Goal: Use online tool/utility: Use online tool/utility

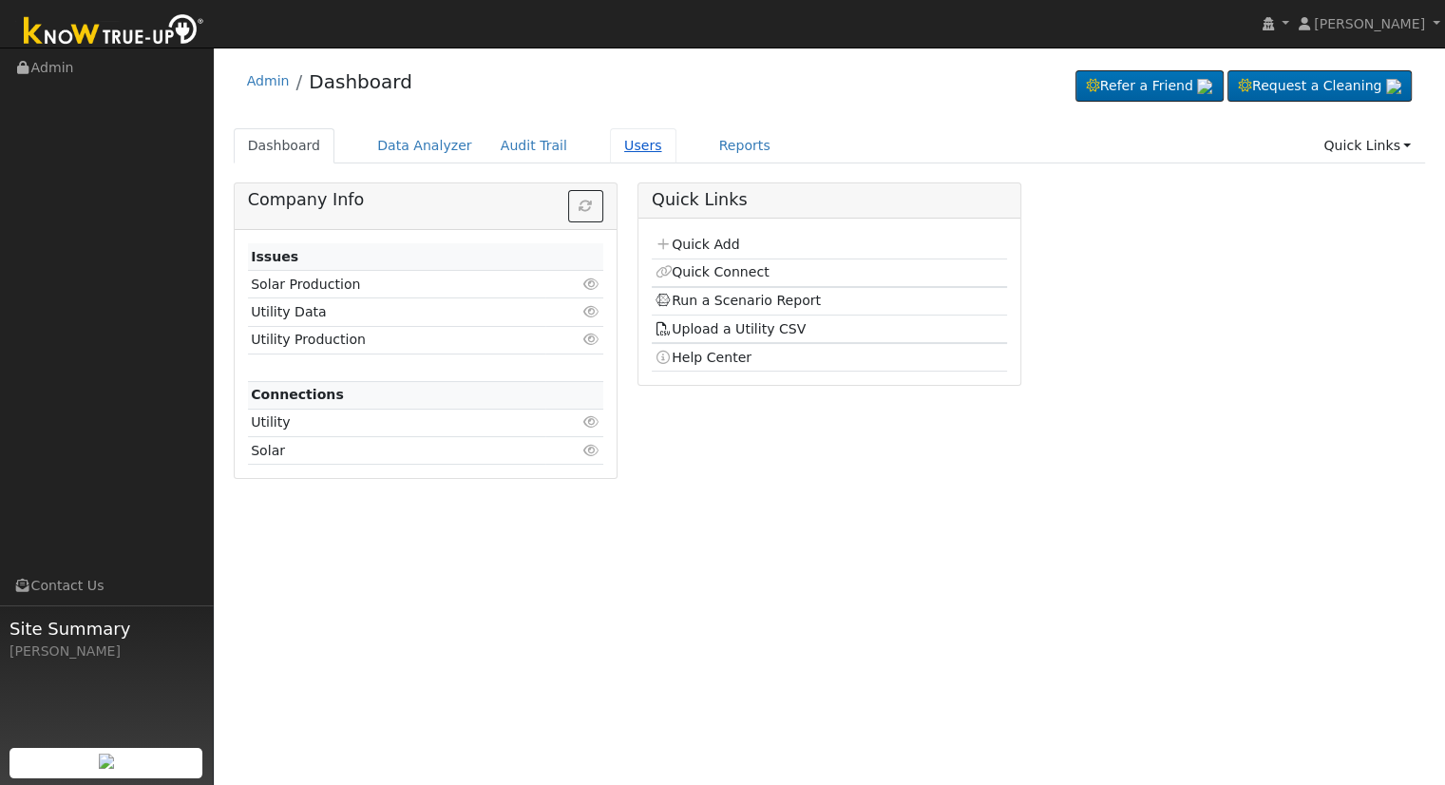
click at [612, 149] on link "Users" at bounding box center [643, 145] width 67 height 35
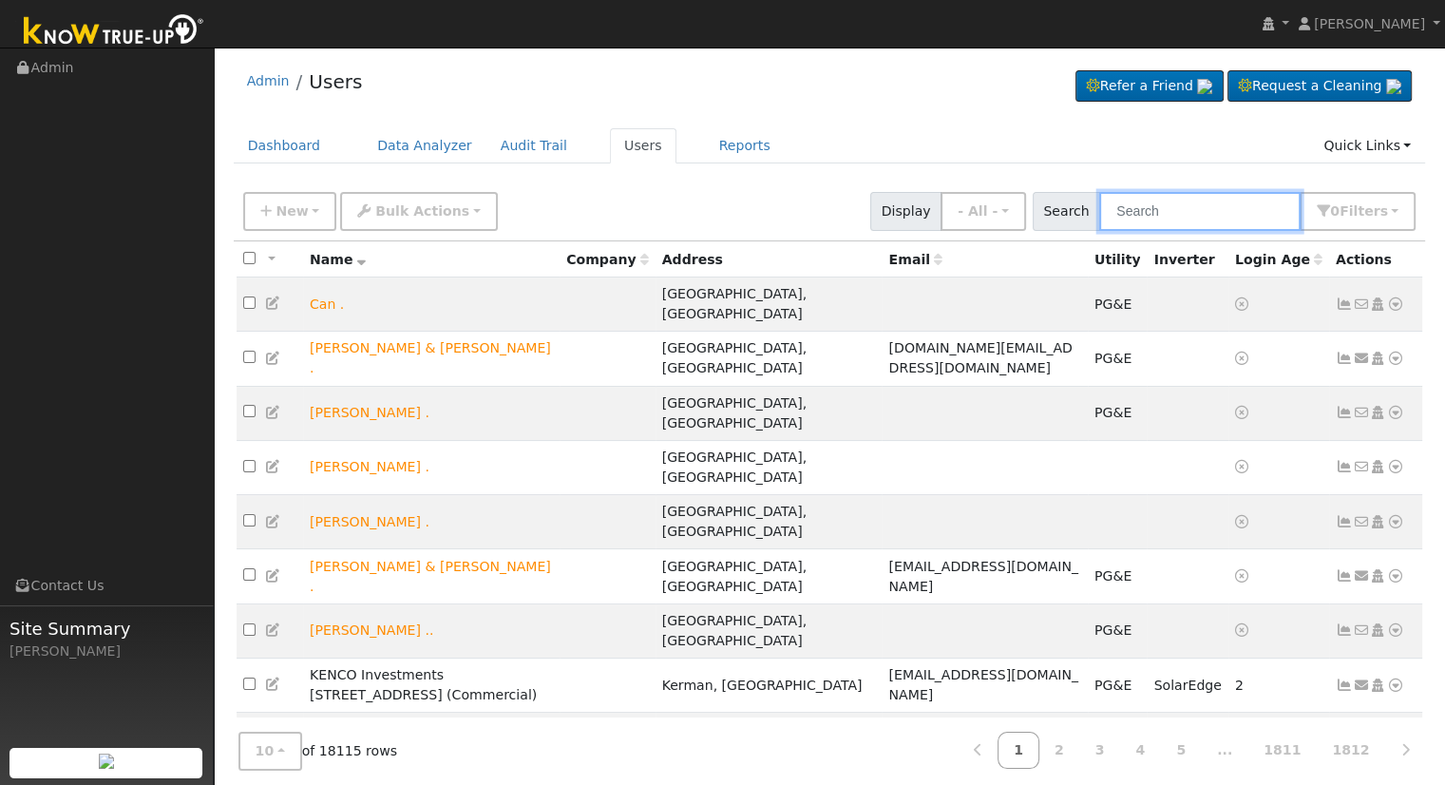
click at [1204, 212] on input "text" at bounding box center [1199, 211] width 201 height 39
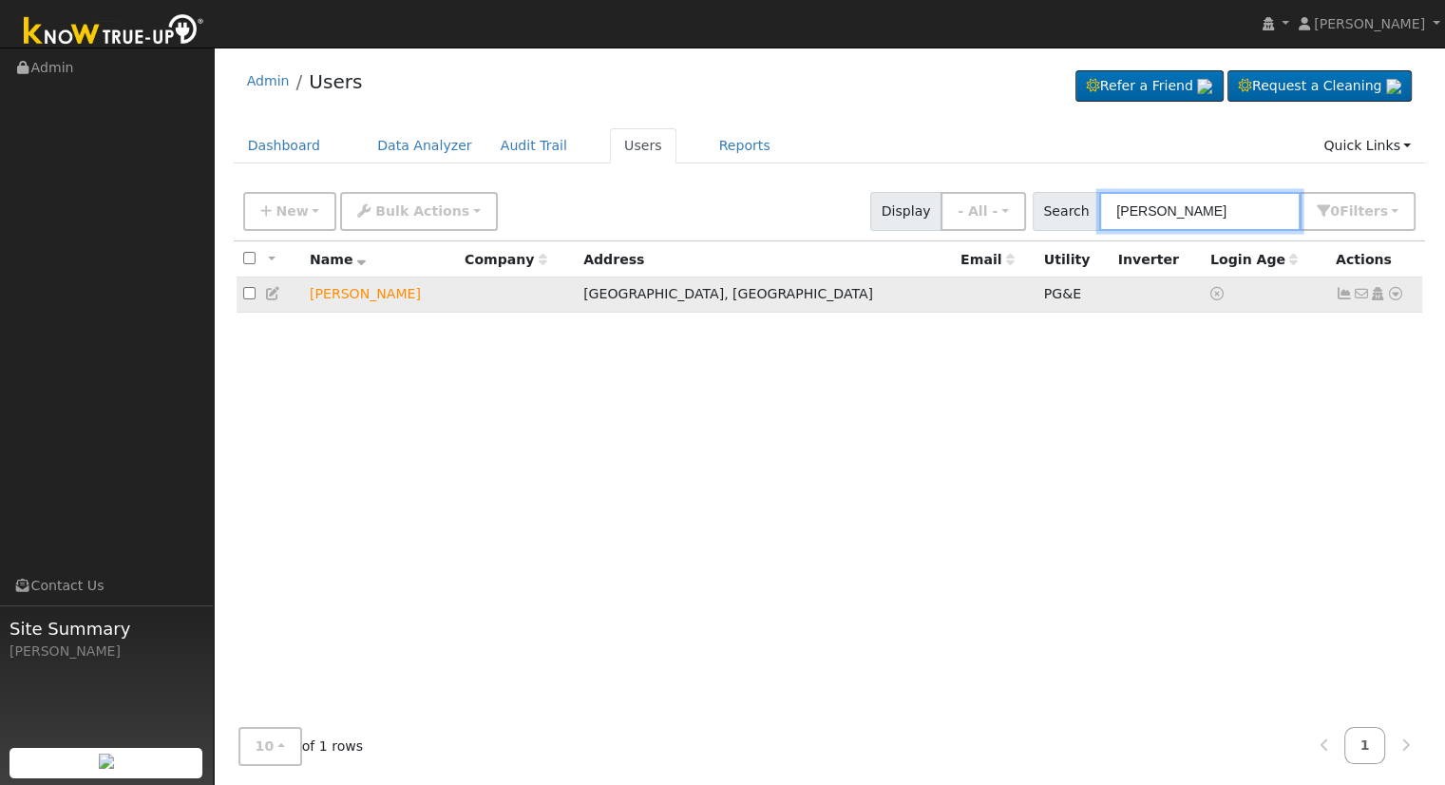
type input "sara rast"
click at [1397, 294] on icon at bounding box center [1395, 293] width 17 height 13
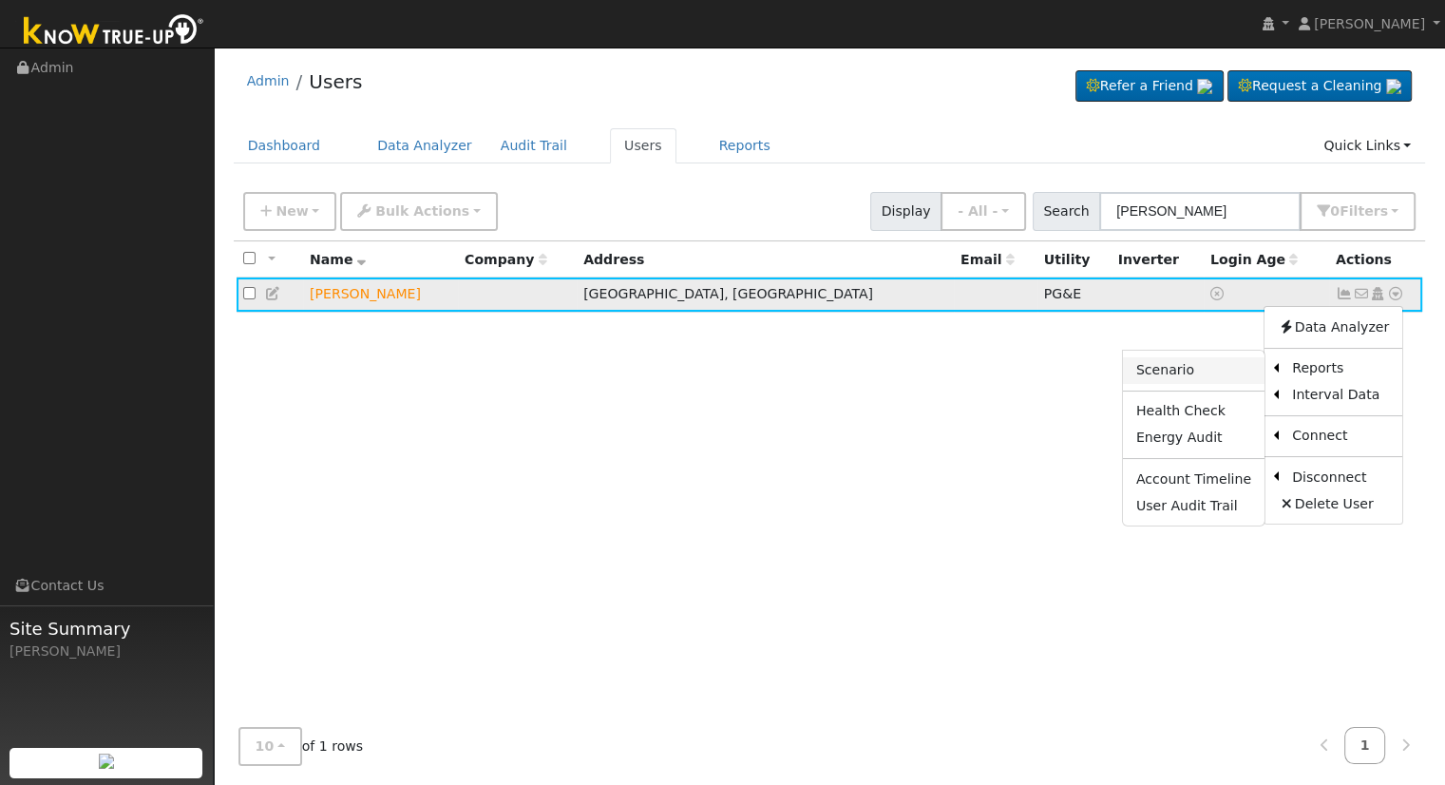
click at [1212, 372] on link "Scenario" at bounding box center [1194, 370] width 142 height 27
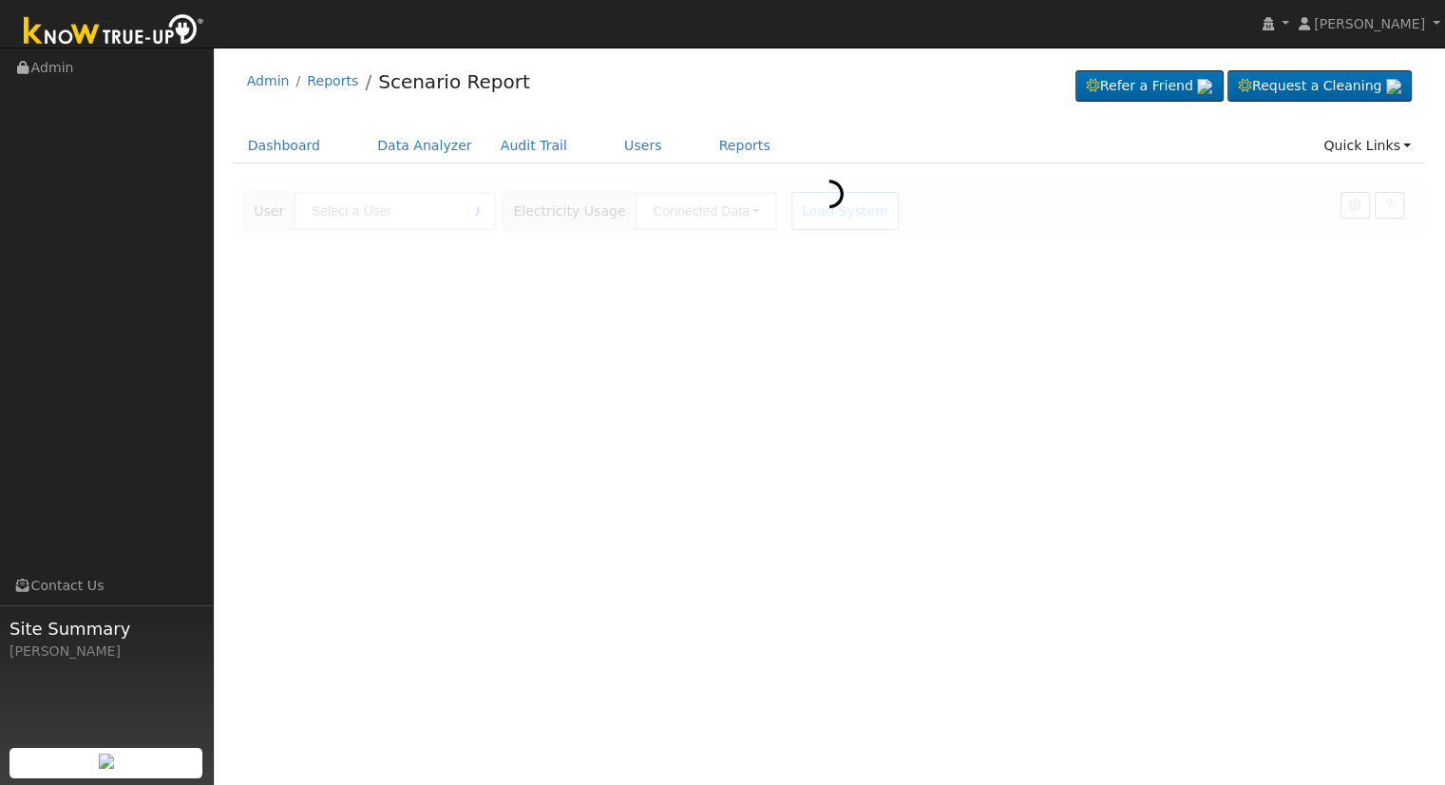
type input "[PERSON_NAME]"
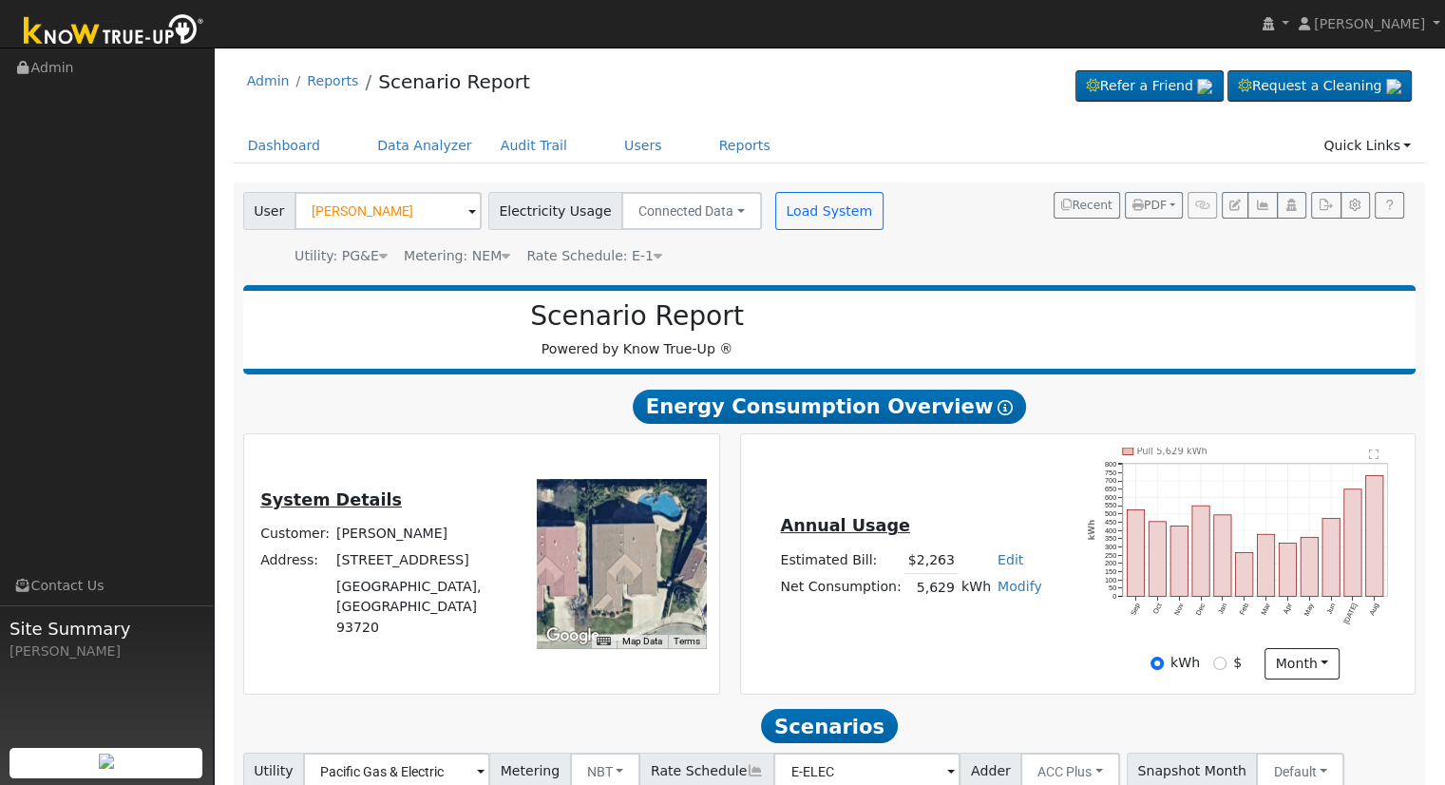
click at [999, 567] on link "Edit" at bounding box center [1011, 559] width 26 height 15
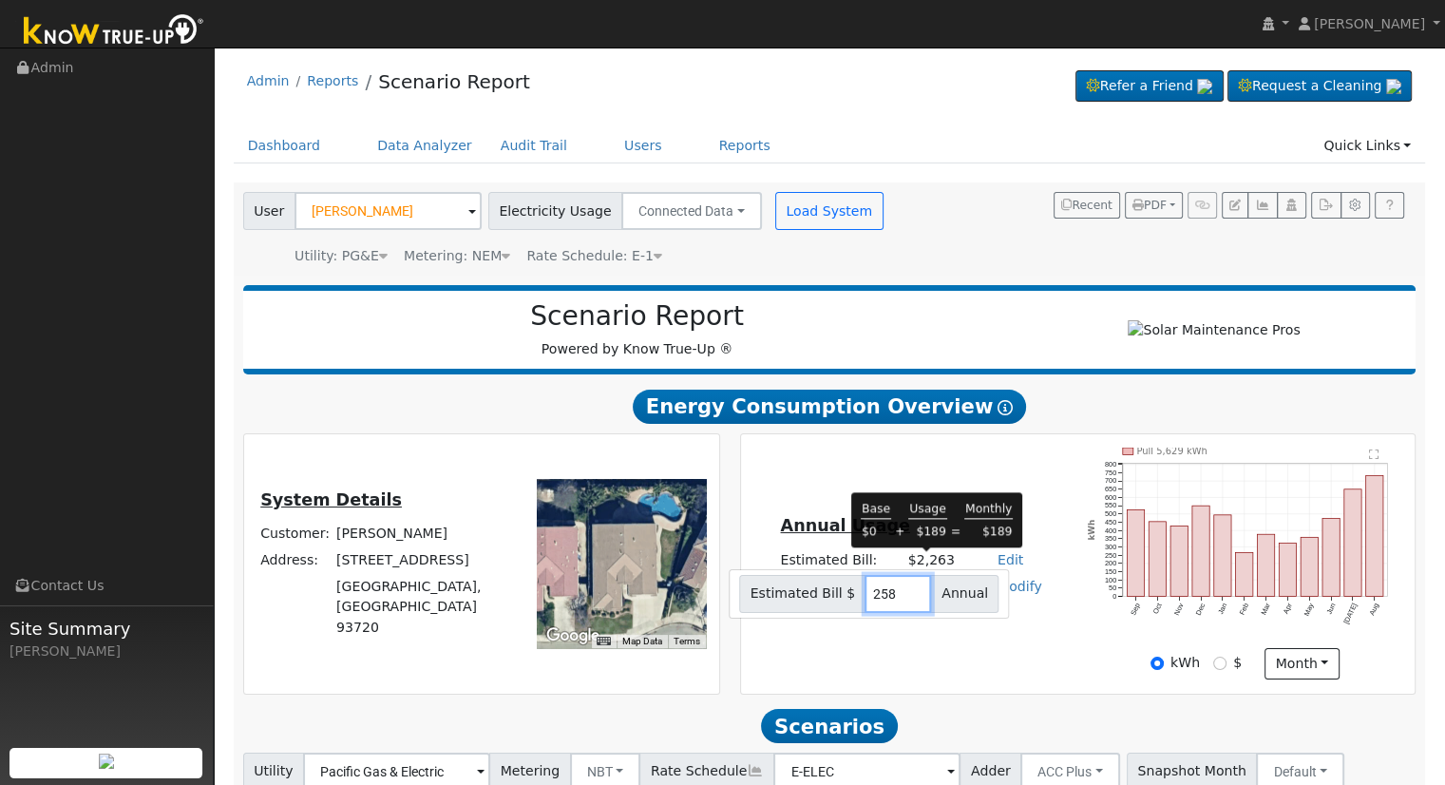
type input "2589"
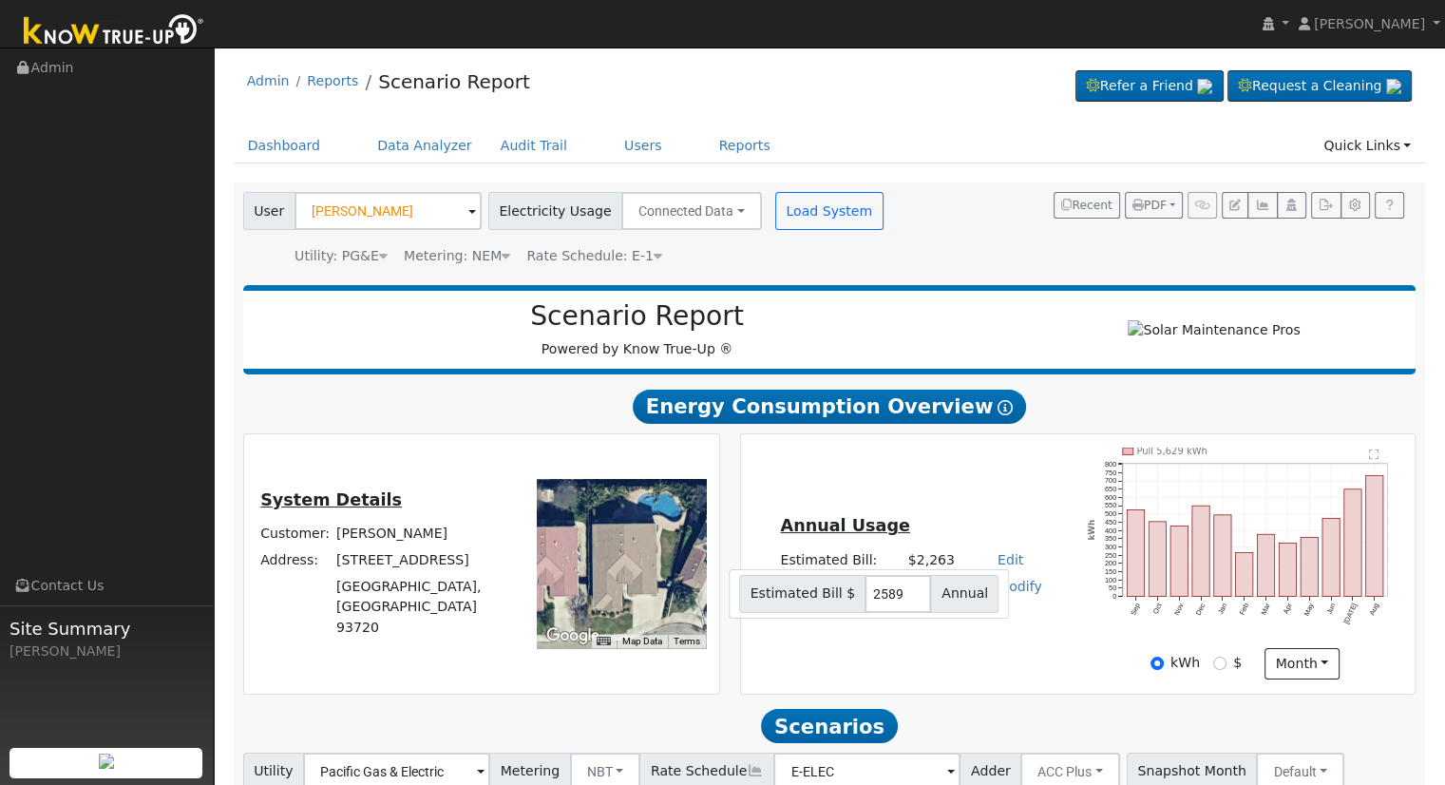
click at [1024, 501] on div "Annual Usage Estimated Bill: $2,263 Edit Estimated Bill $ 2589 Annual Net Consu…" at bounding box center [1078, 564] width 668 height 232
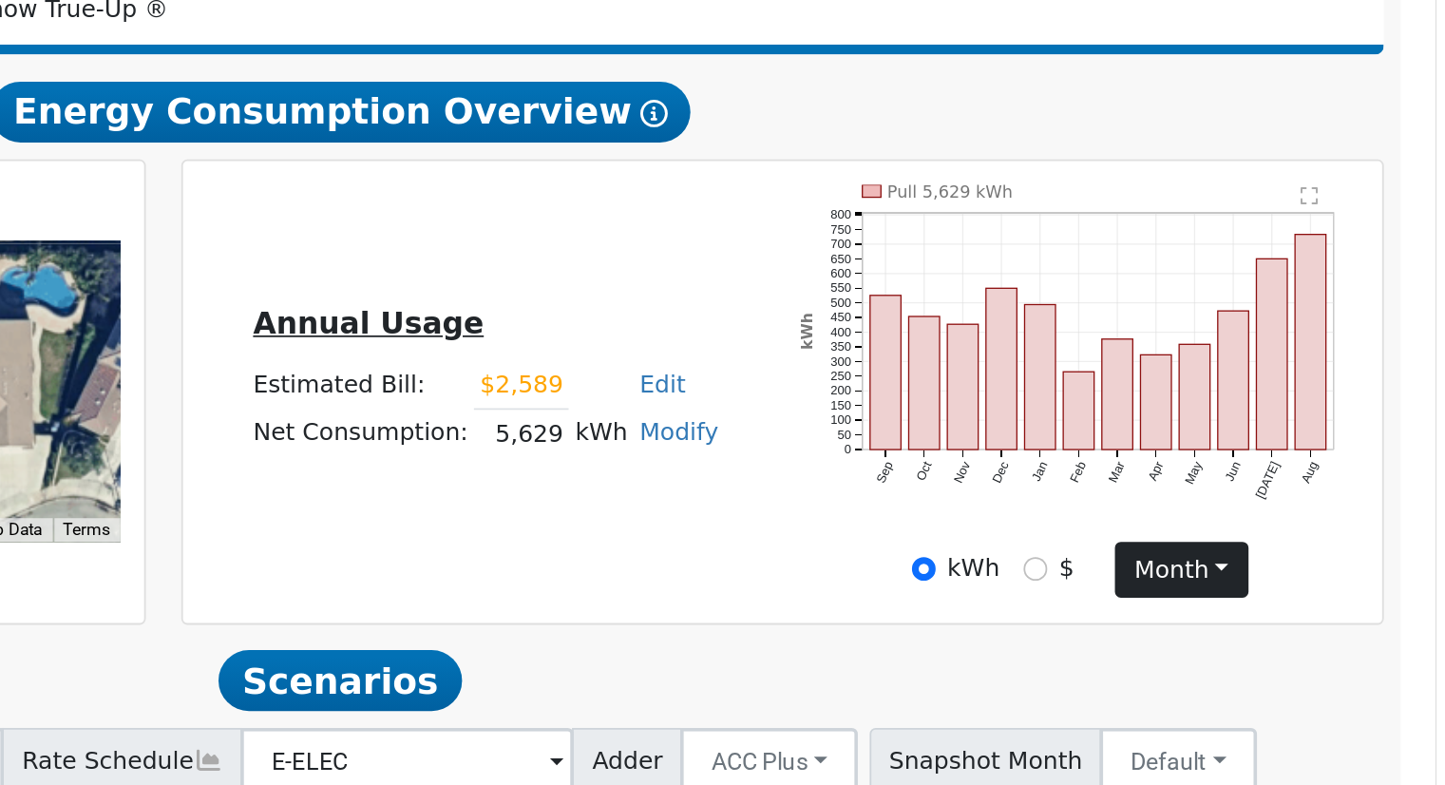
scroll to position [6, 0]
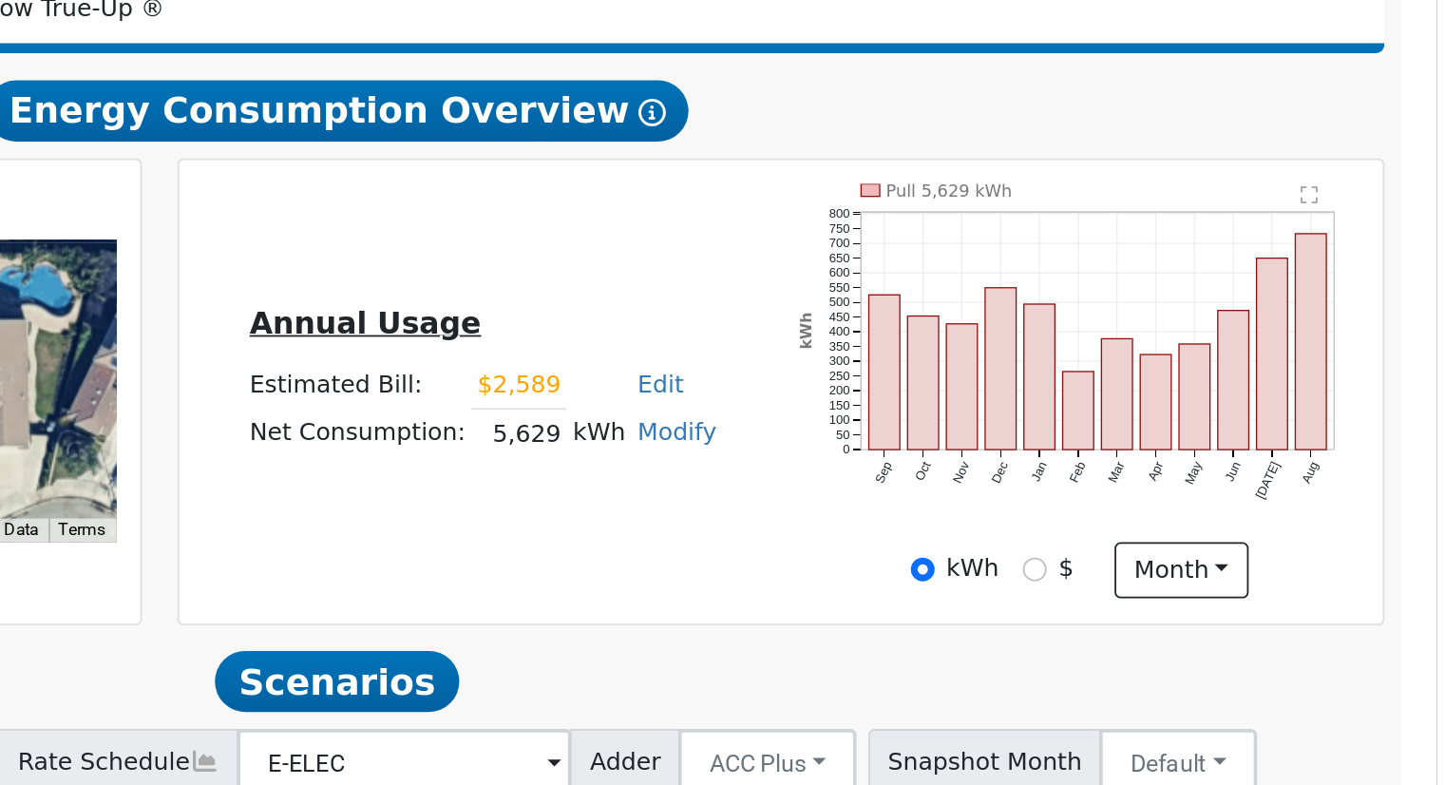
drag, startPoint x: 915, startPoint y: 586, endPoint x: 982, endPoint y: 592, distance: 66.8
click at [982, 592] on tr "Net Consumption: 5,629 kWh Modify Add Consumption Add Electric Vehicle Add Cons…" at bounding box center [911, 582] width 268 height 28
click at [1222, 663] on input "$" at bounding box center [1219, 657] width 13 height 13
radio input "true"
radio input "false"
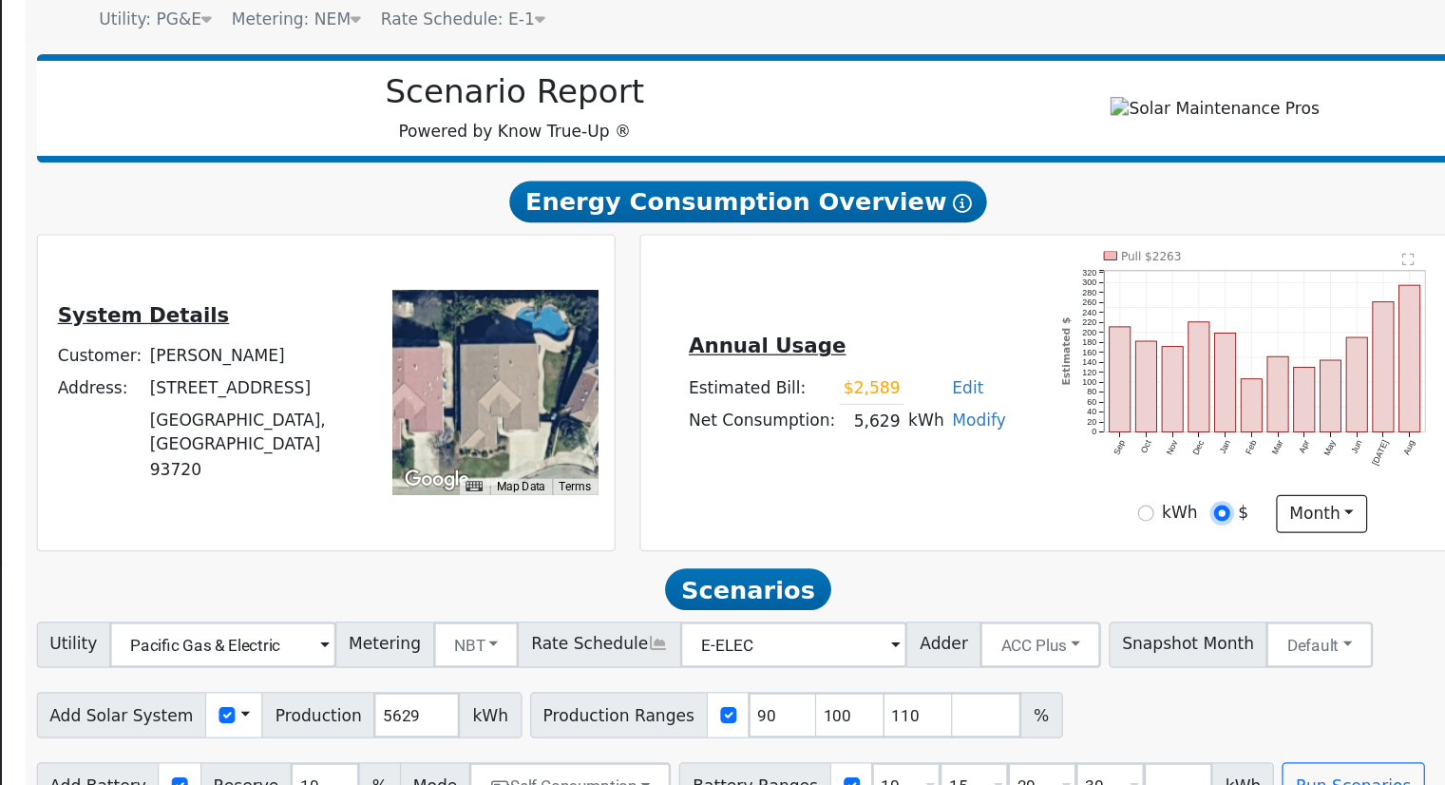
scroll to position [137, 0]
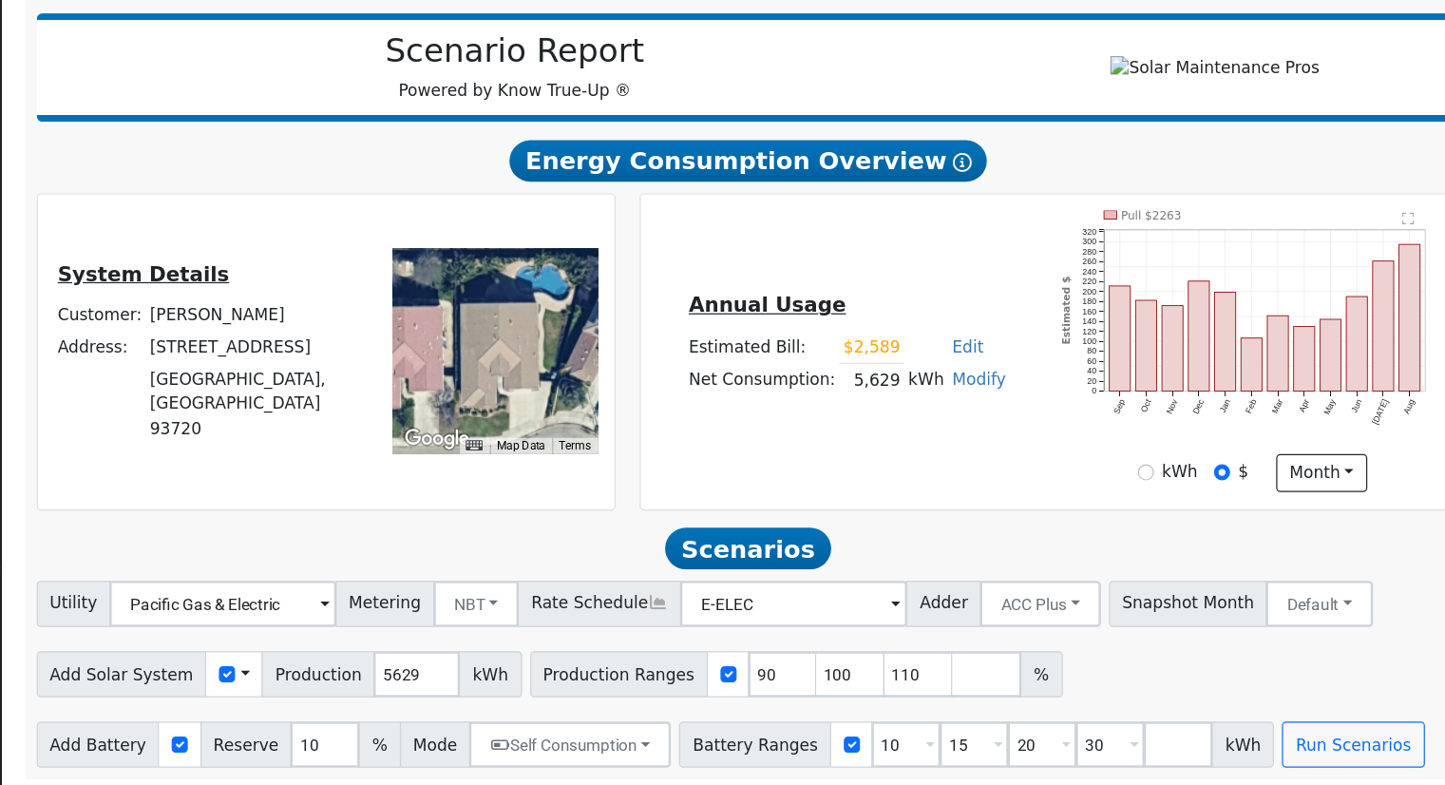
click at [933, 478] on div "Annual Usage Estimated Bill: $2,589 Edit Estimated Bill $ 2589 Annual Net Consu…" at bounding box center [911, 427] width 334 height 102
drag, startPoint x: 914, startPoint y: 455, endPoint x: 963, endPoint y: 463, distance: 50.0
click at [963, 463] on tr "Net Consumption: 5,629 kWh Modify Add Consumption Add Electric Vehicle Add Cons…" at bounding box center [911, 451] width 268 height 28
click at [966, 476] on div "Annual Usage Estimated Bill: $2,589 Edit Estimated Bill $ 2589 Annual Net Consu…" at bounding box center [911, 427] width 334 height 102
click at [942, 698] on input "110" at bounding box center [970, 693] width 57 height 38
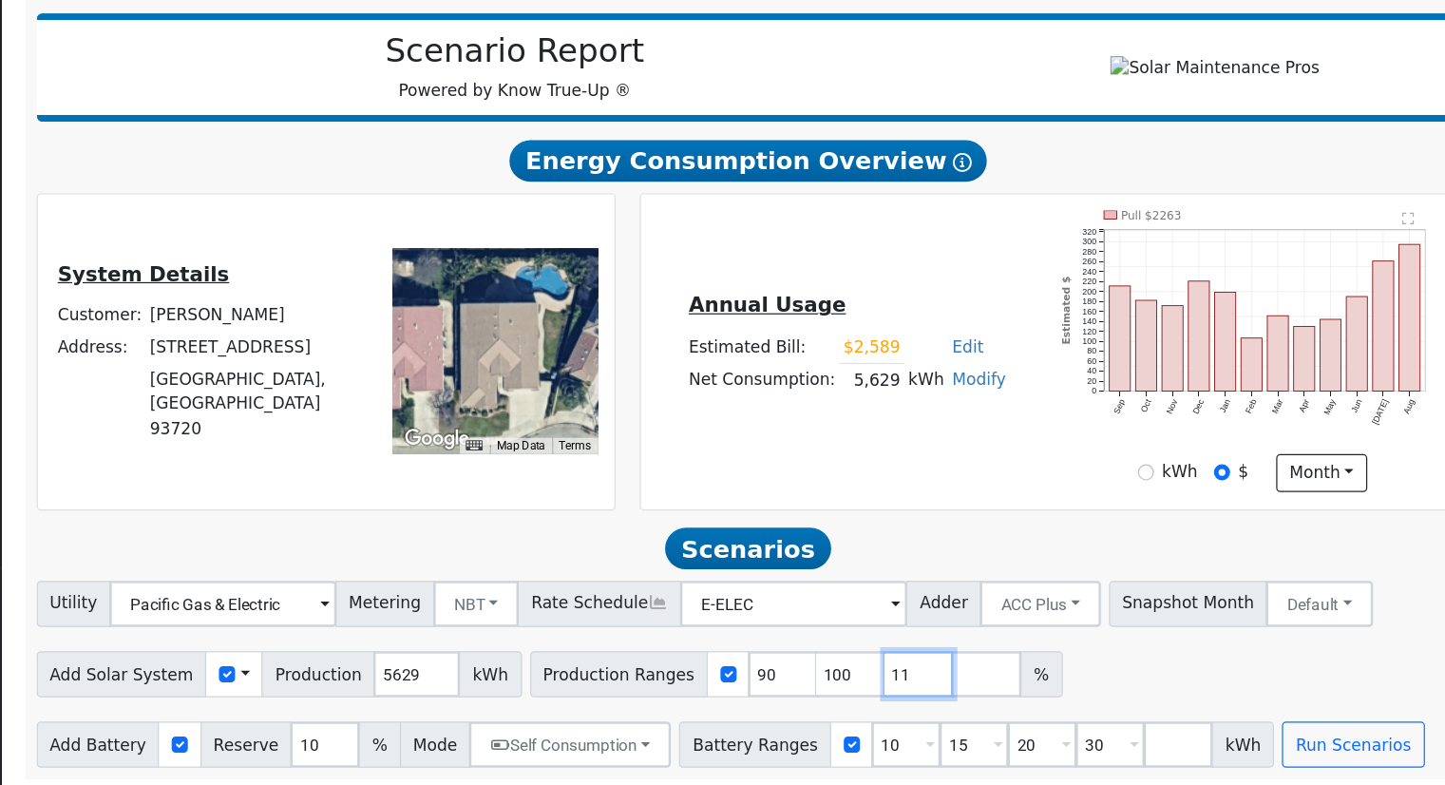
type input "1"
type input "132.119382"
click at [1099, 751] on input "30" at bounding box center [1127, 751] width 57 height 38
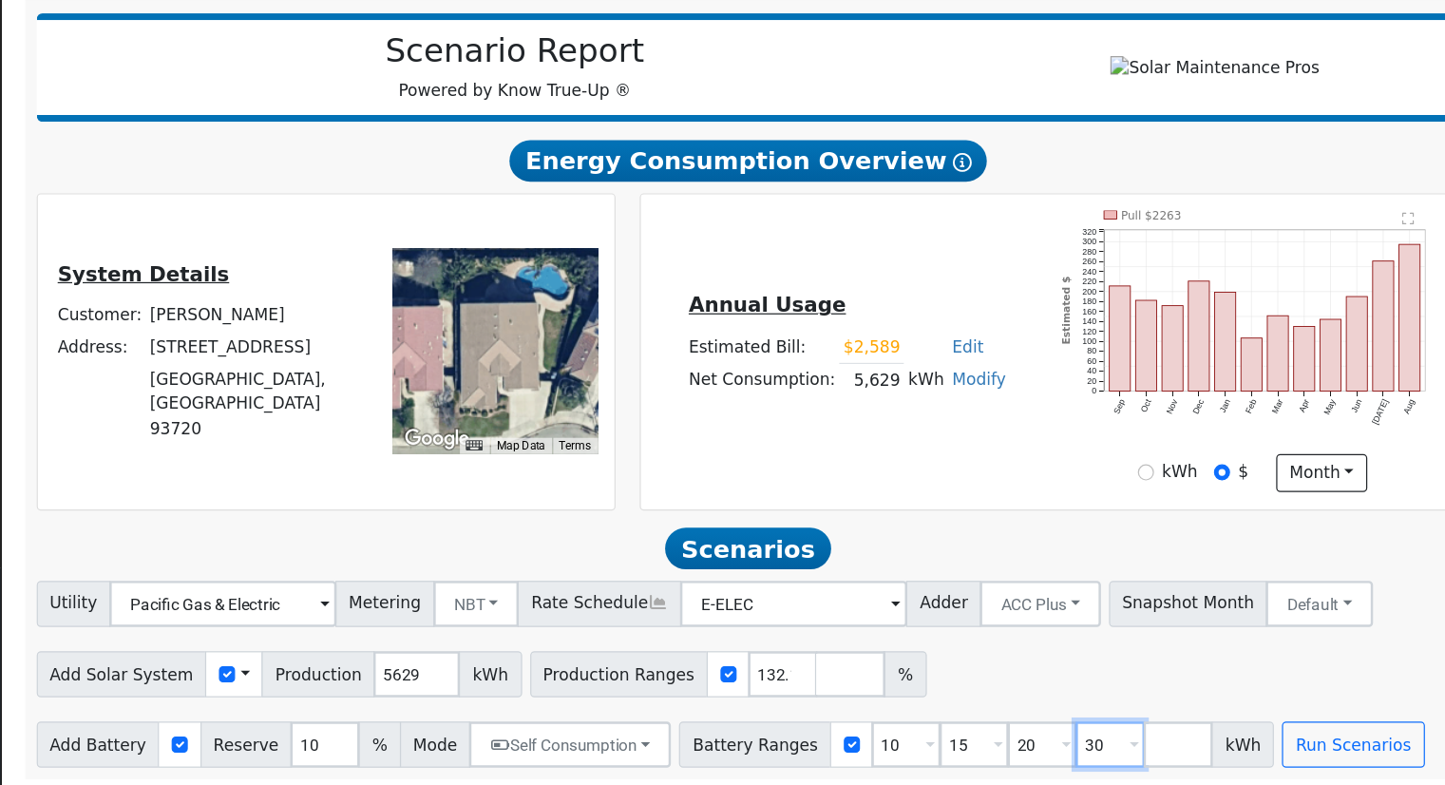
type input "3"
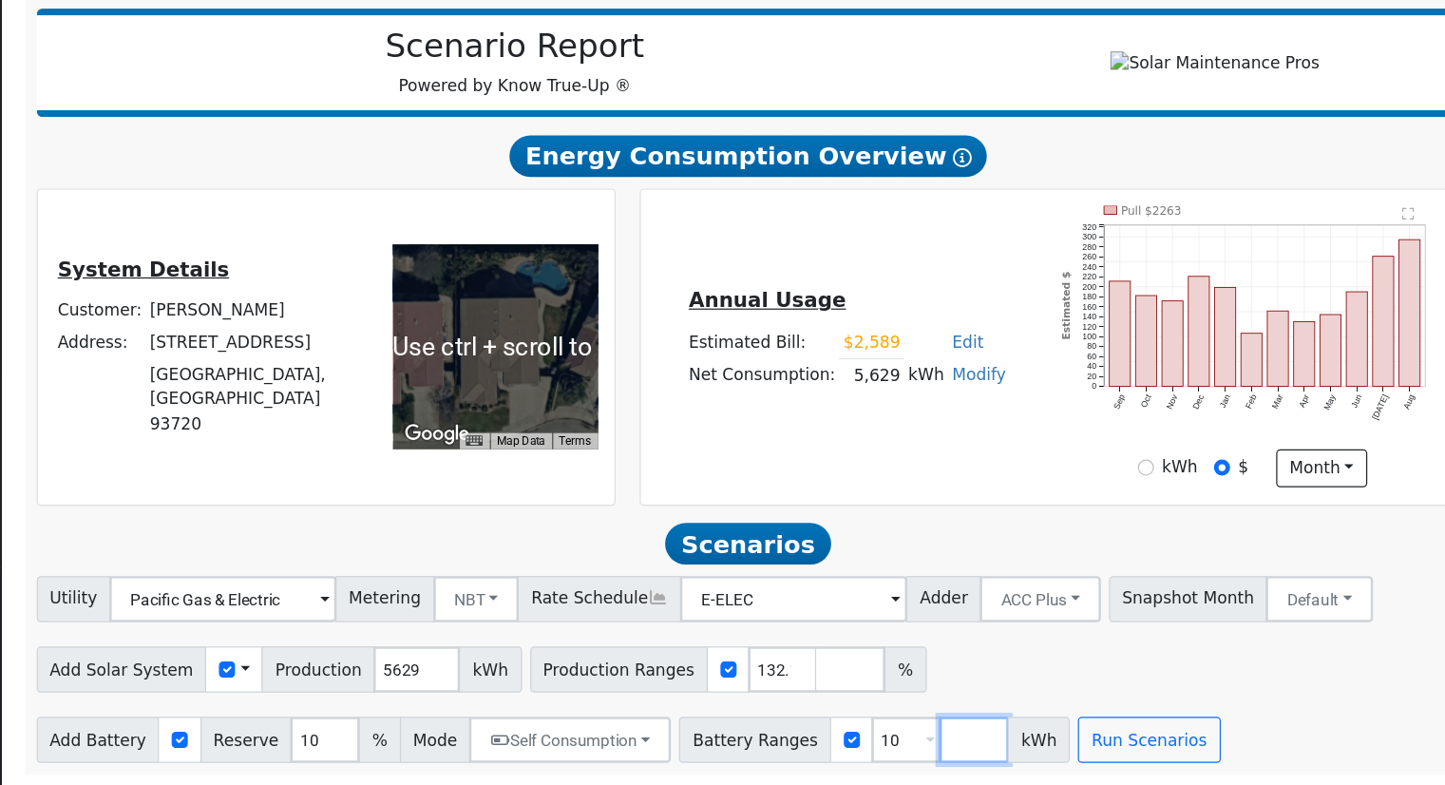
scroll to position [148, 0]
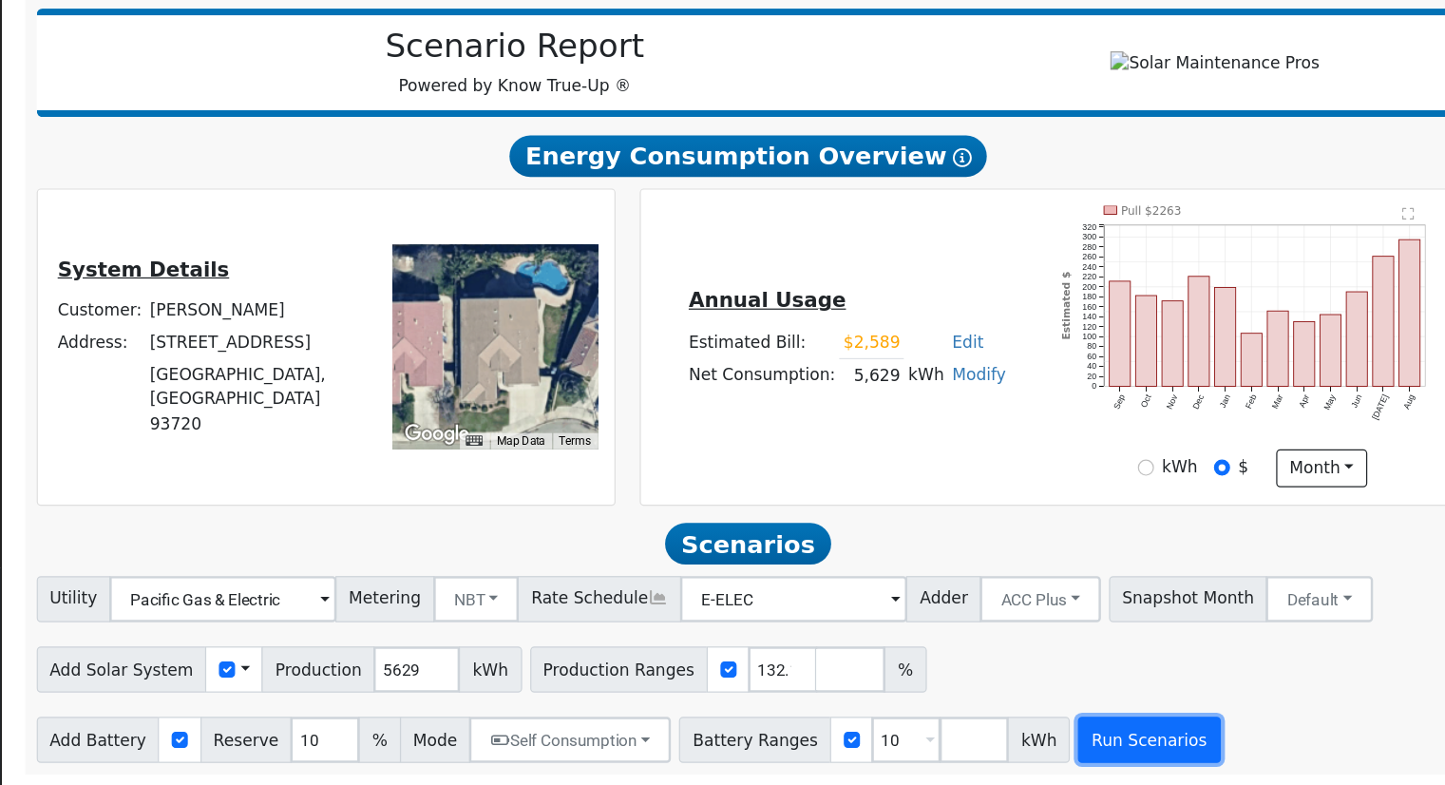
click at [1109, 743] on button "Run Scenarios" at bounding box center [1159, 747] width 117 height 38
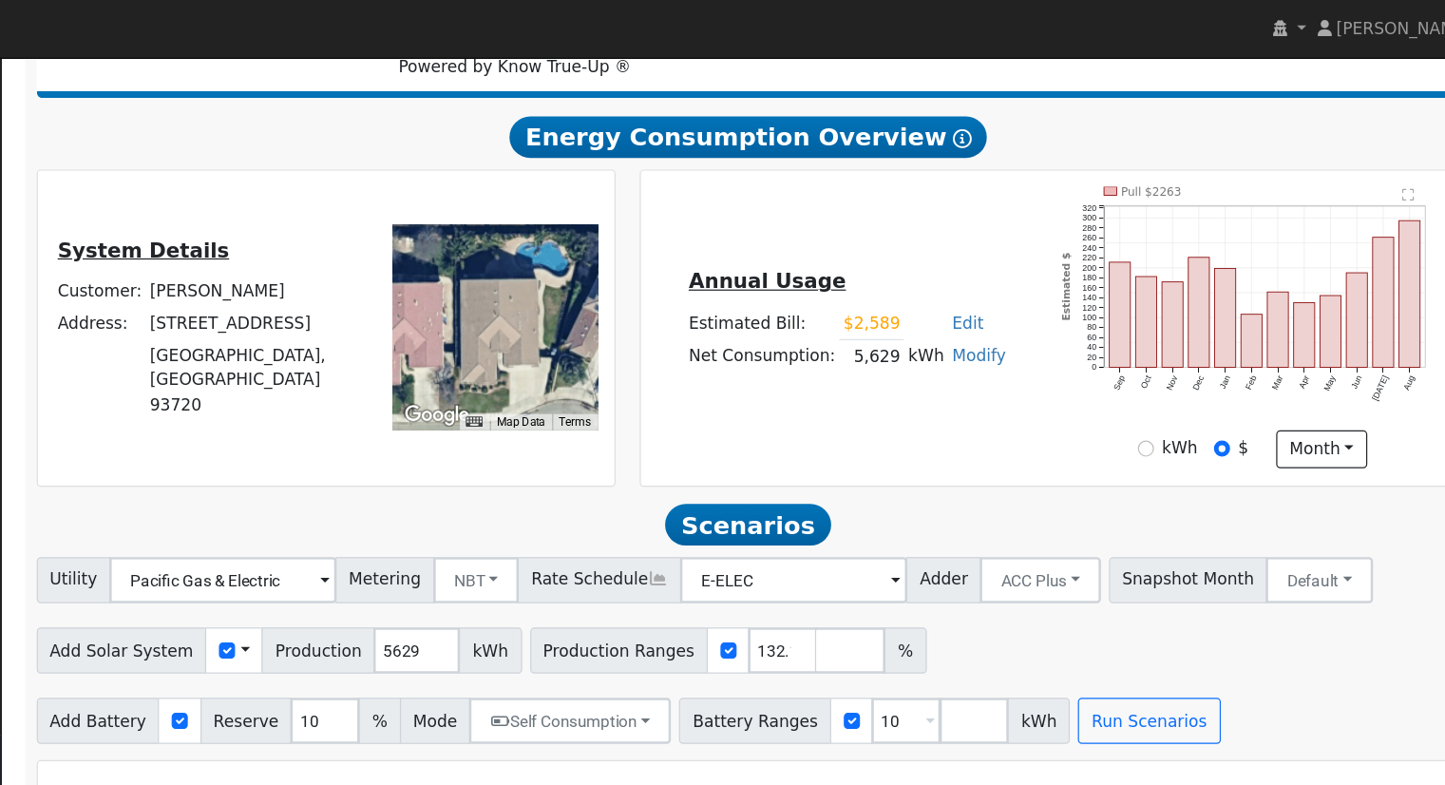
scroll to position [255, 0]
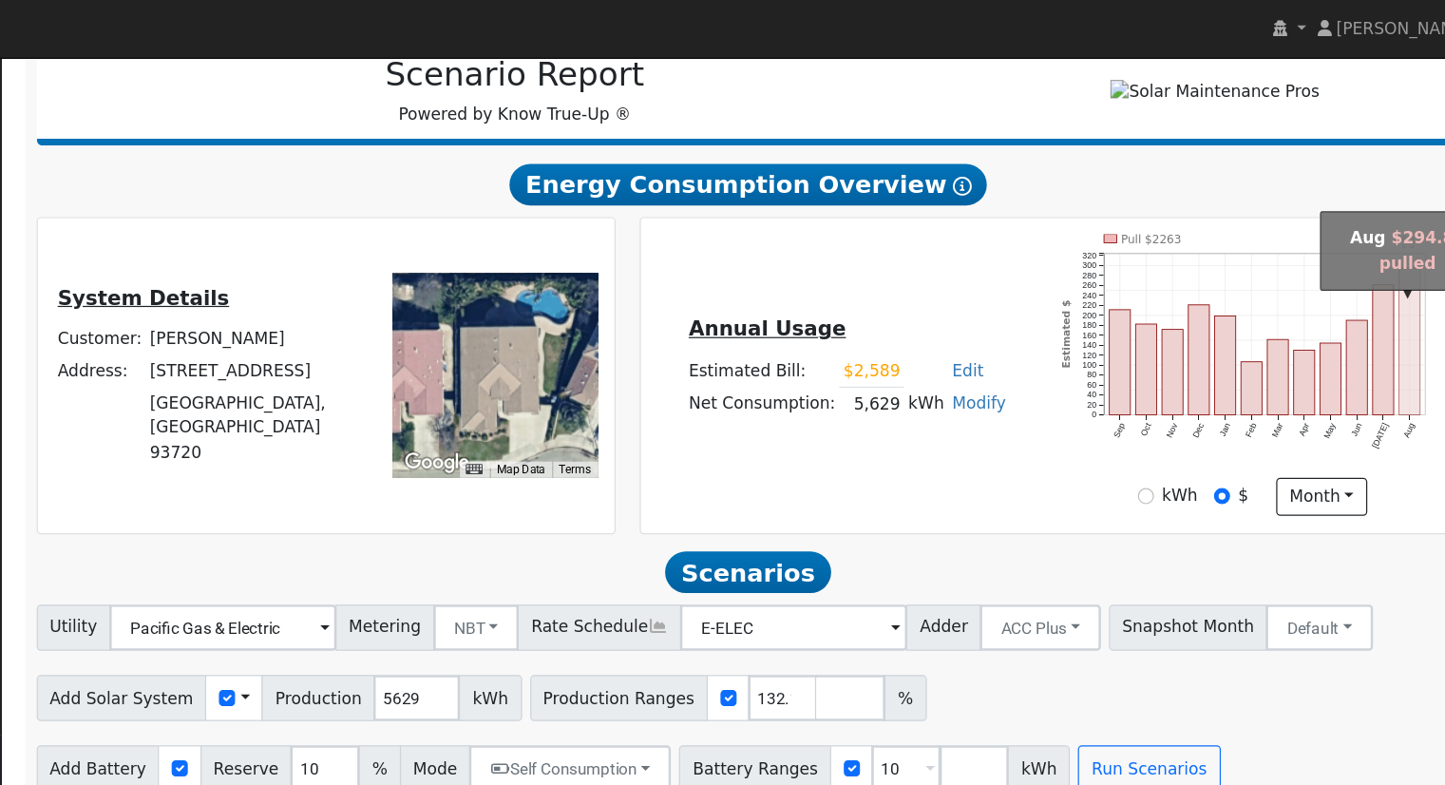
click at [1376, 313] on rect "onclick=""" at bounding box center [1374, 280] width 17 height 121
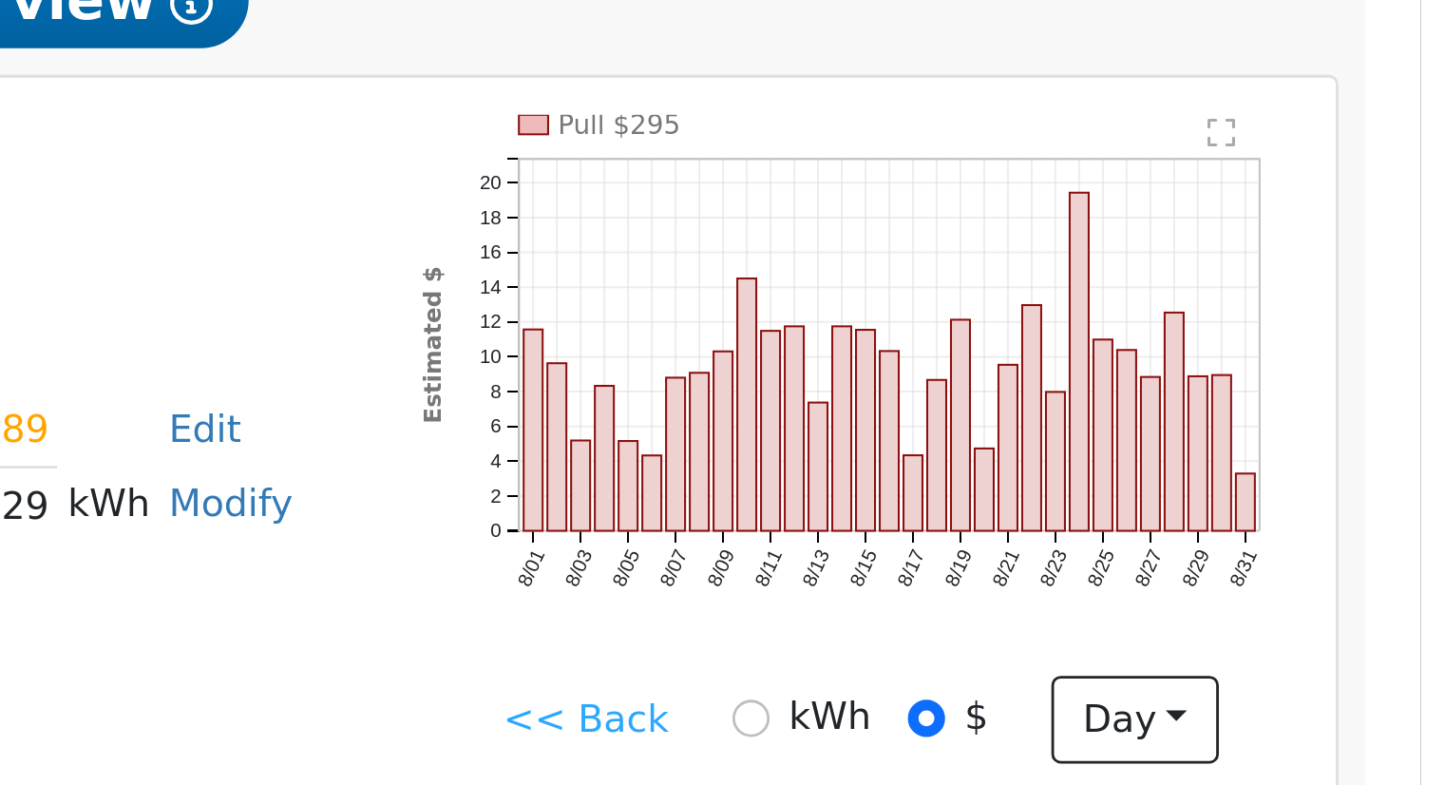
scroll to position [254, 0]
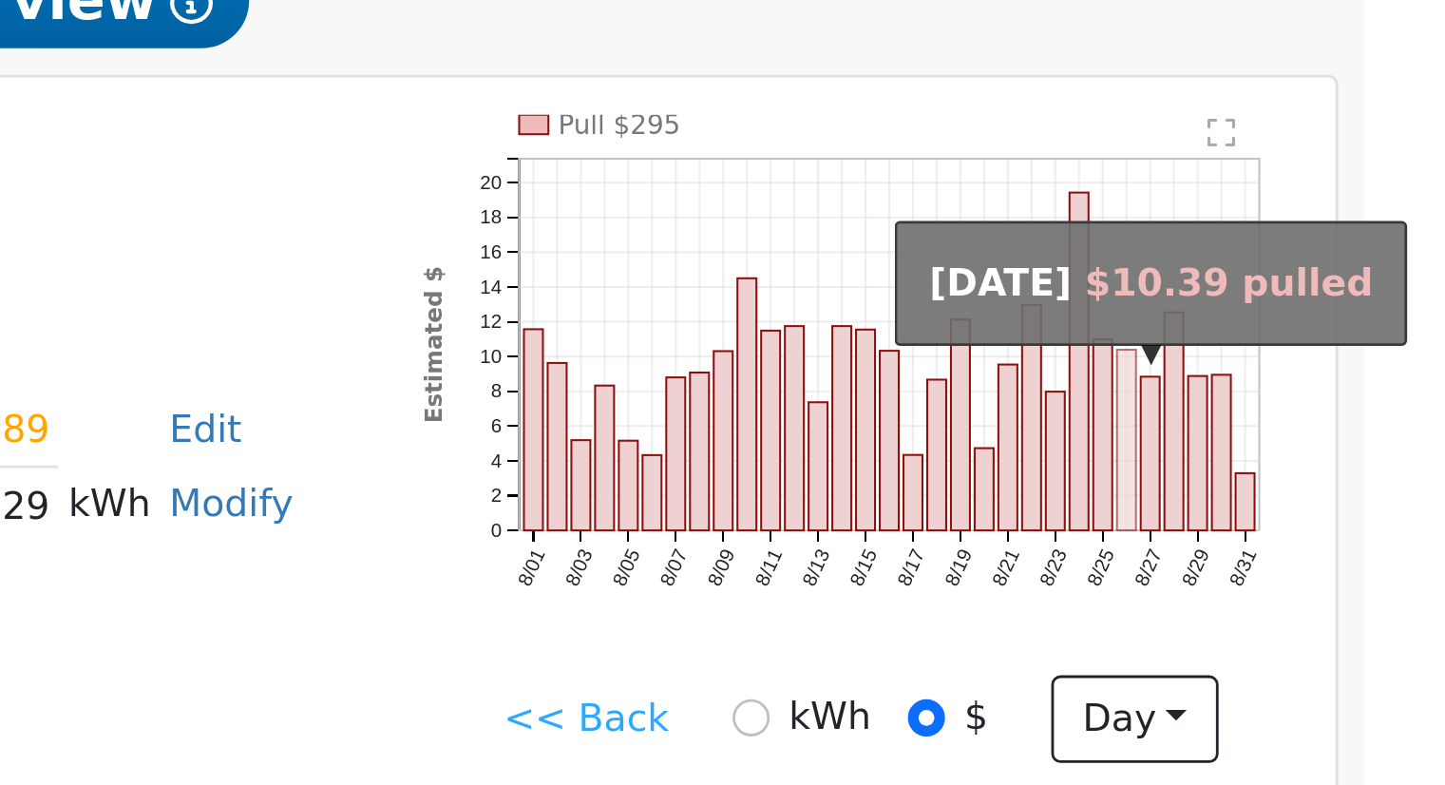
click at [1338, 304] on rect "onclick=""" at bounding box center [1340, 309] width 7 height 65
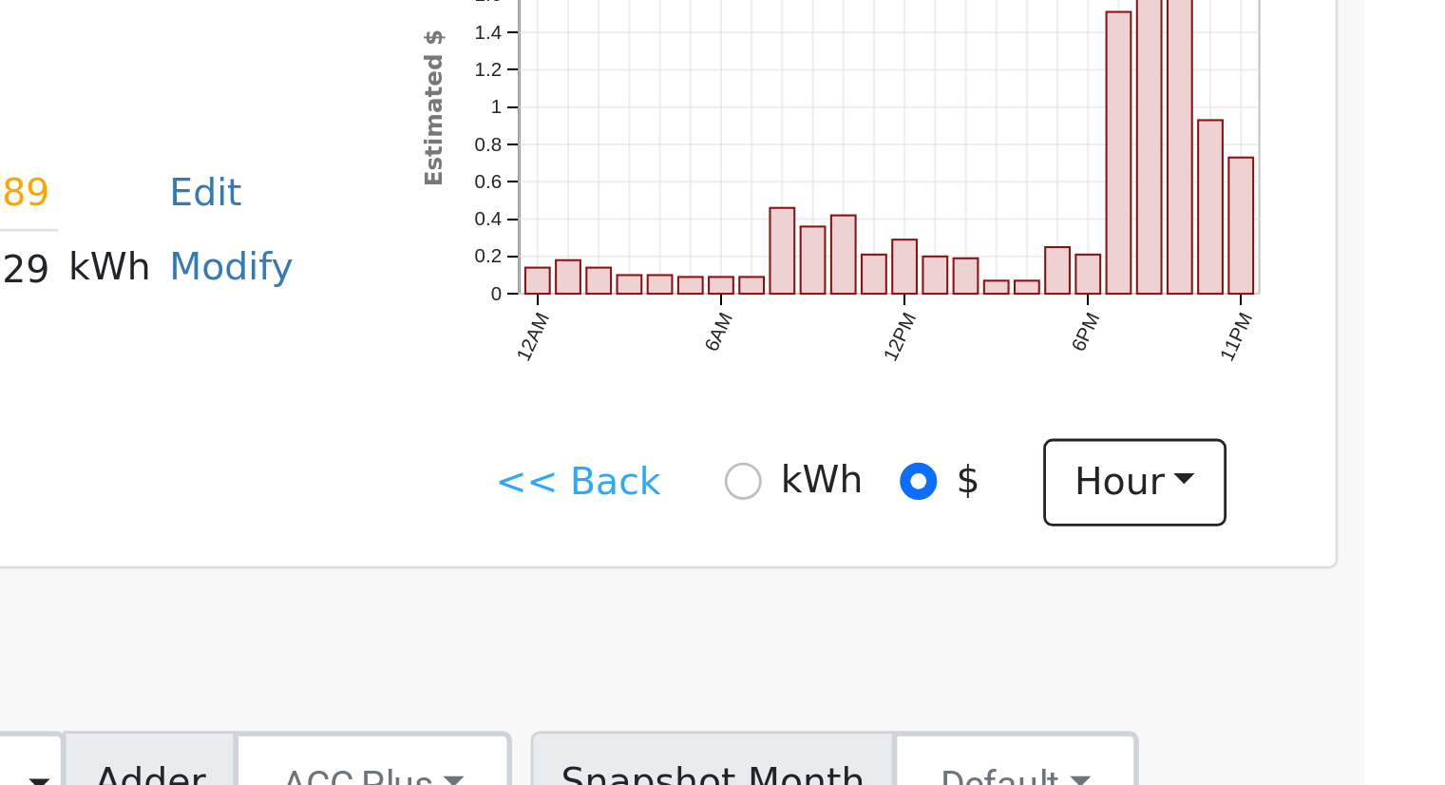
scroll to position [269, 0]
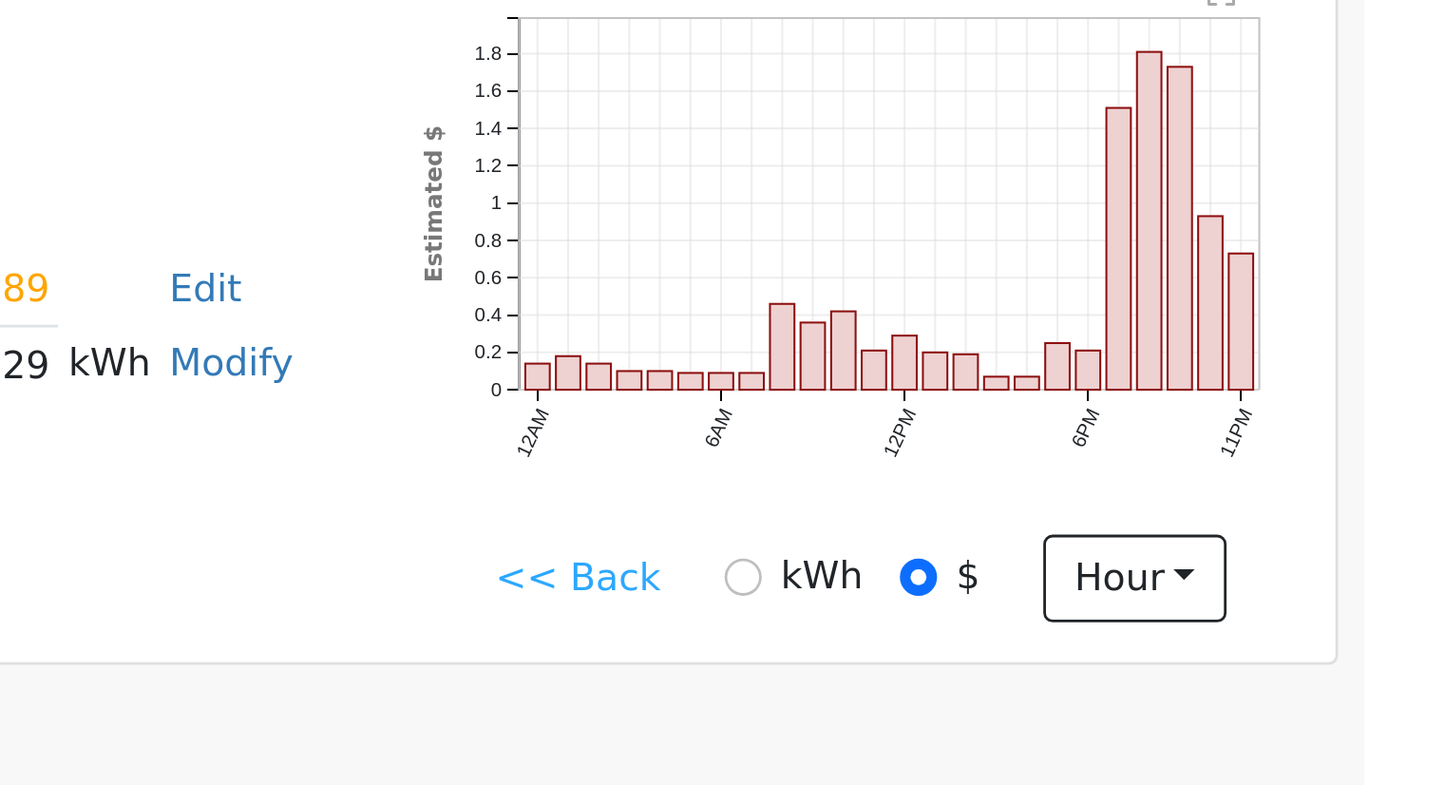
click at [1208, 400] on div "kWh" at bounding box center [1220, 393] width 49 height 20
click at [1200, 400] on input "kWh" at bounding box center [1202, 393] width 13 height 13
radio input "true"
radio input "false"
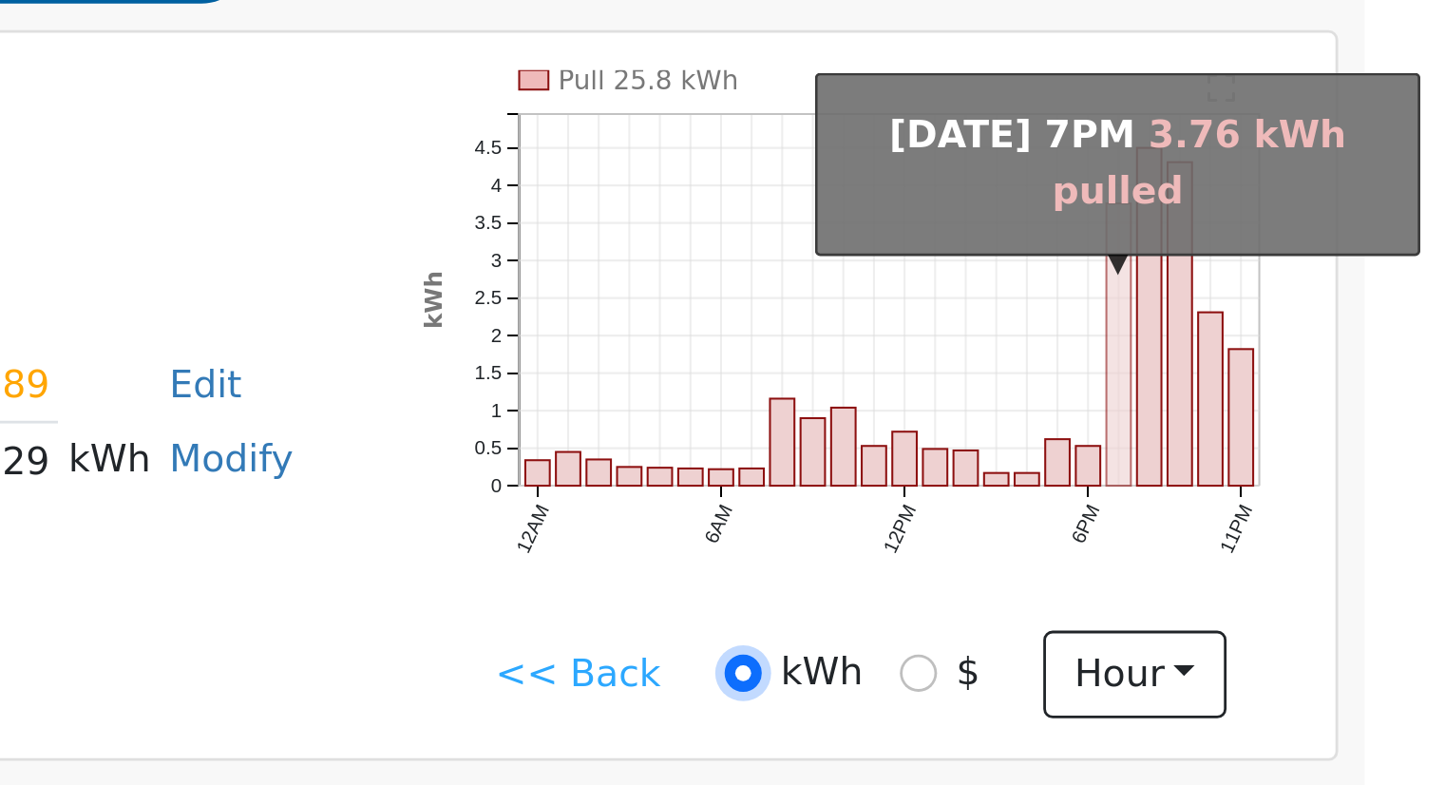
scroll to position [270, 0]
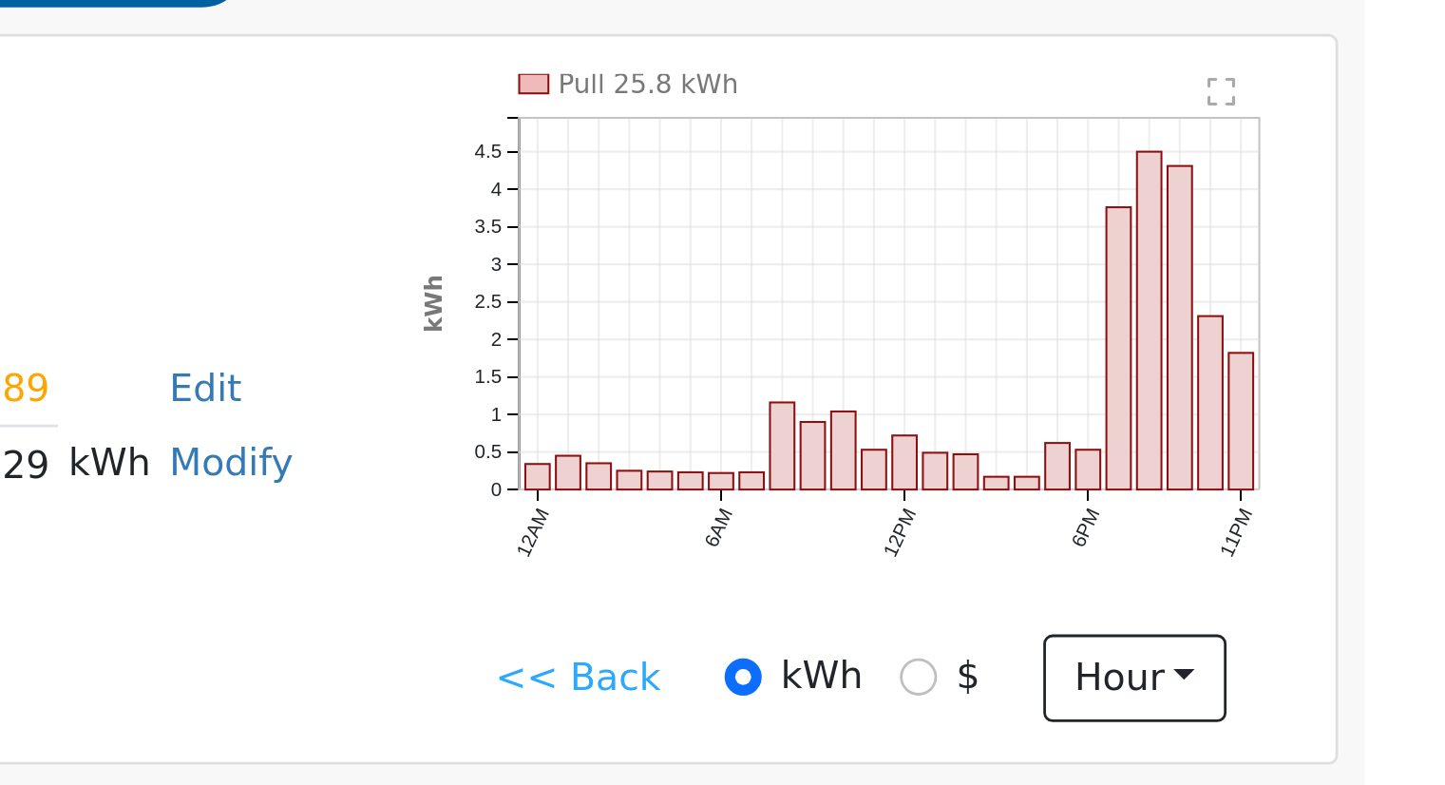
click at [1139, 401] on link "<< Back" at bounding box center [1144, 394] width 59 height 20
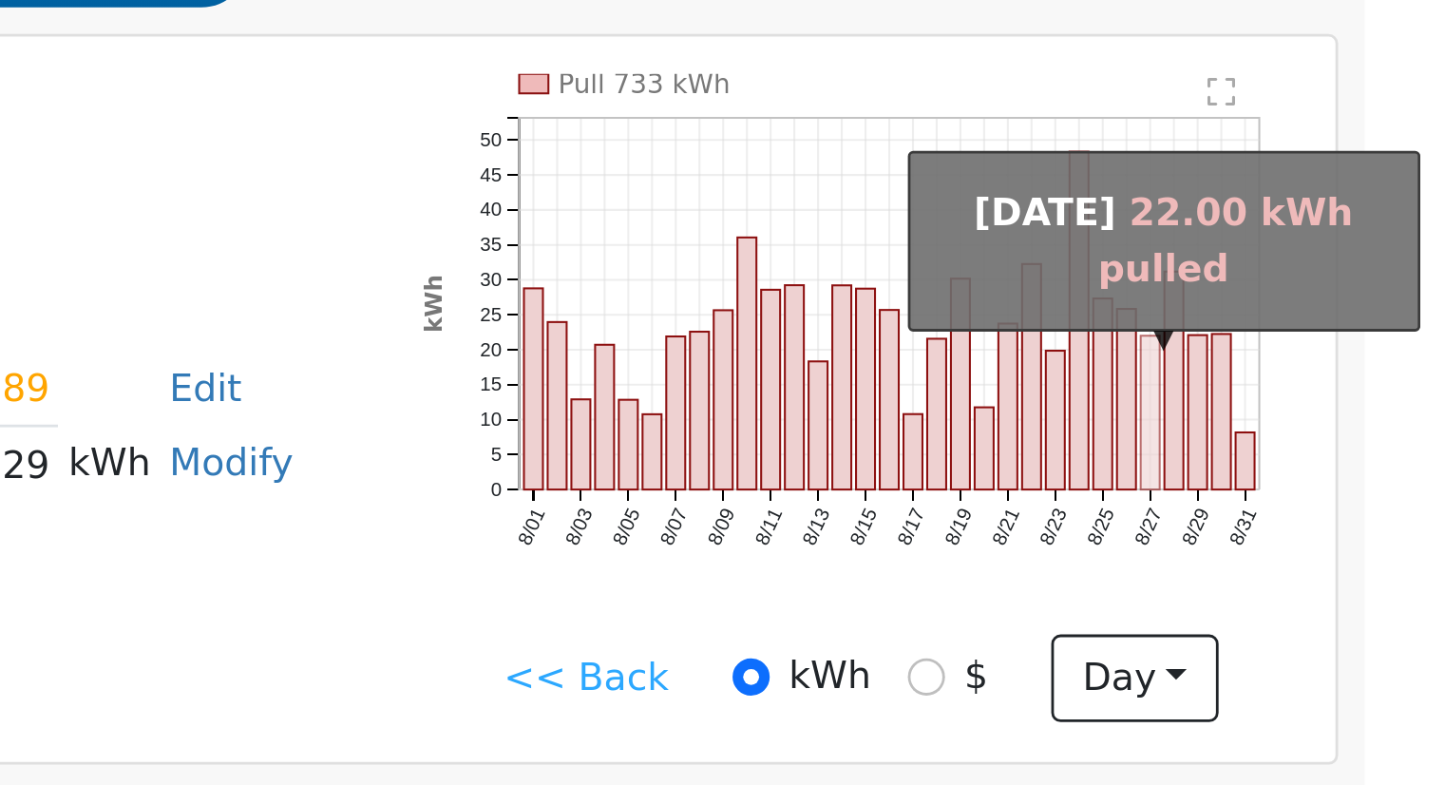
click at [1349, 324] on rect "onclick=""" at bounding box center [1348, 299] width 7 height 55
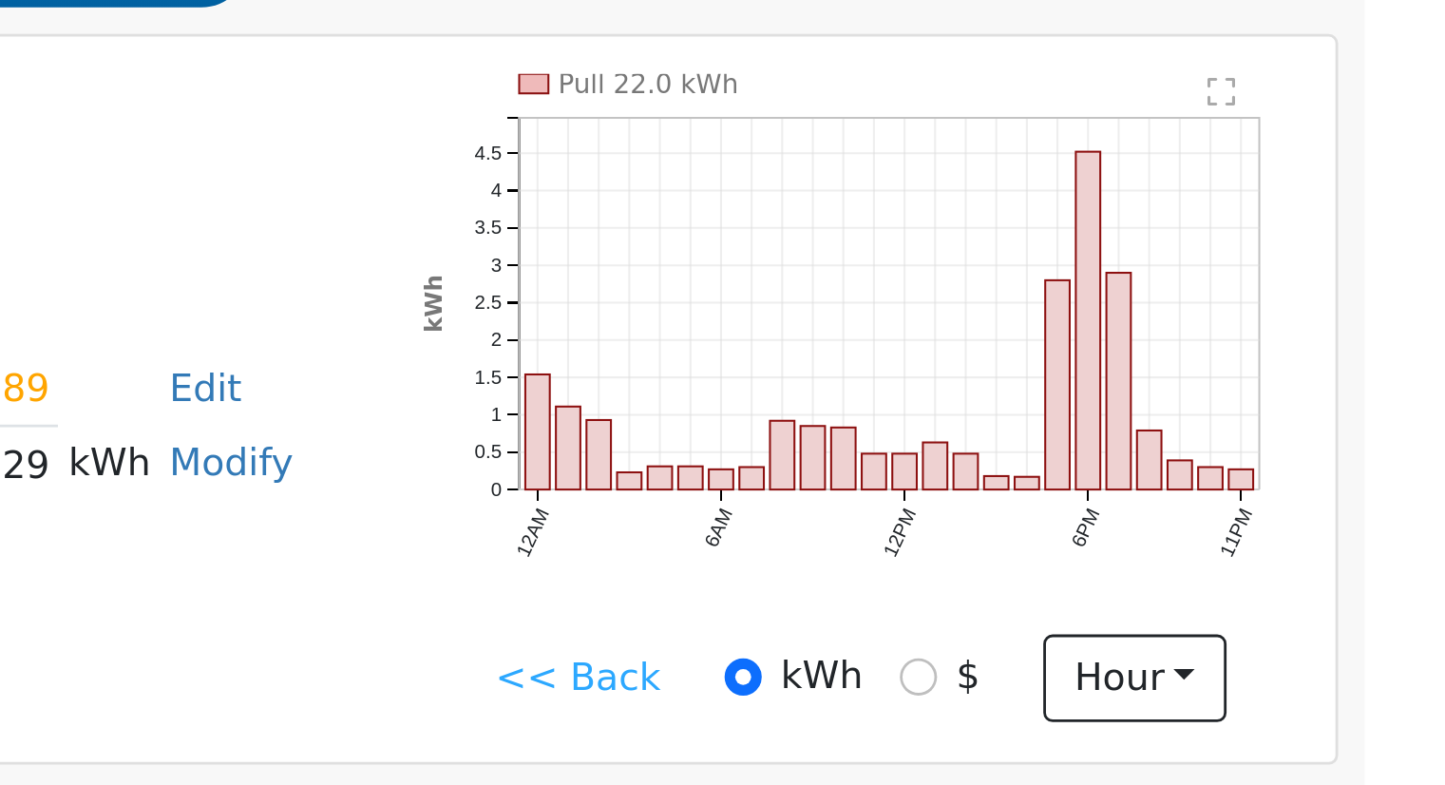
click at [1272, 373] on icon "Pull 22.0 kWh 12AM 6AM 12PM 6PM 11PM 0 0.5 1 1.5 2 2.5 3 3.5 4 4.5  kWh onclic…" at bounding box center [1245, 277] width 314 height 199
click at [1139, 400] on link "<< Back" at bounding box center [1144, 394] width 59 height 20
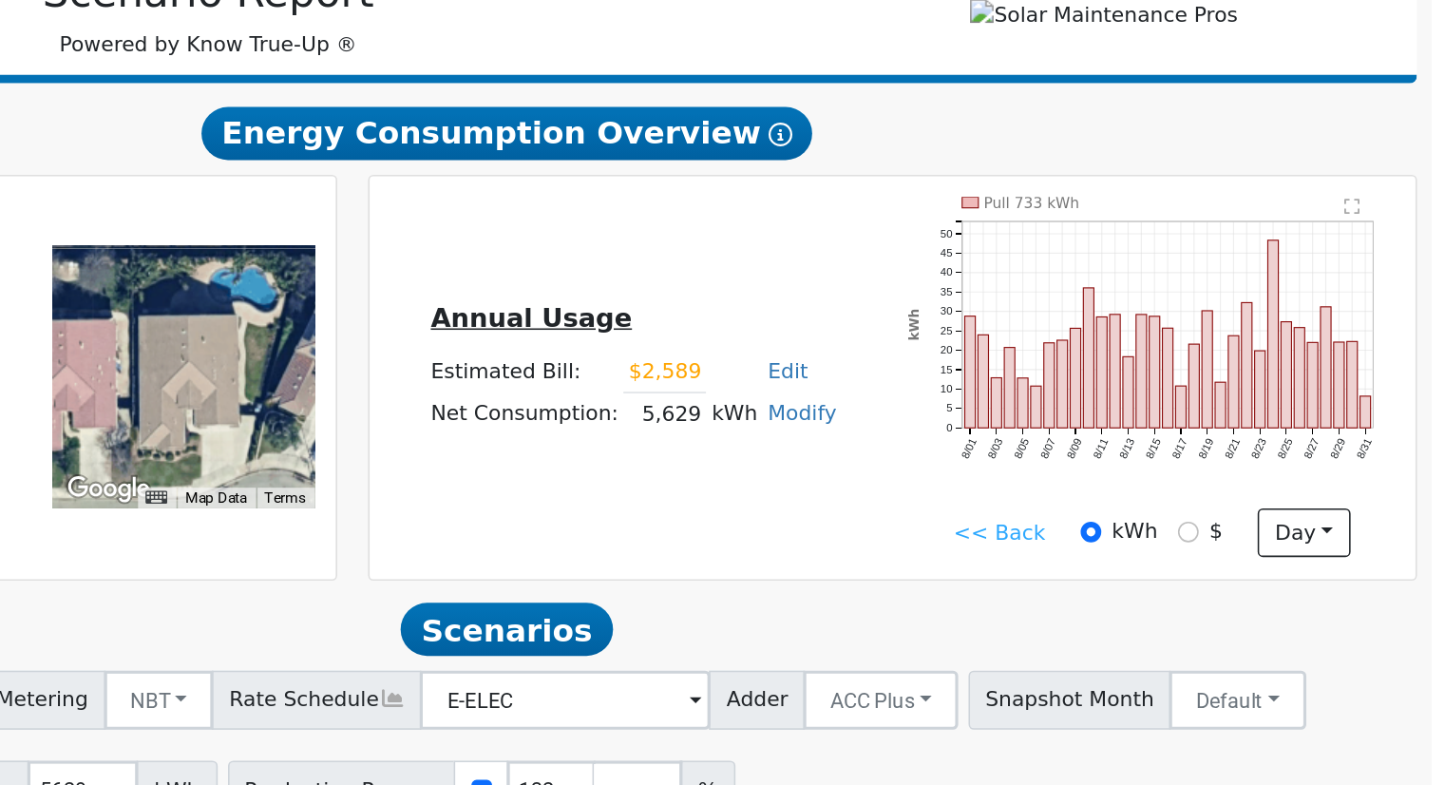
click at [1147, 403] on link "<< Back" at bounding box center [1146, 394] width 59 height 20
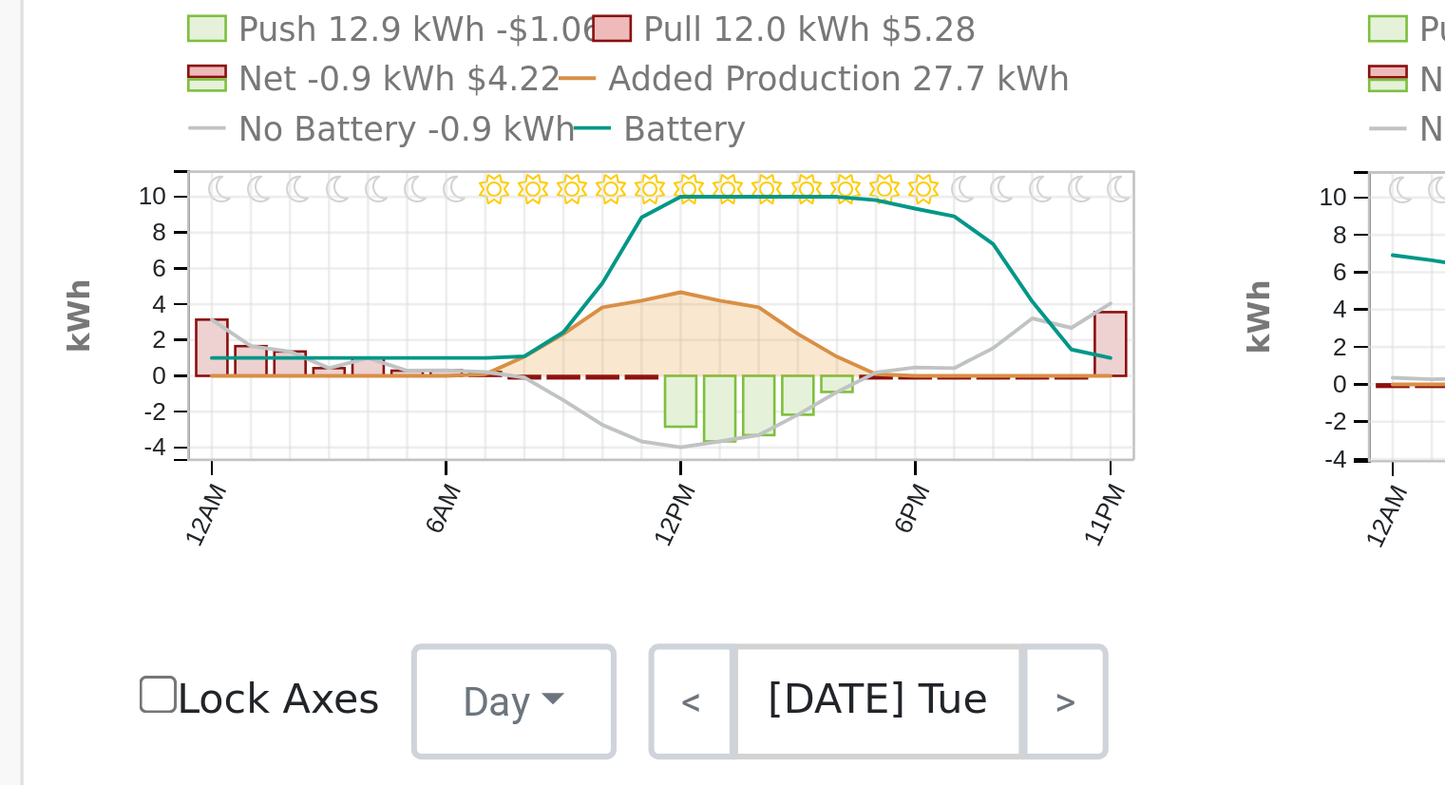
scroll to position [862, 0]
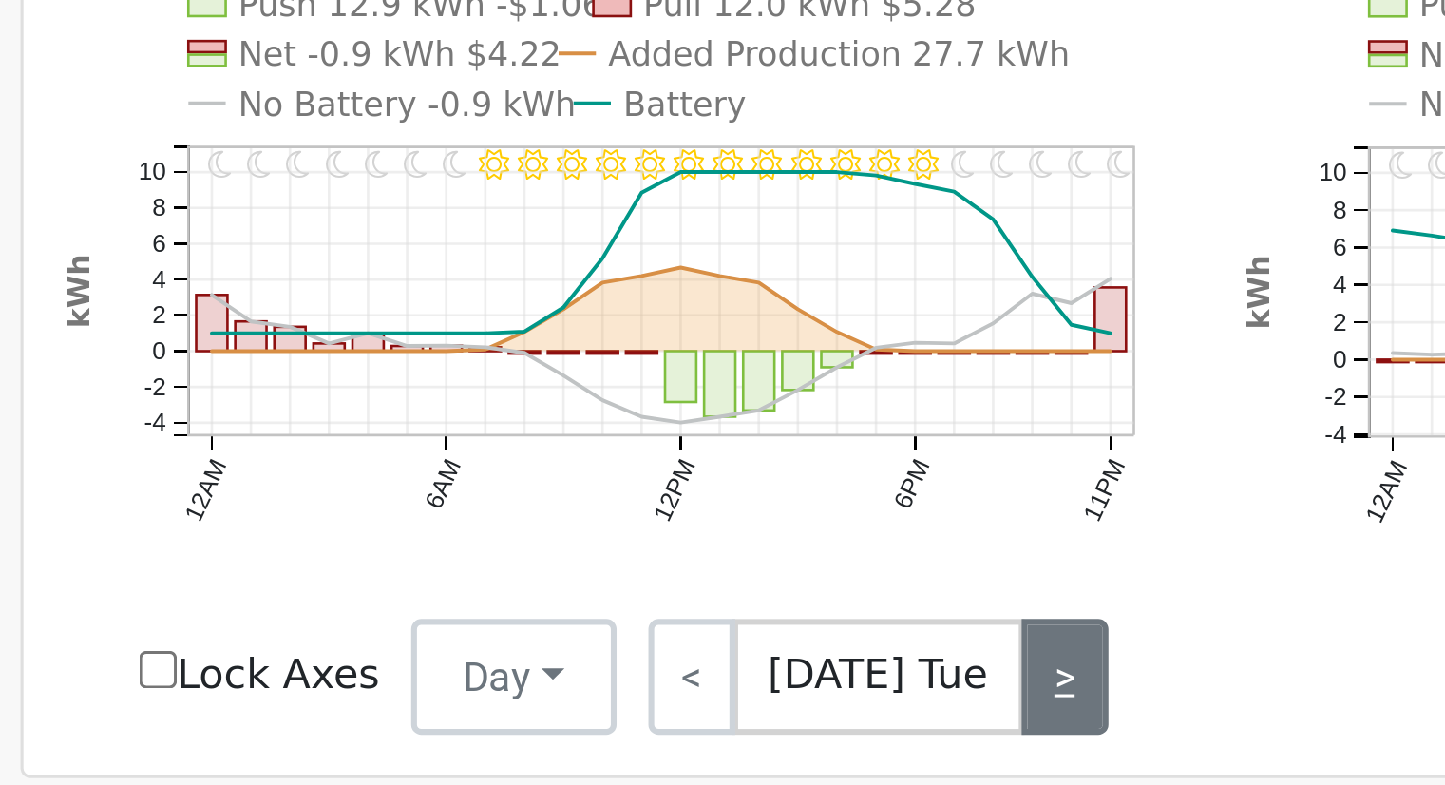
click at [580, 487] on link ">" at bounding box center [586, 480] width 29 height 38
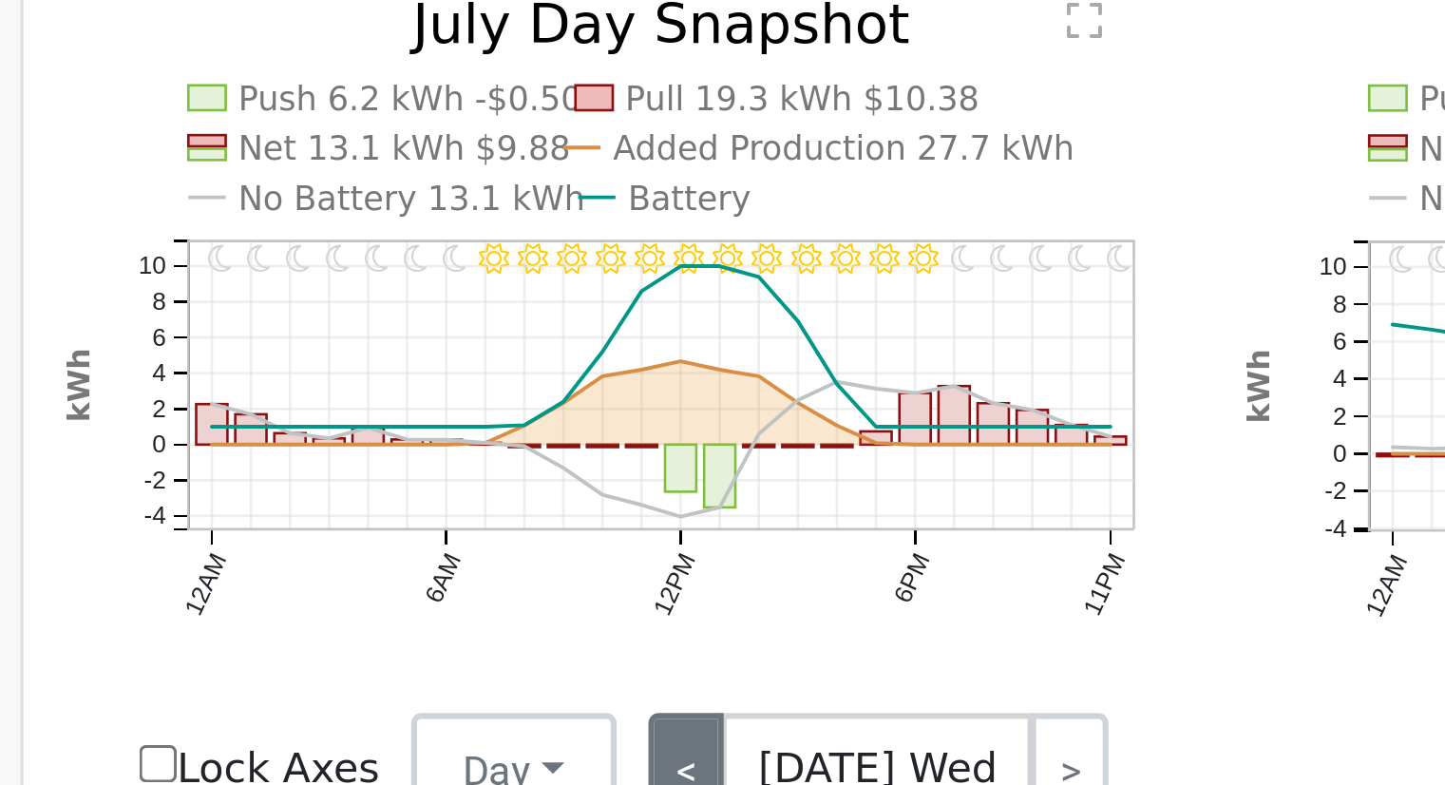
click at [457, 476] on link "<" at bounding box center [462, 479] width 26 height 38
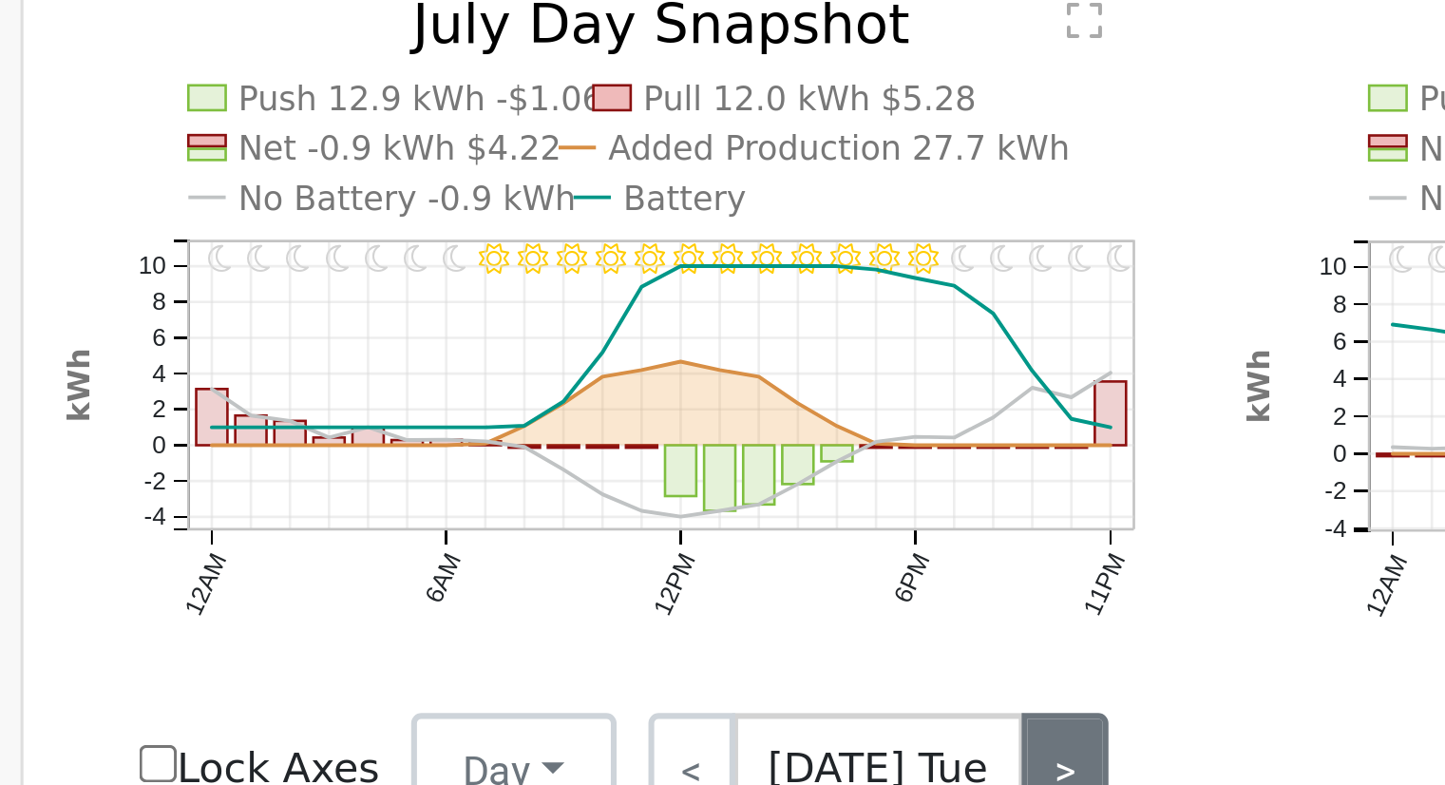
click at [582, 473] on link ">" at bounding box center [586, 479] width 29 height 38
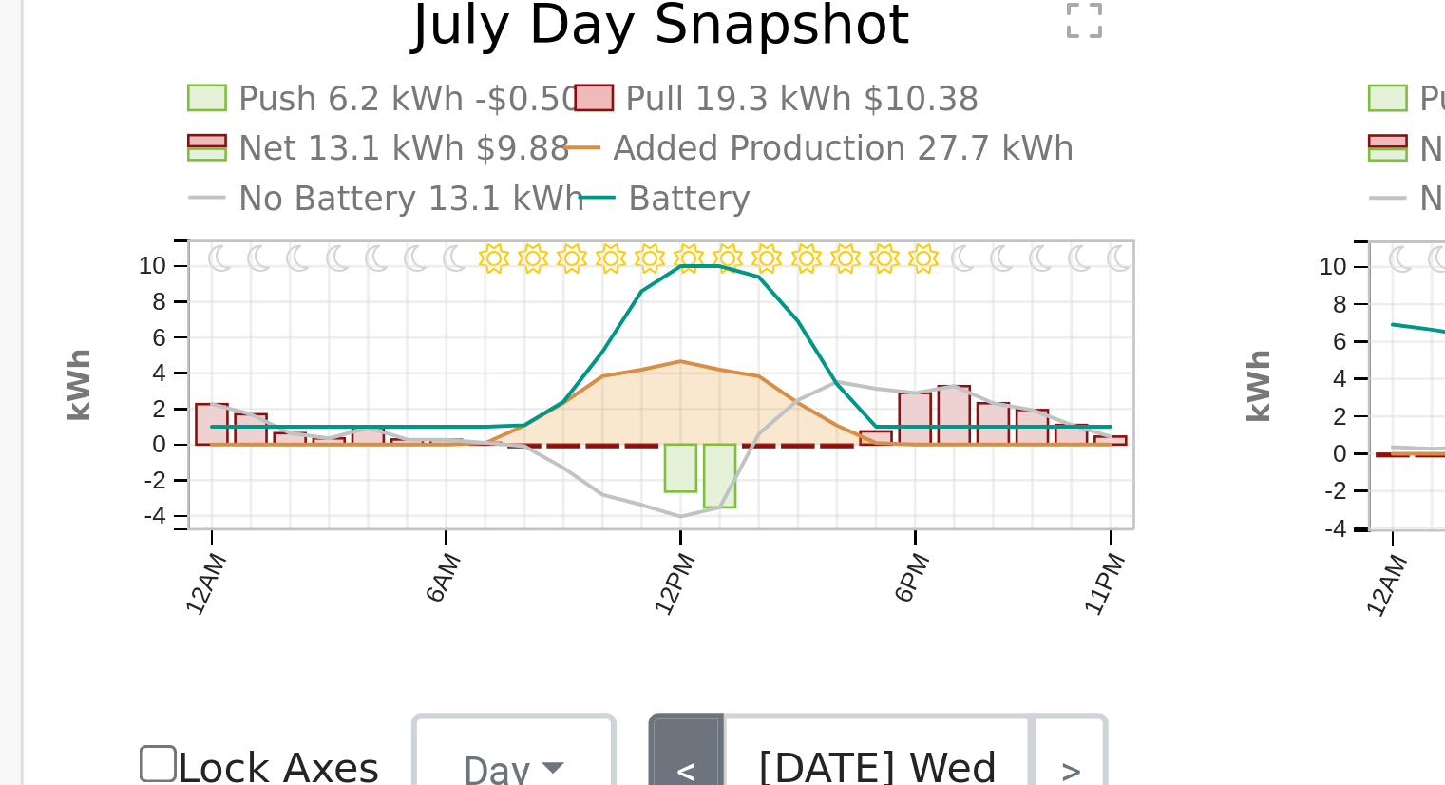
click at [453, 481] on link "<" at bounding box center [462, 479] width 26 height 38
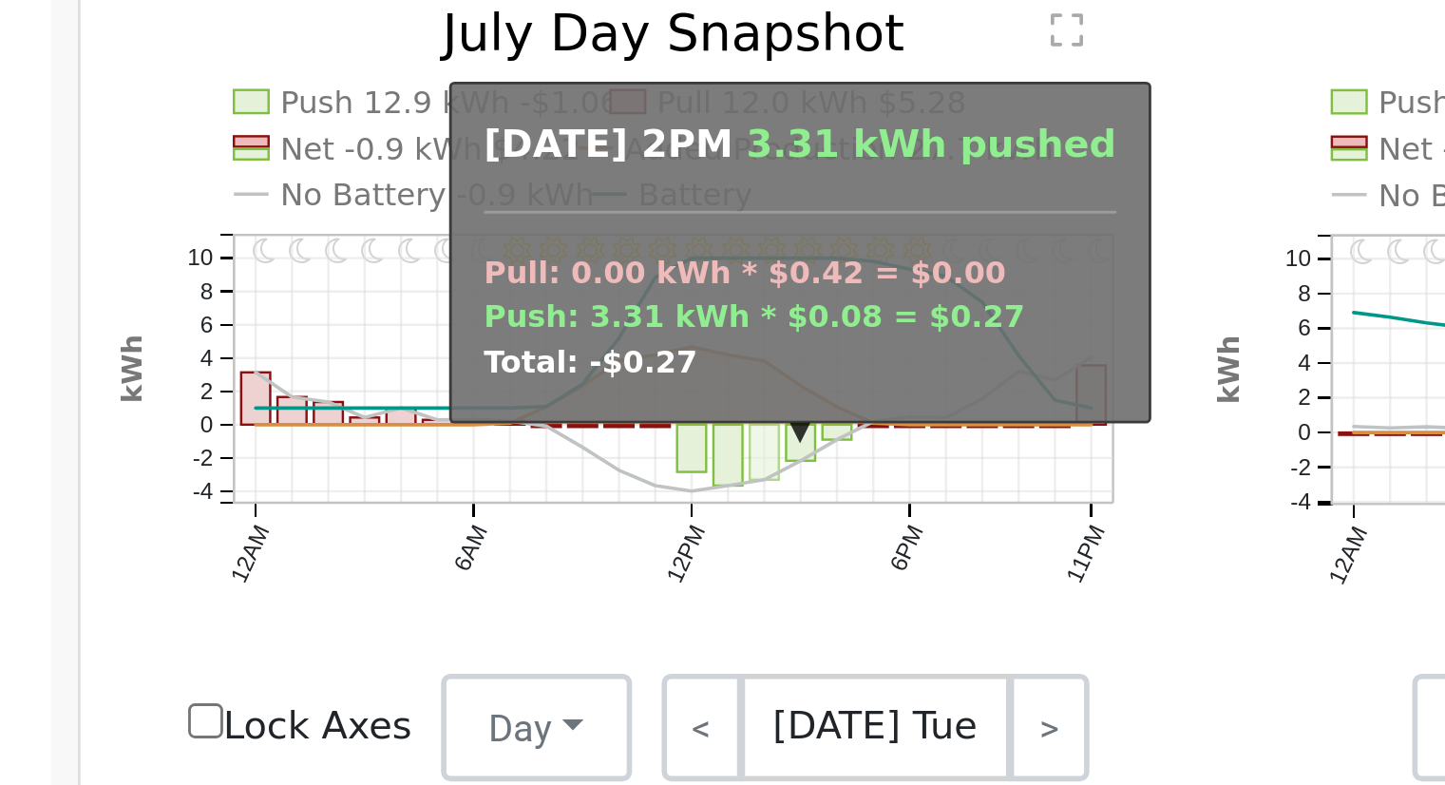
scroll to position [863, 0]
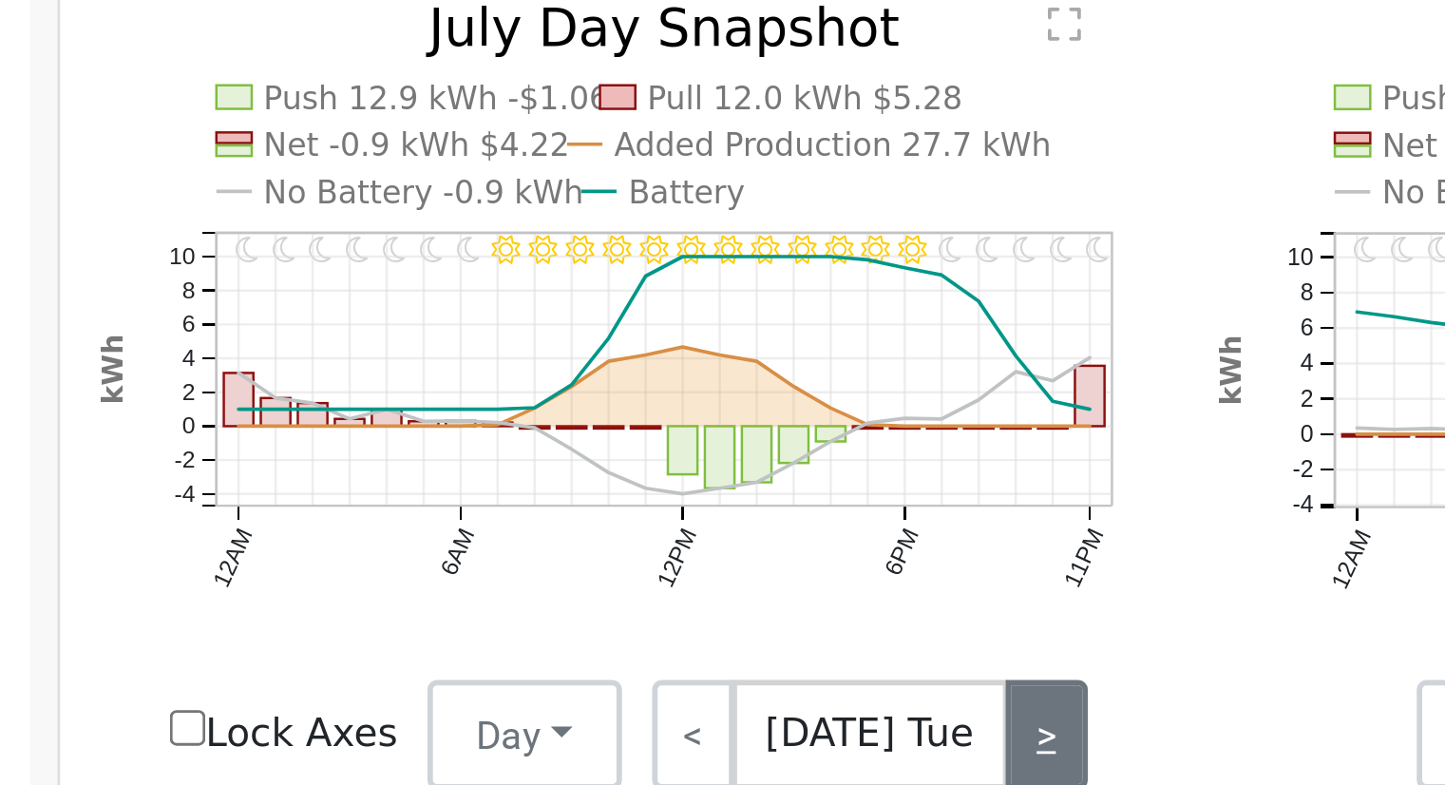
click at [572, 483] on link ">" at bounding box center [586, 479] width 29 height 38
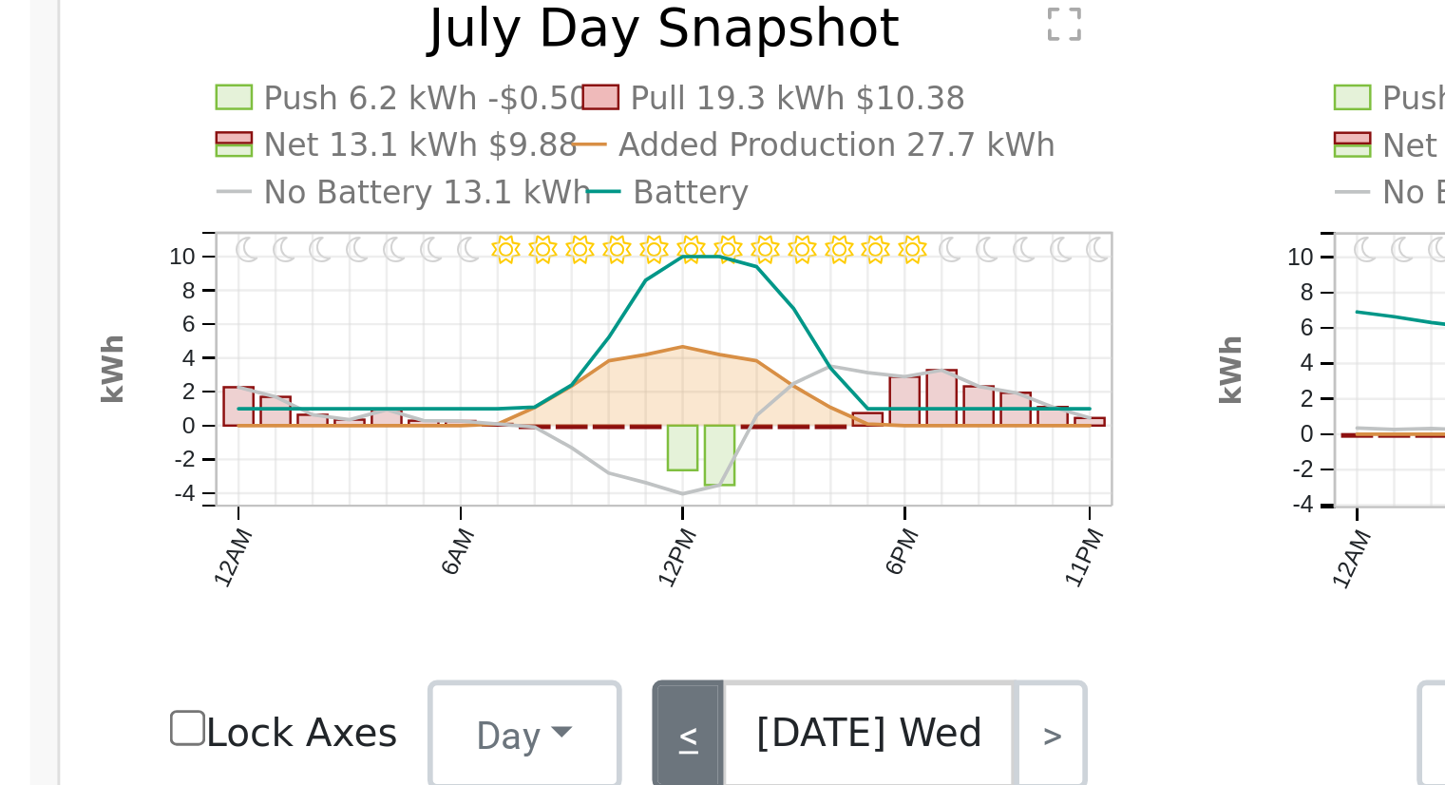
click at [453, 487] on link "<" at bounding box center [462, 479] width 26 height 38
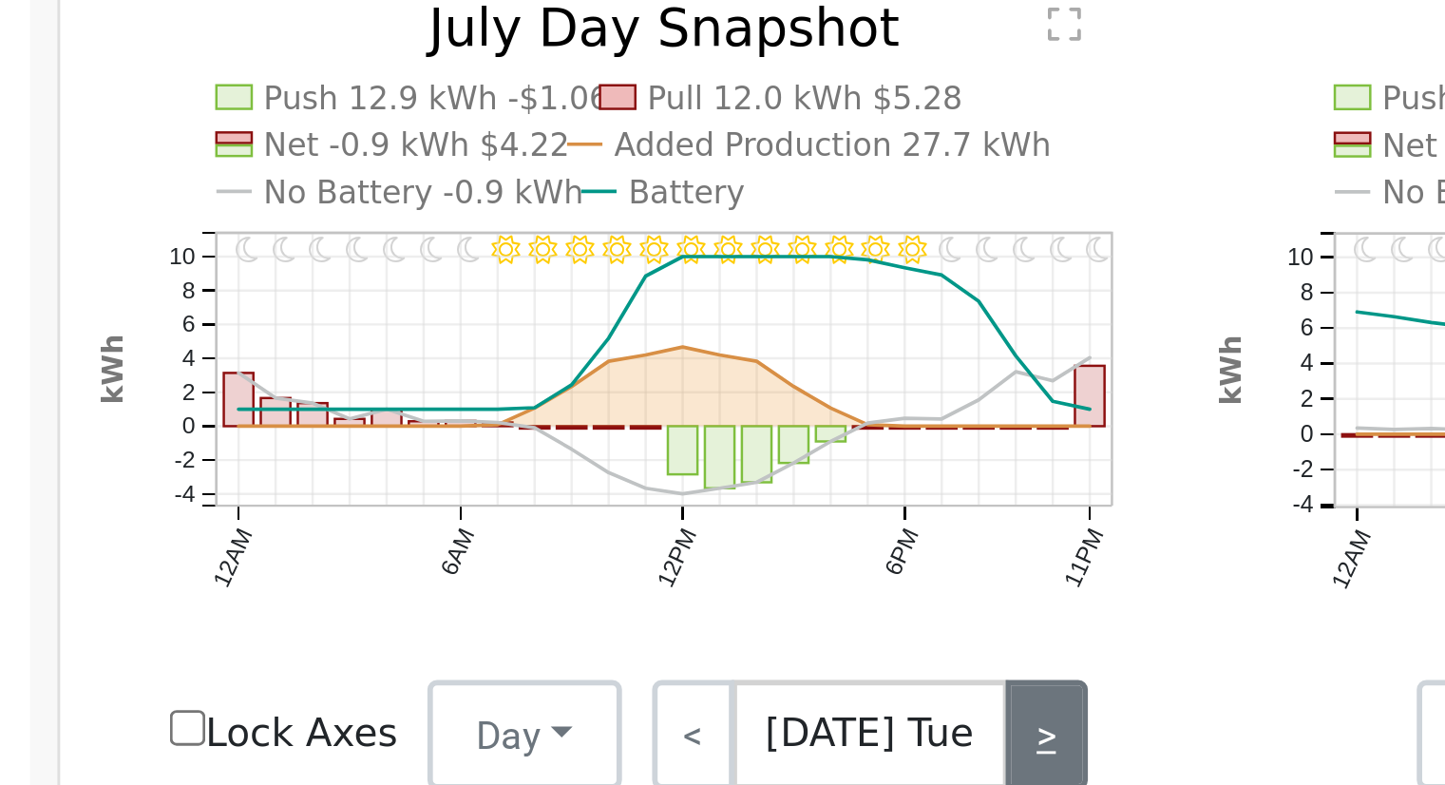
click at [574, 480] on link ">" at bounding box center [586, 479] width 29 height 38
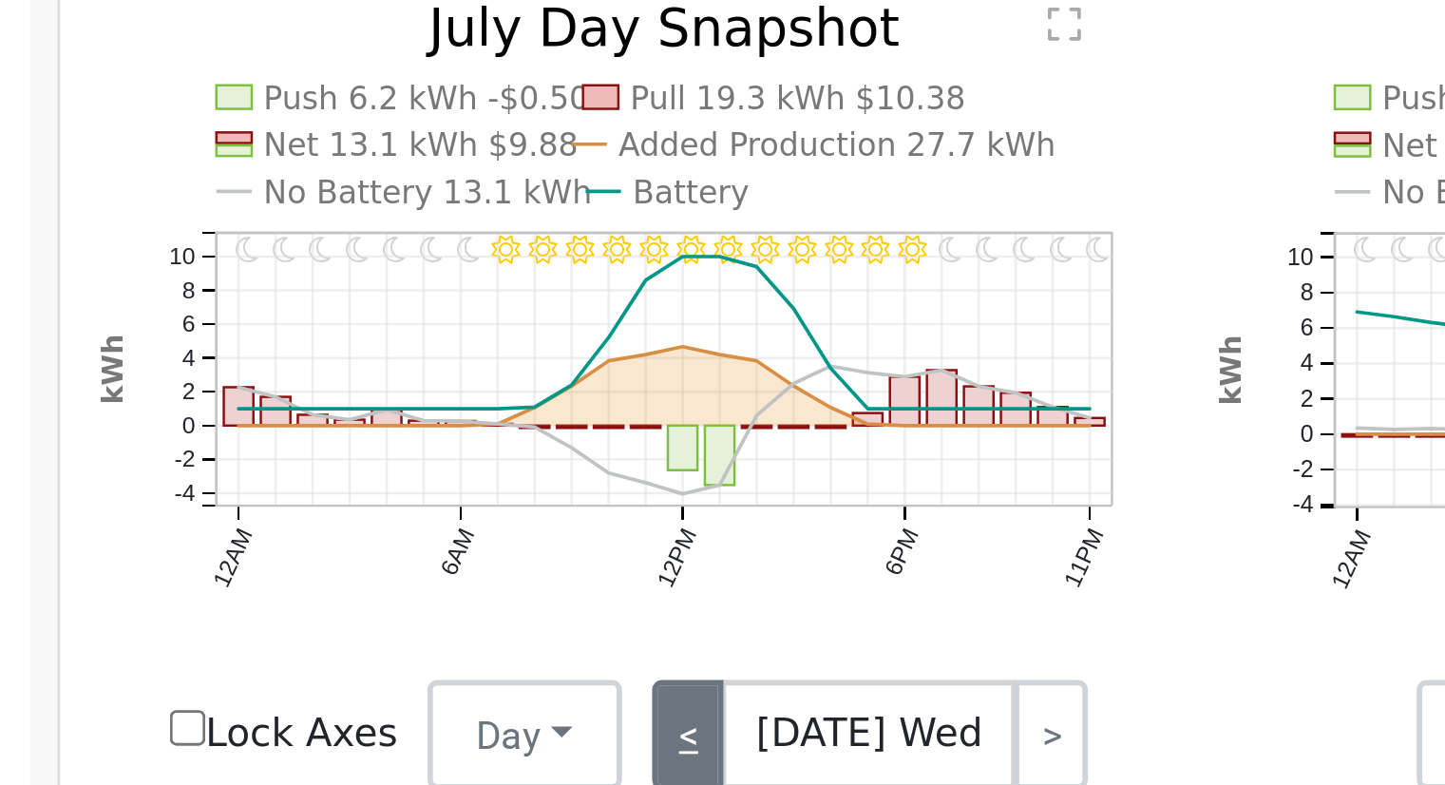
click at [472, 481] on link "<" at bounding box center [462, 479] width 26 height 38
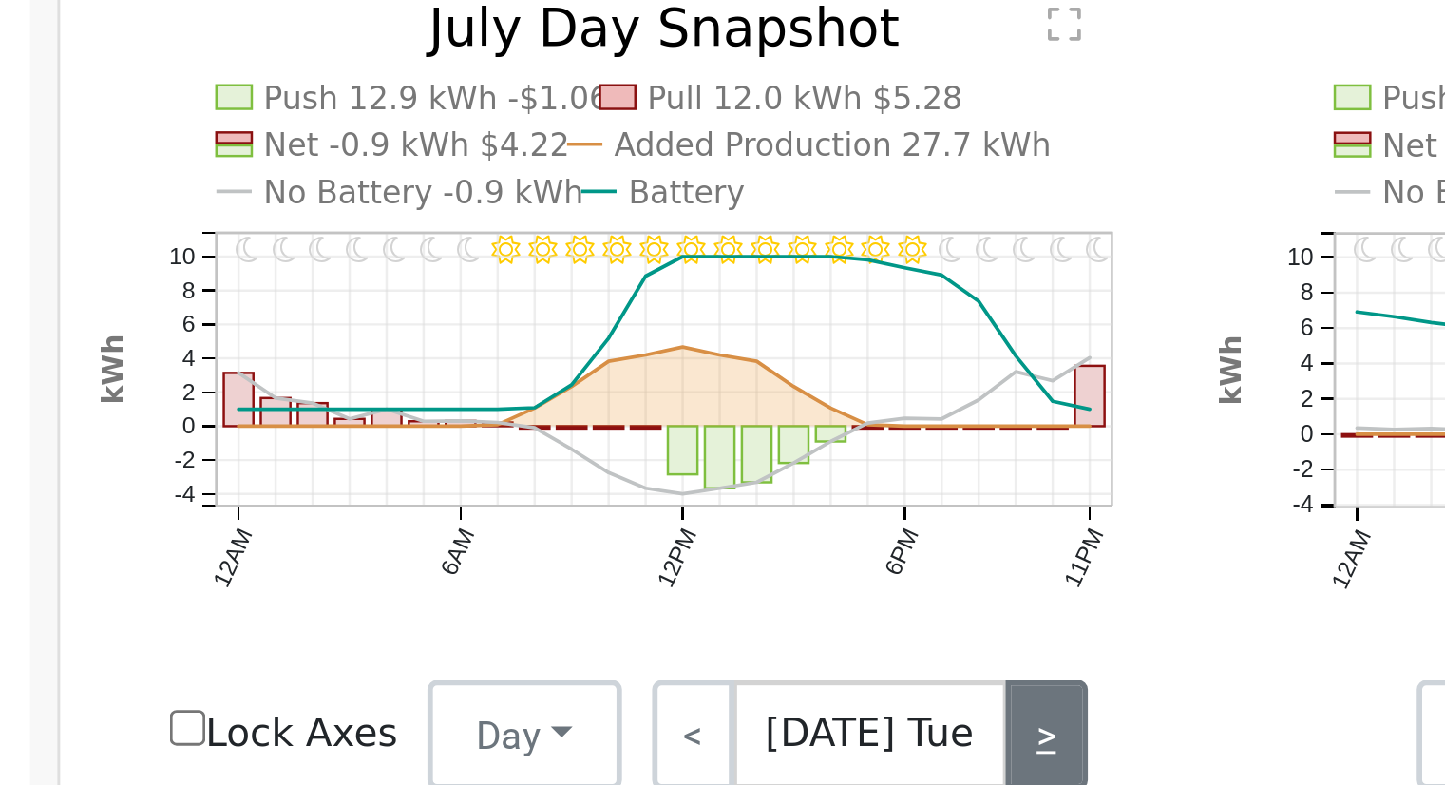
click at [573, 482] on link ">" at bounding box center [586, 479] width 29 height 38
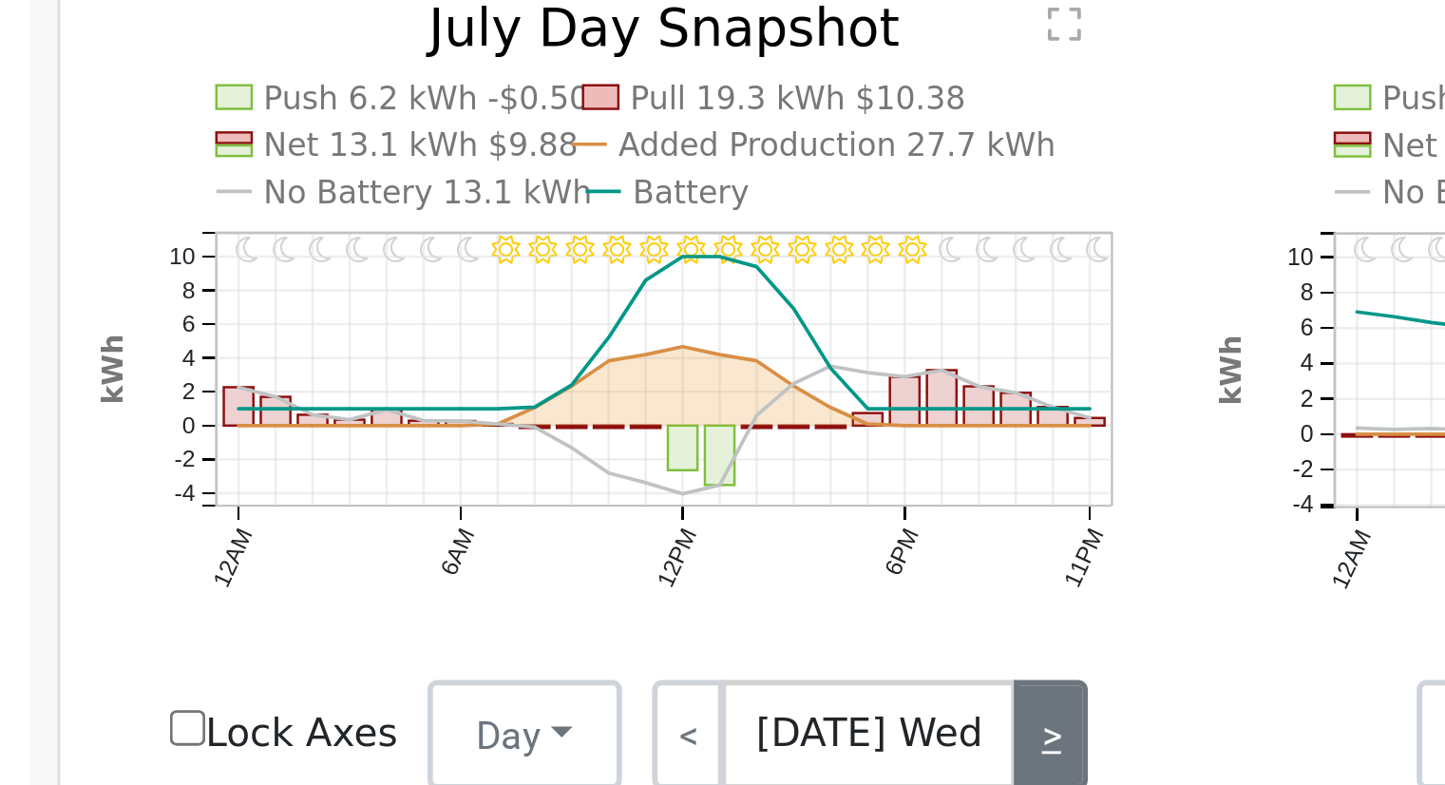
click at [575, 482] on link ">" at bounding box center [588, 479] width 26 height 38
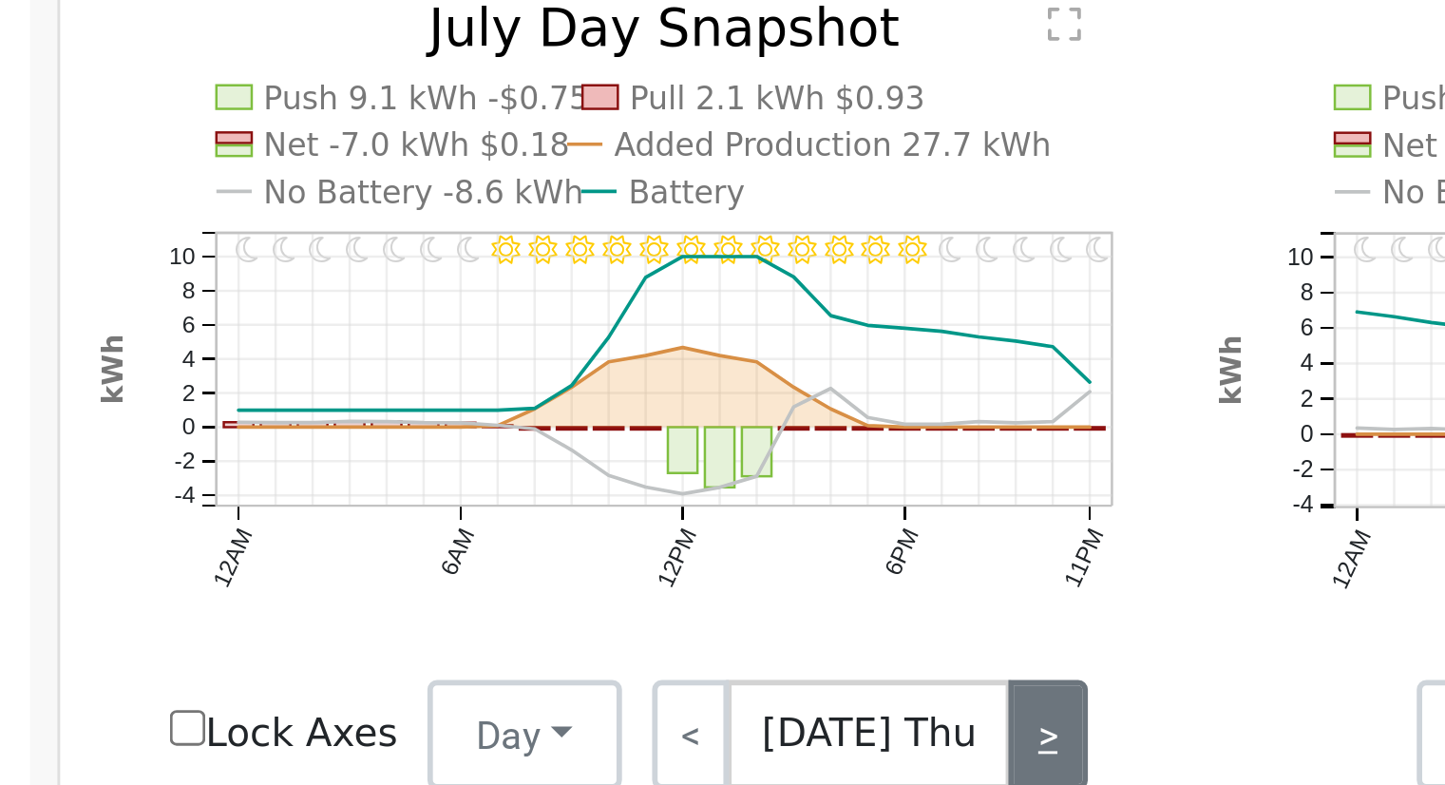
click at [591, 483] on link ">" at bounding box center [587, 479] width 28 height 38
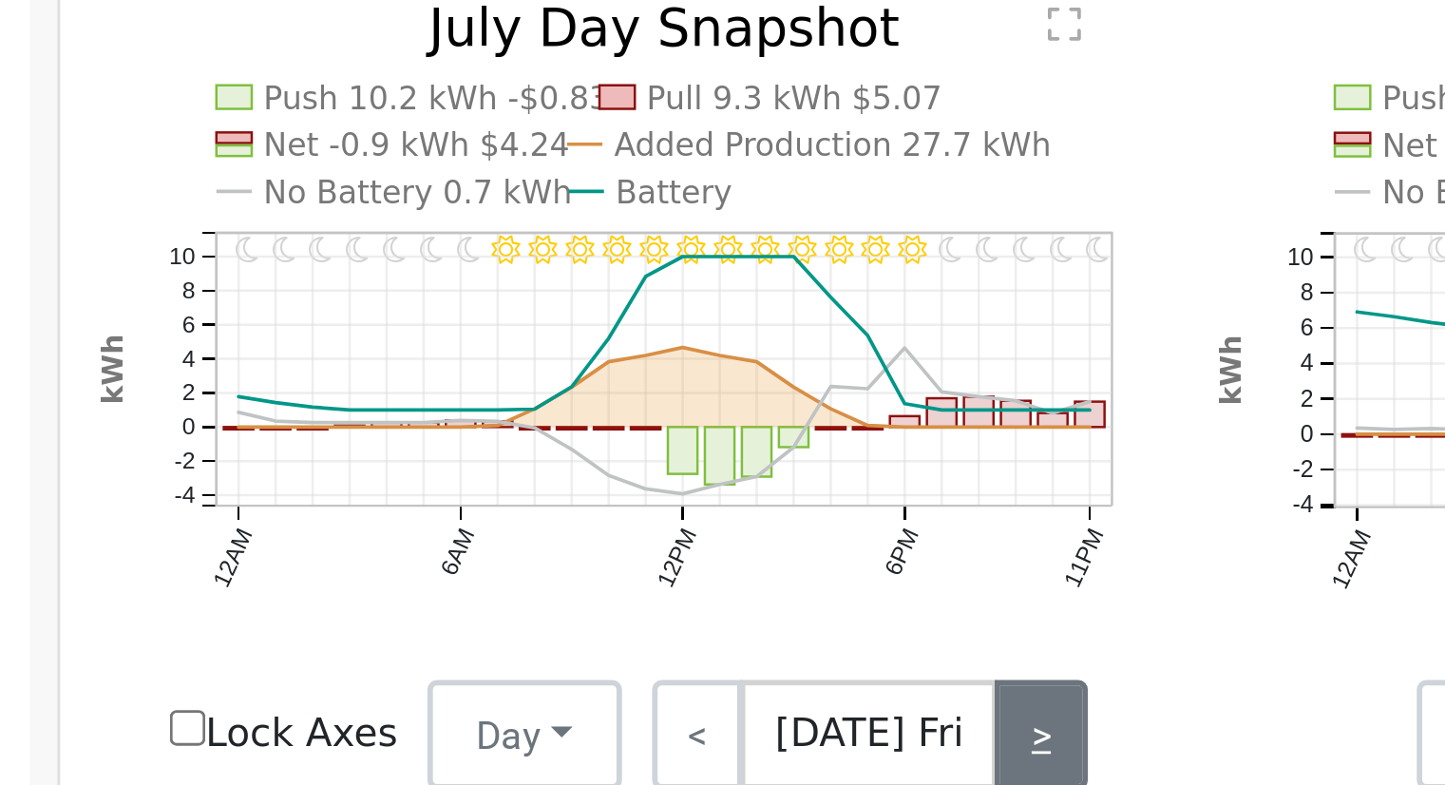
click at [576, 480] on link ">" at bounding box center [583, 479] width 31 height 38
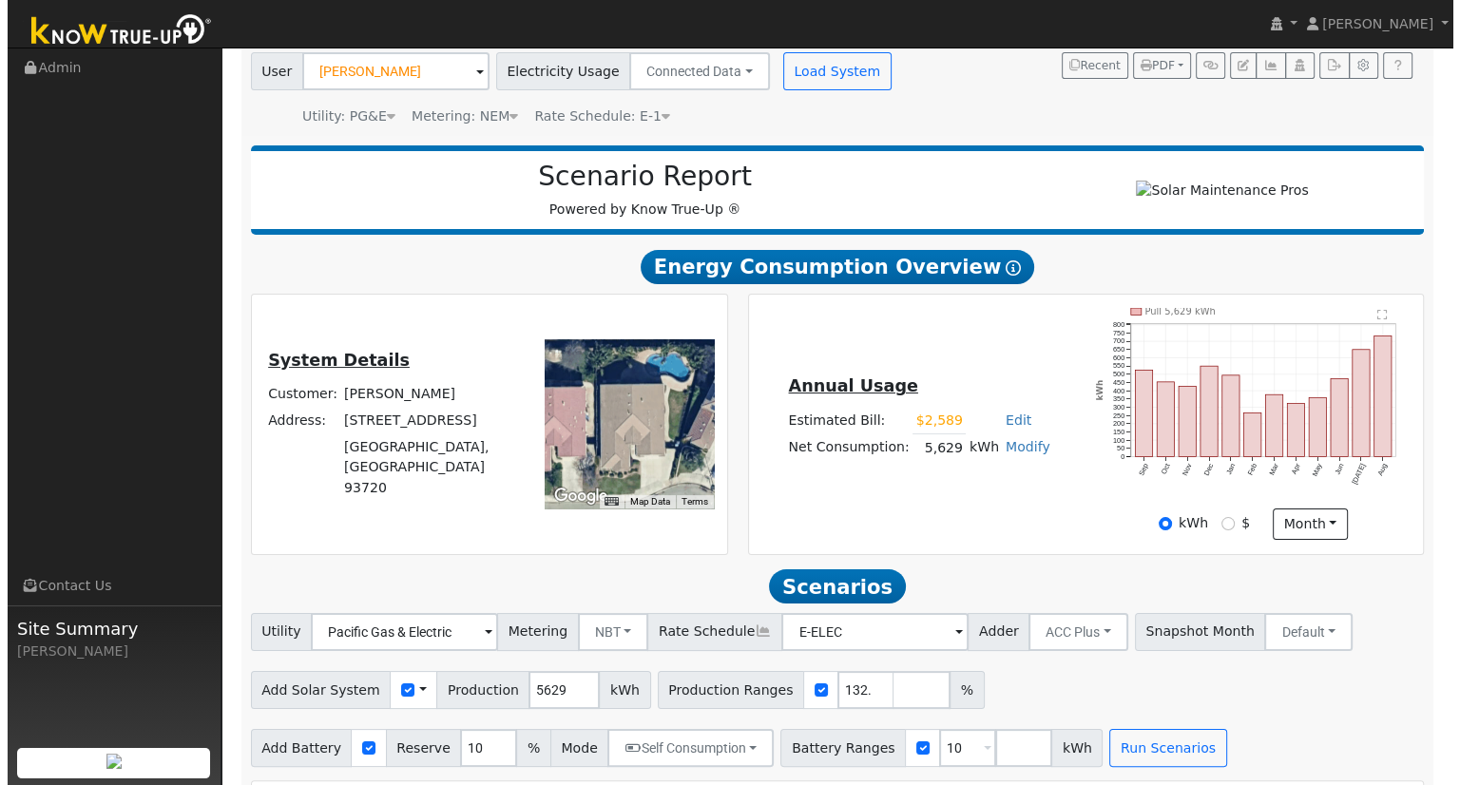
scroll to position [57, 0]
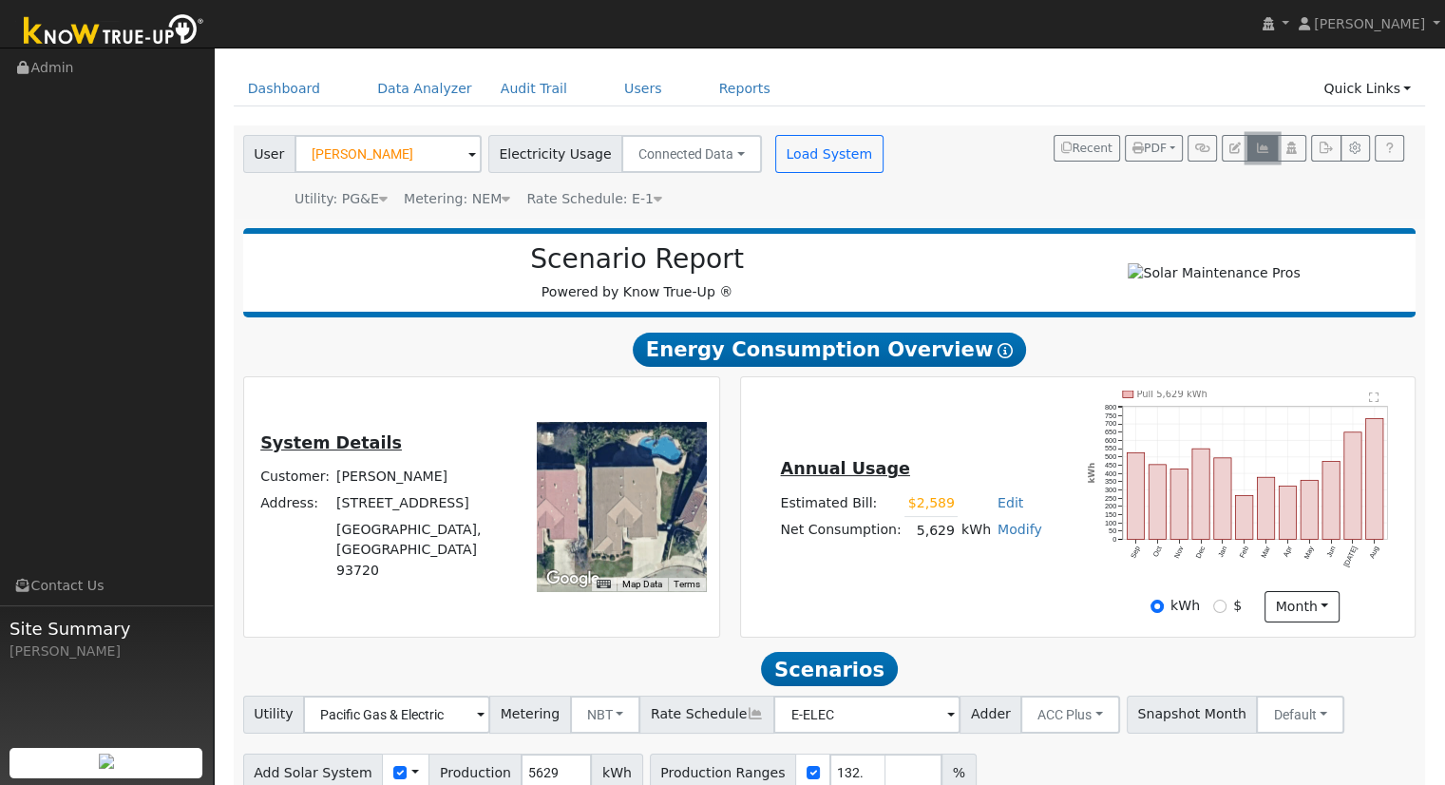
click at [1261, 143] on icon "button" at bounding box center [1262, 148] width 14 height 11
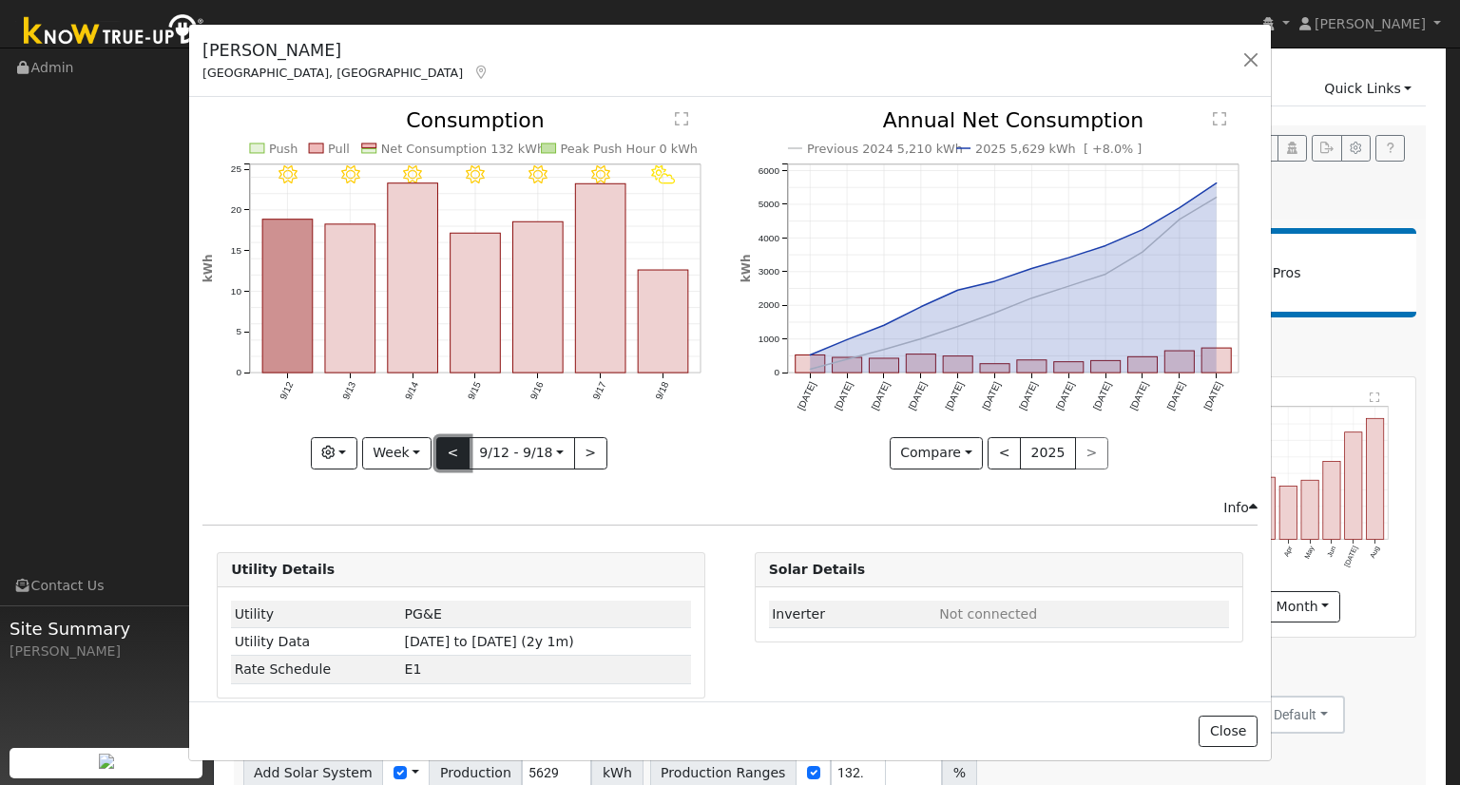
click at [448, 449] on button "<" at bounding box center [452, 453] width 33 height 32
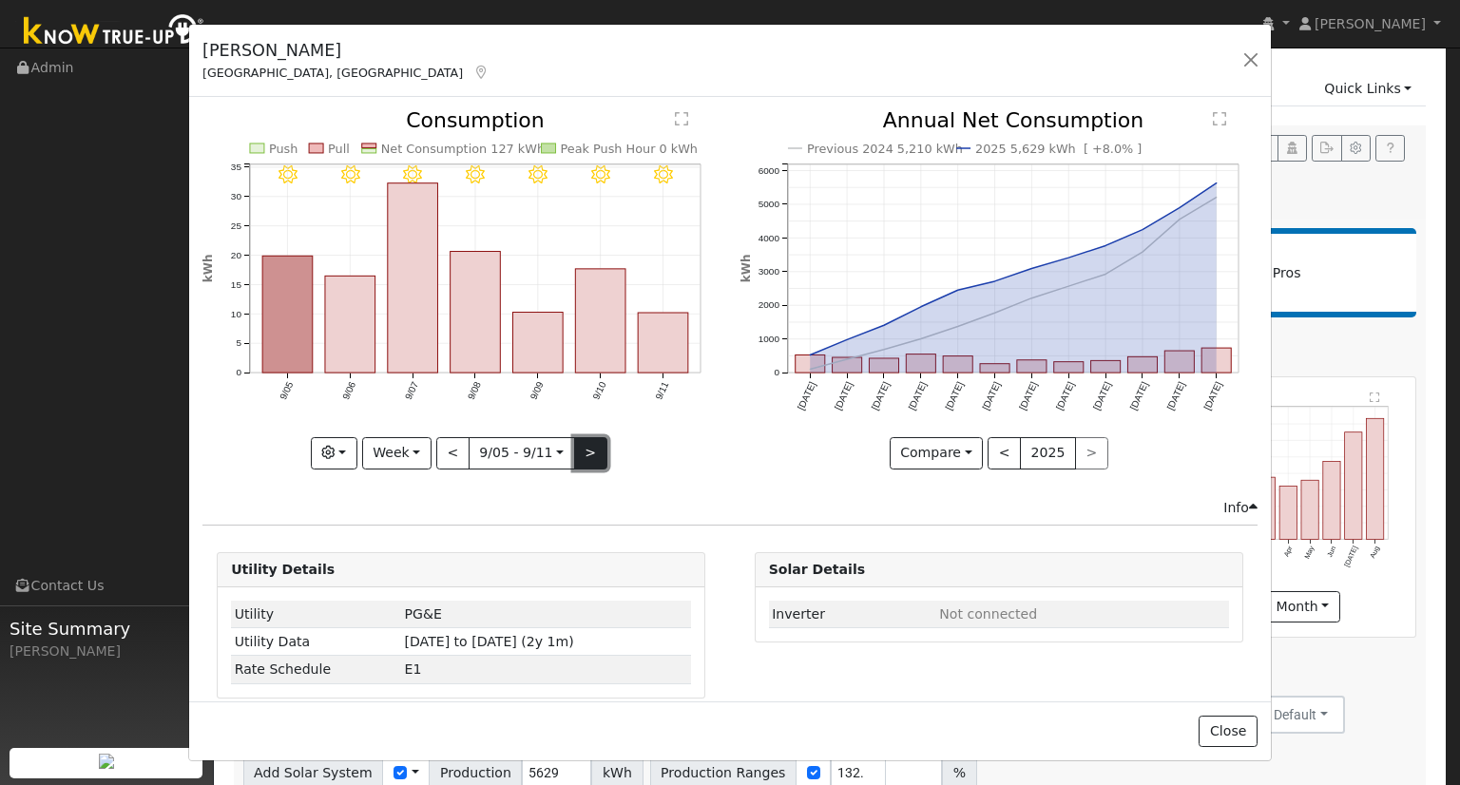
click at [589, 449] on button ">" at bounding box center [590, 453] width 33 height 32
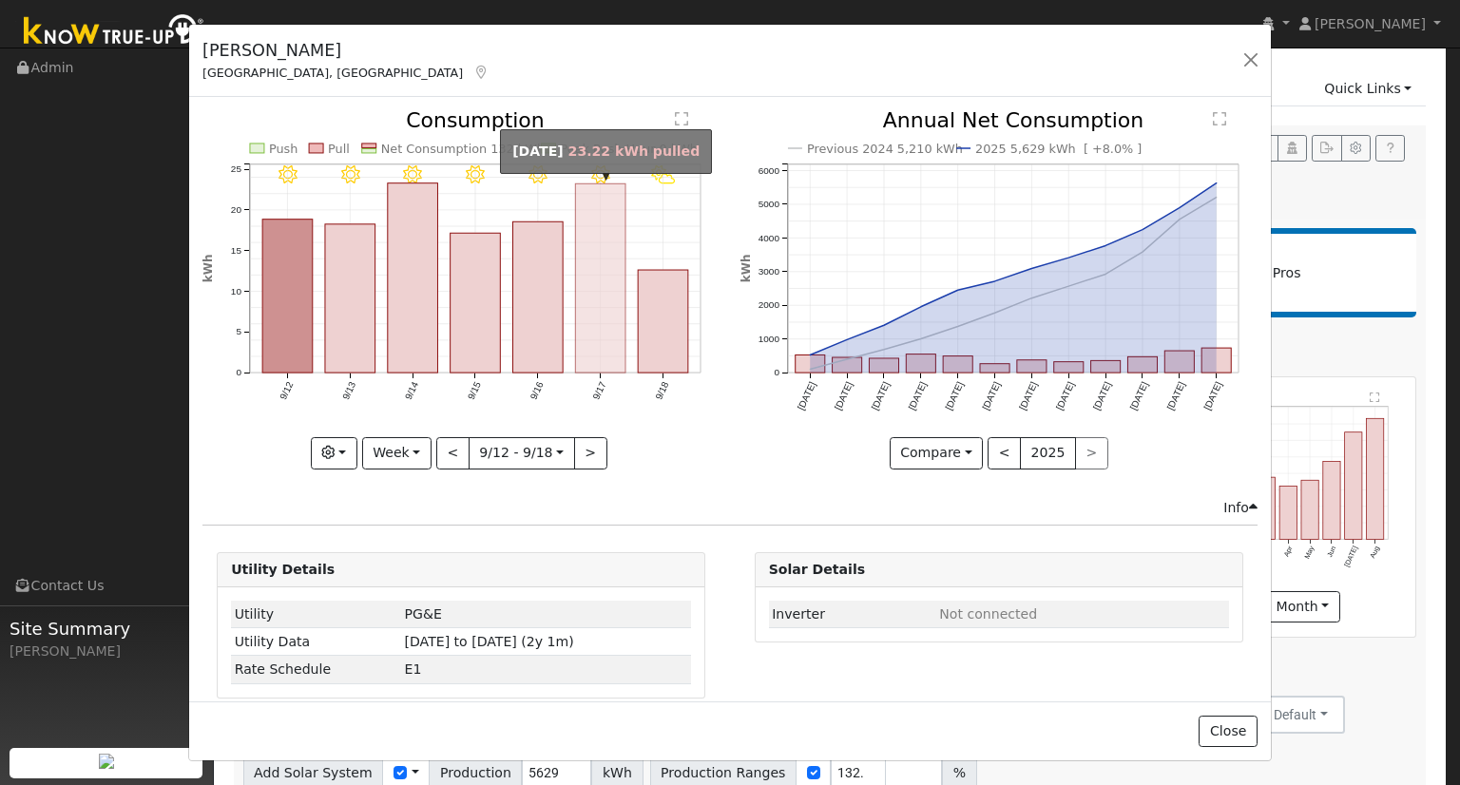
click at [597, 326] on rect "onclick=""" at bounding box center [601, 278] width 50 height 189
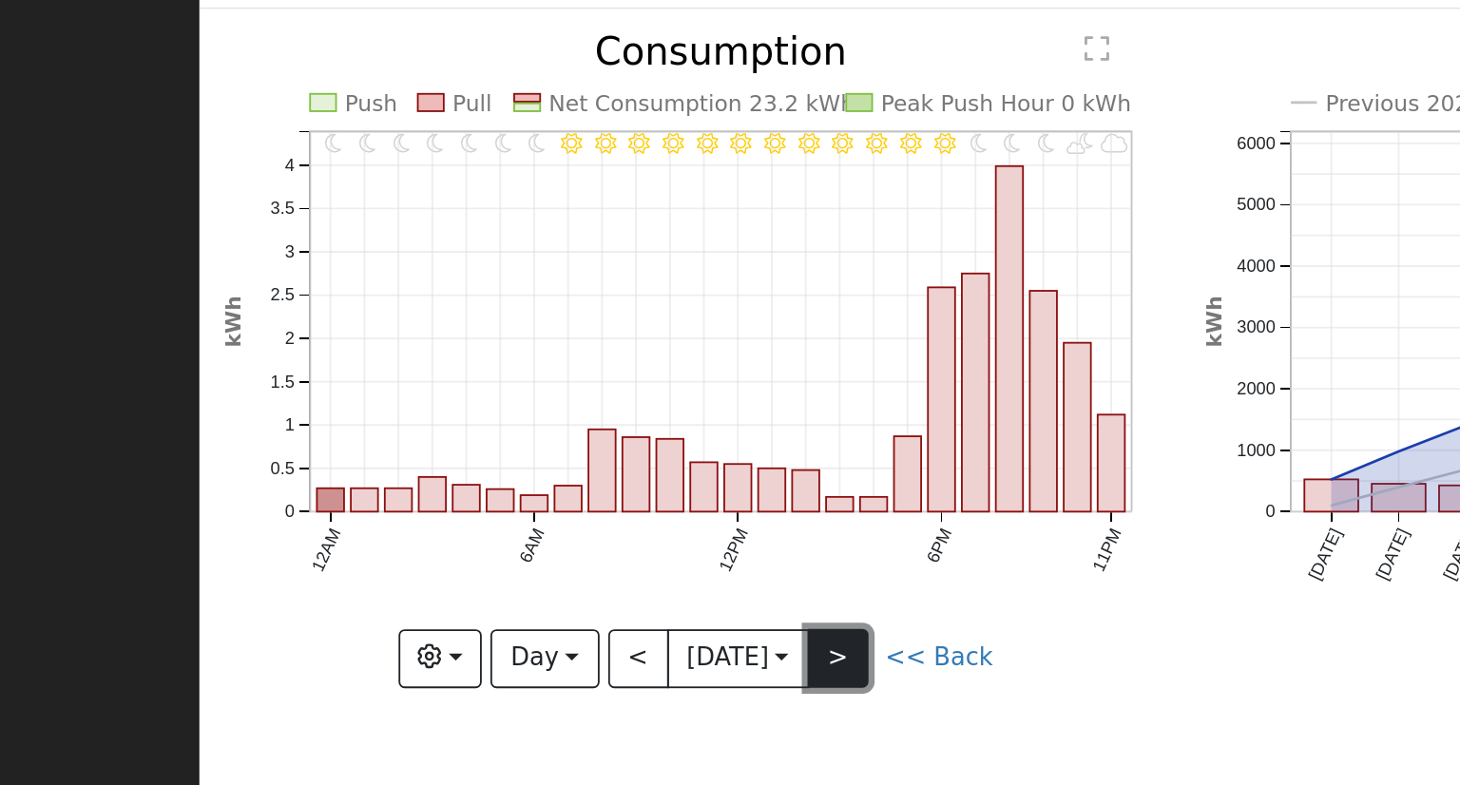
click at [553, 448] on button ">" at bounding box center [539, 453] width 33 height 32
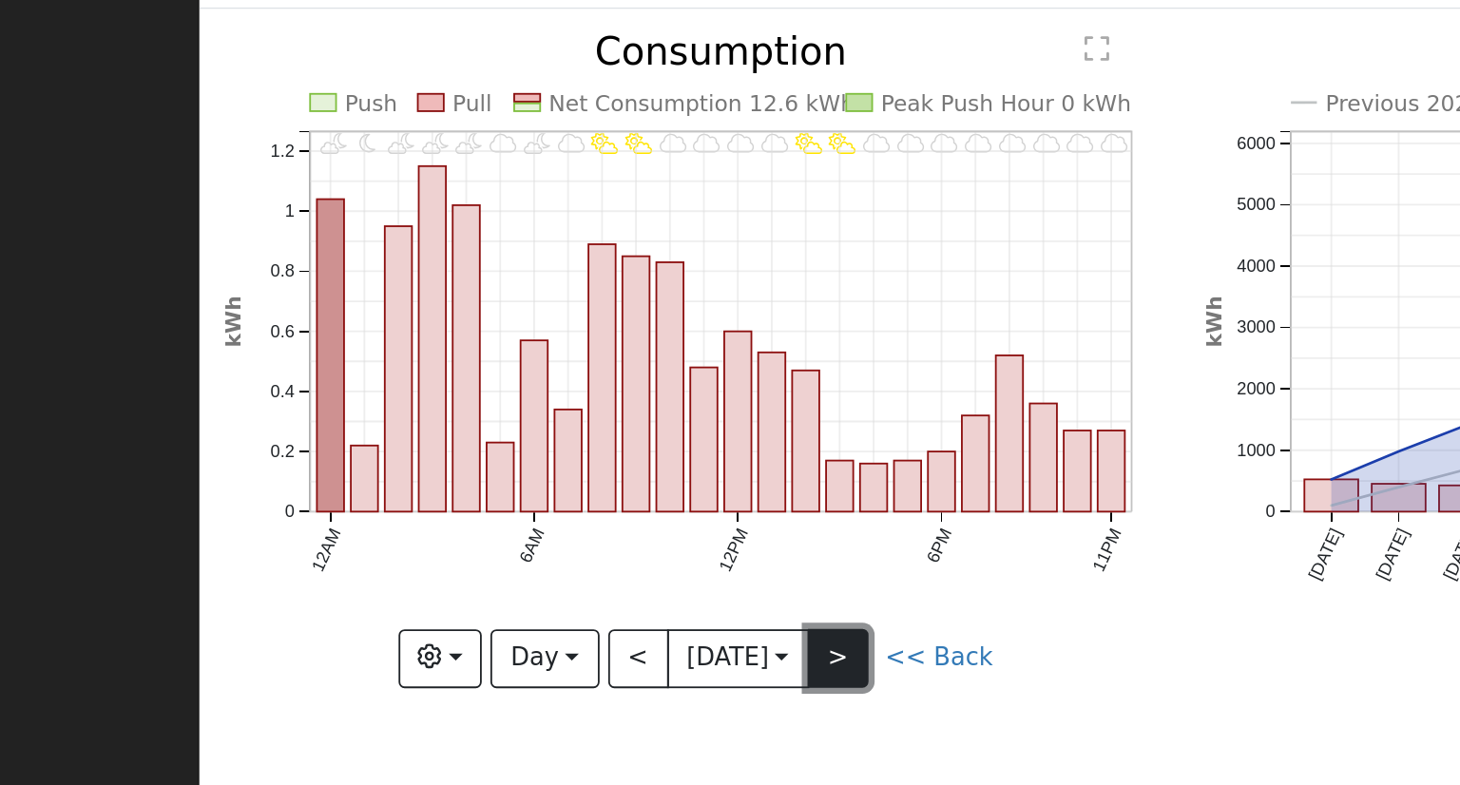
click at [553, 440] on button ">" at bounding box center [539, 453] width 33 height 32
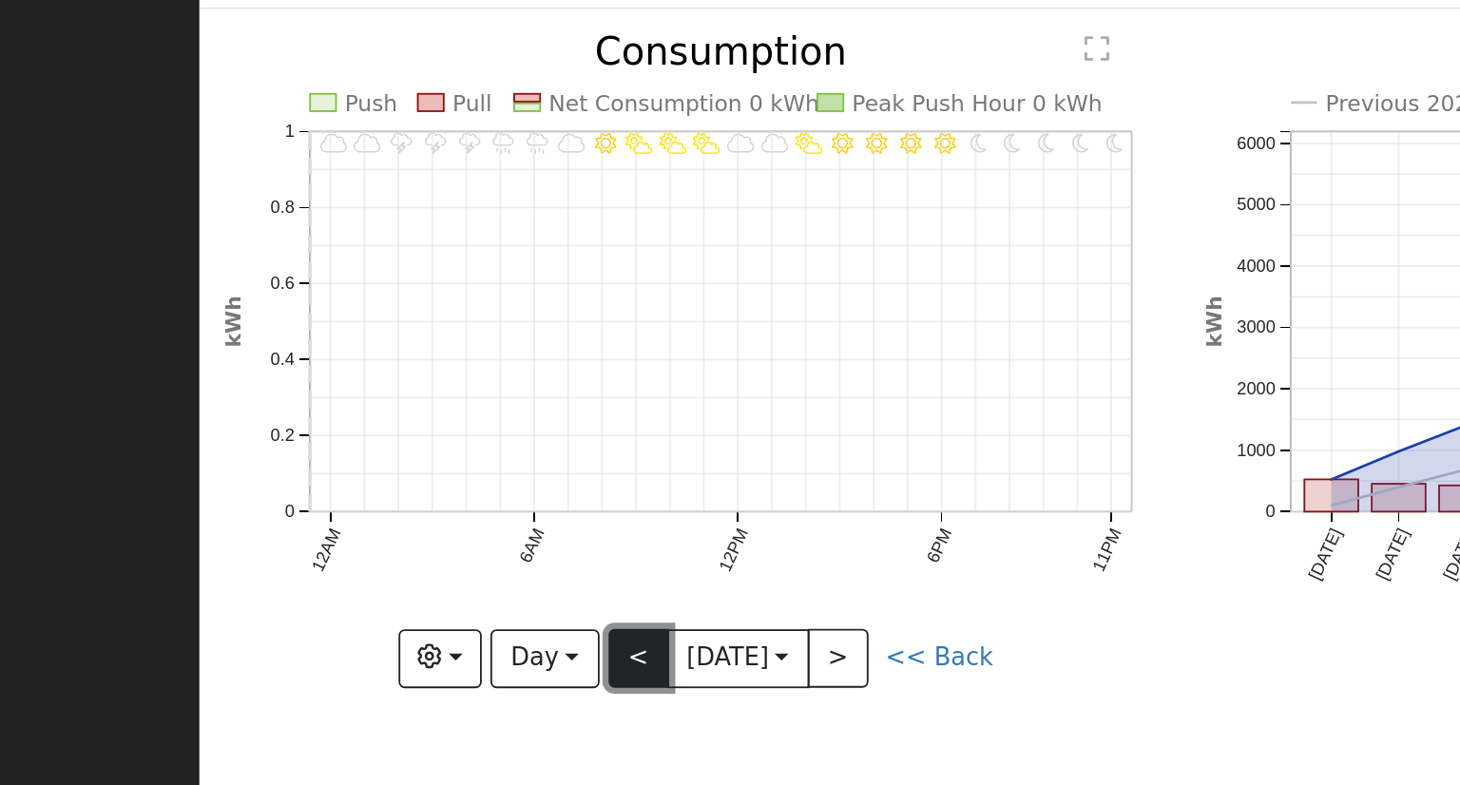
click at [429, 444] on button "<" at bounding box center [429, 453] width 33 height 32
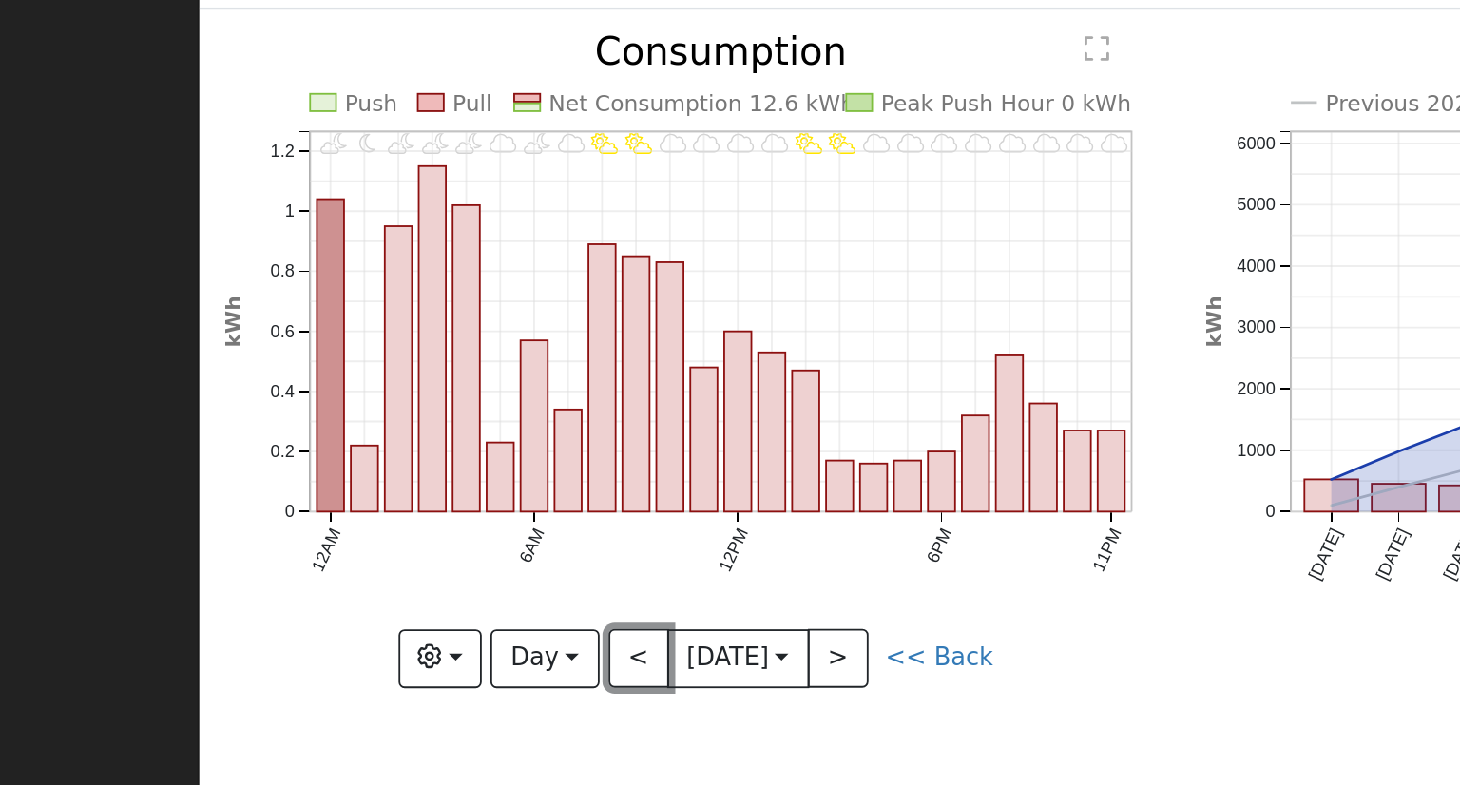
click at [429, 444] on button "<" at bounding box center [429, 453] width 33 height 32
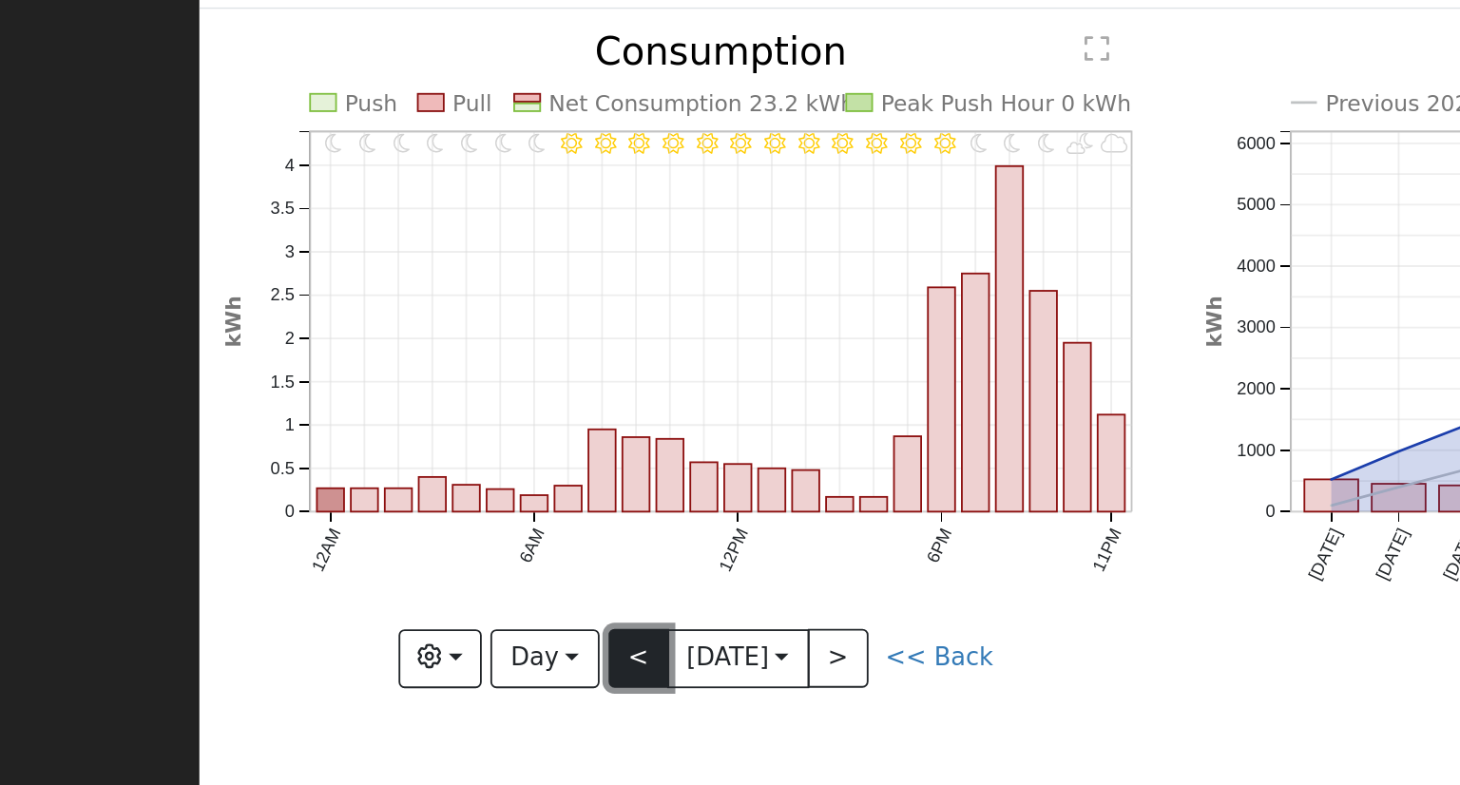
click at [429, 445] on button "<" at bounding box center [429, 453] width 33 height 32
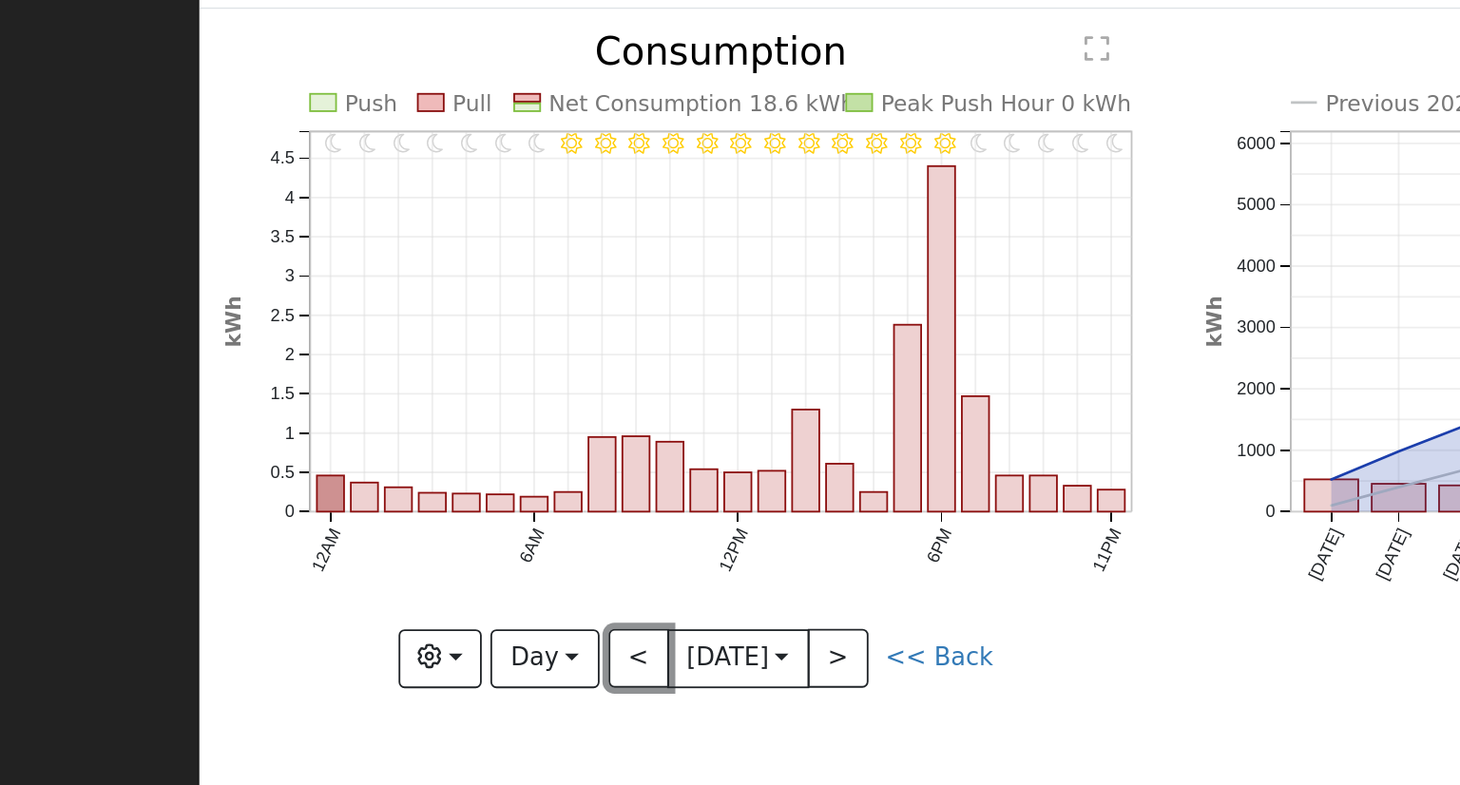
click at [426, 447] on button "<" at bounding box center [429, 453] width 33 height 32
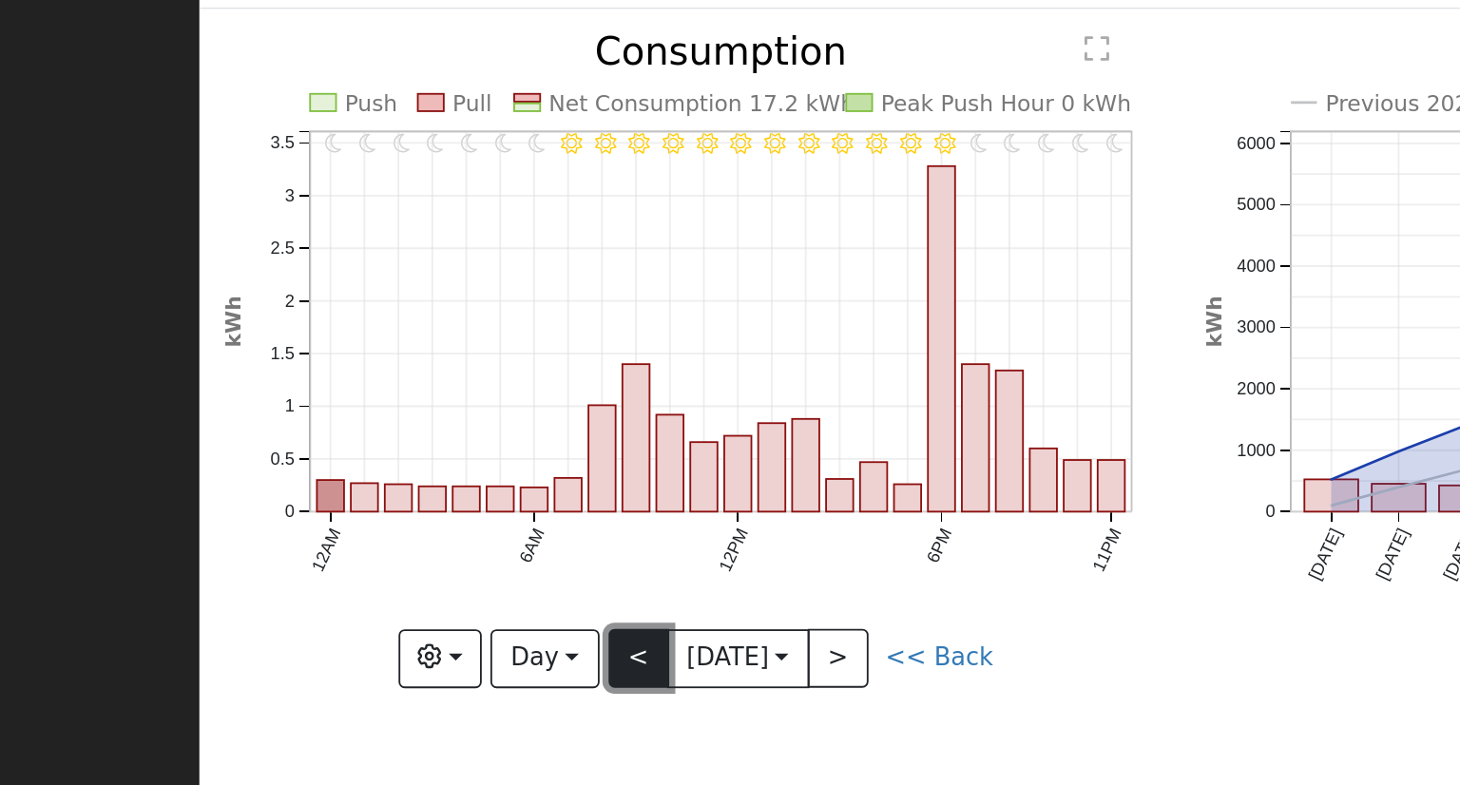
click at [422, 448] on button "<" at bounding box center [429, 453] width 33 height 32
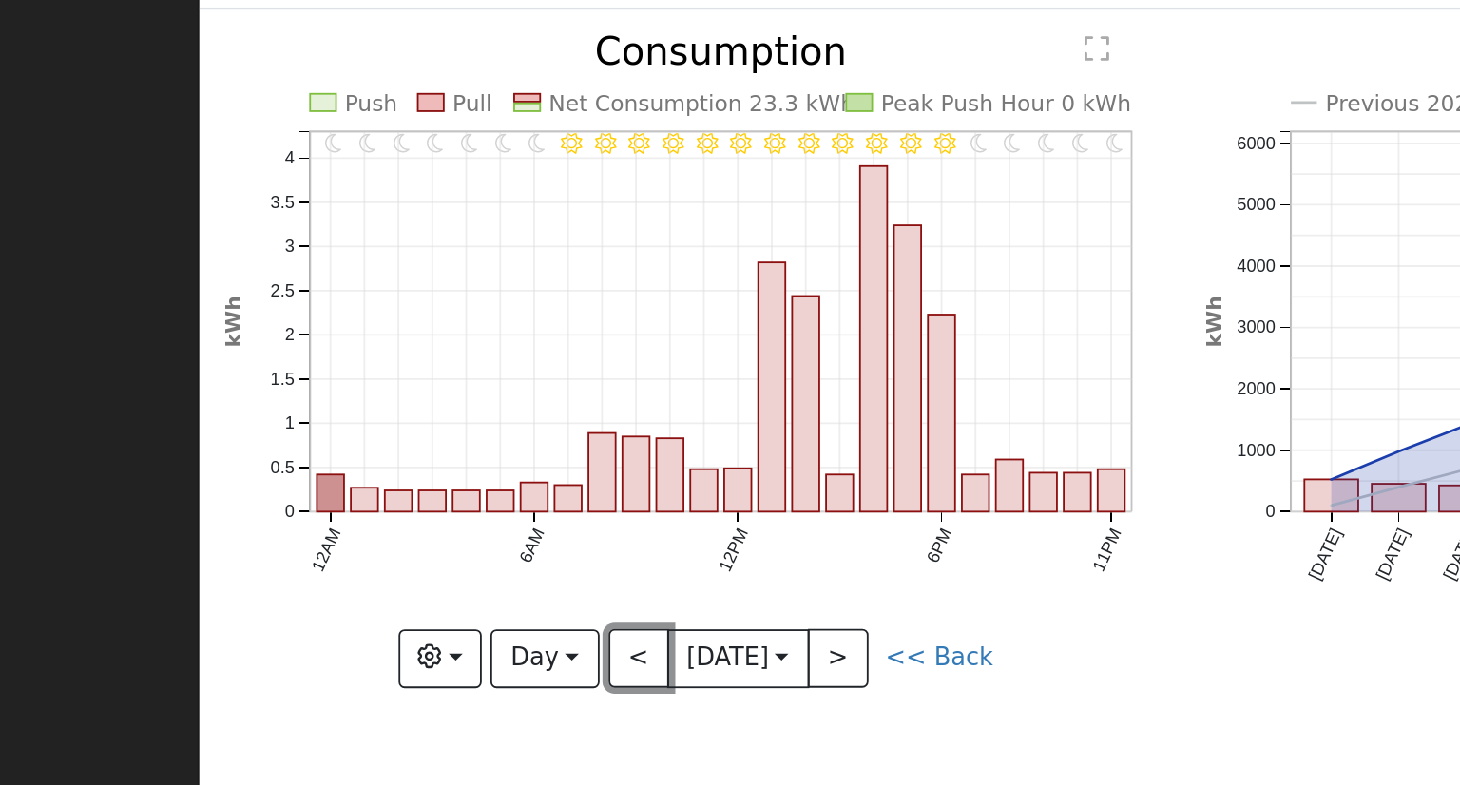
click at [422, 448] on button "<" at bounding box center [429, 453] width 33 height 32
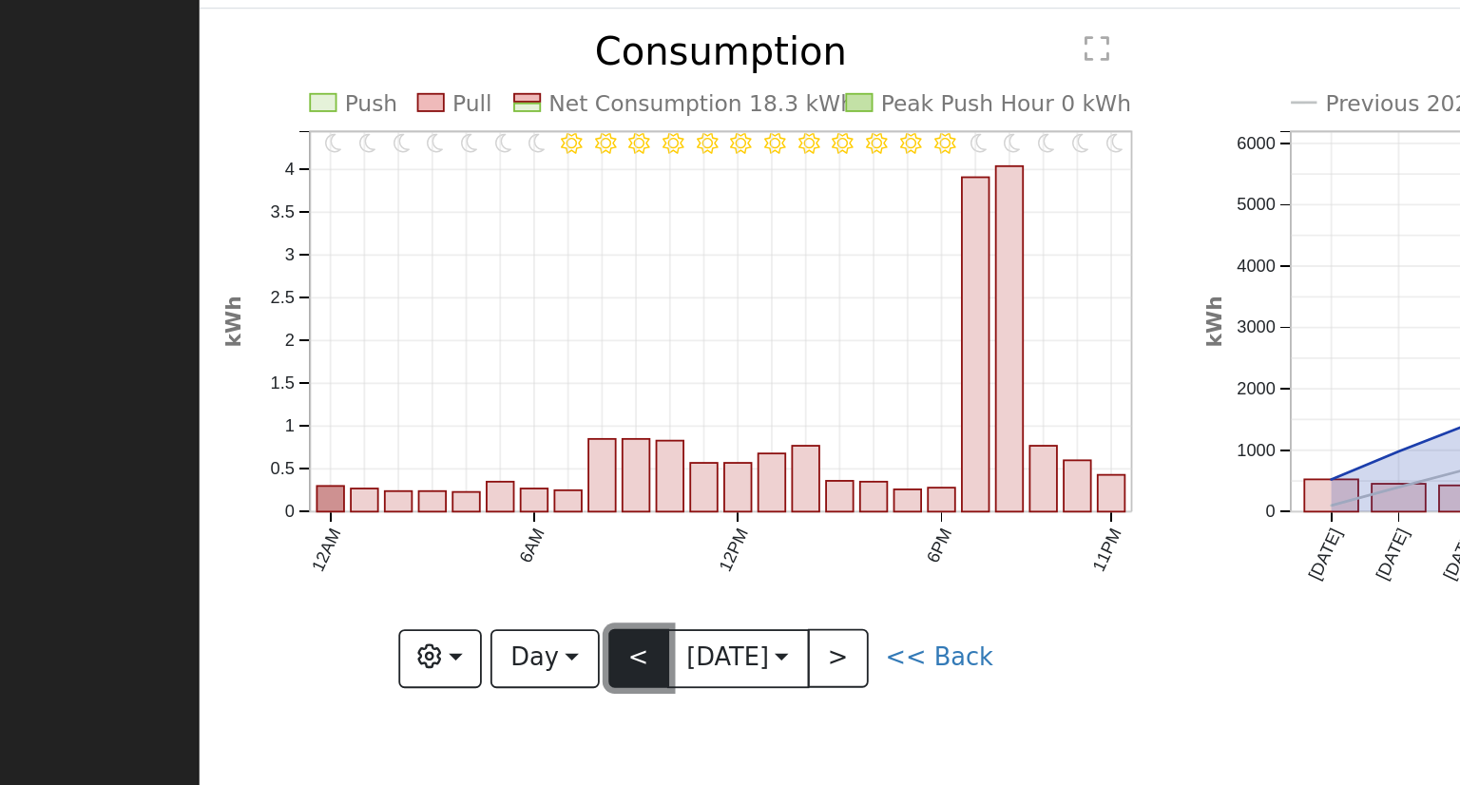
click at [437, 444] on button "<" at bounding box center [429, 453] width 33 height 32
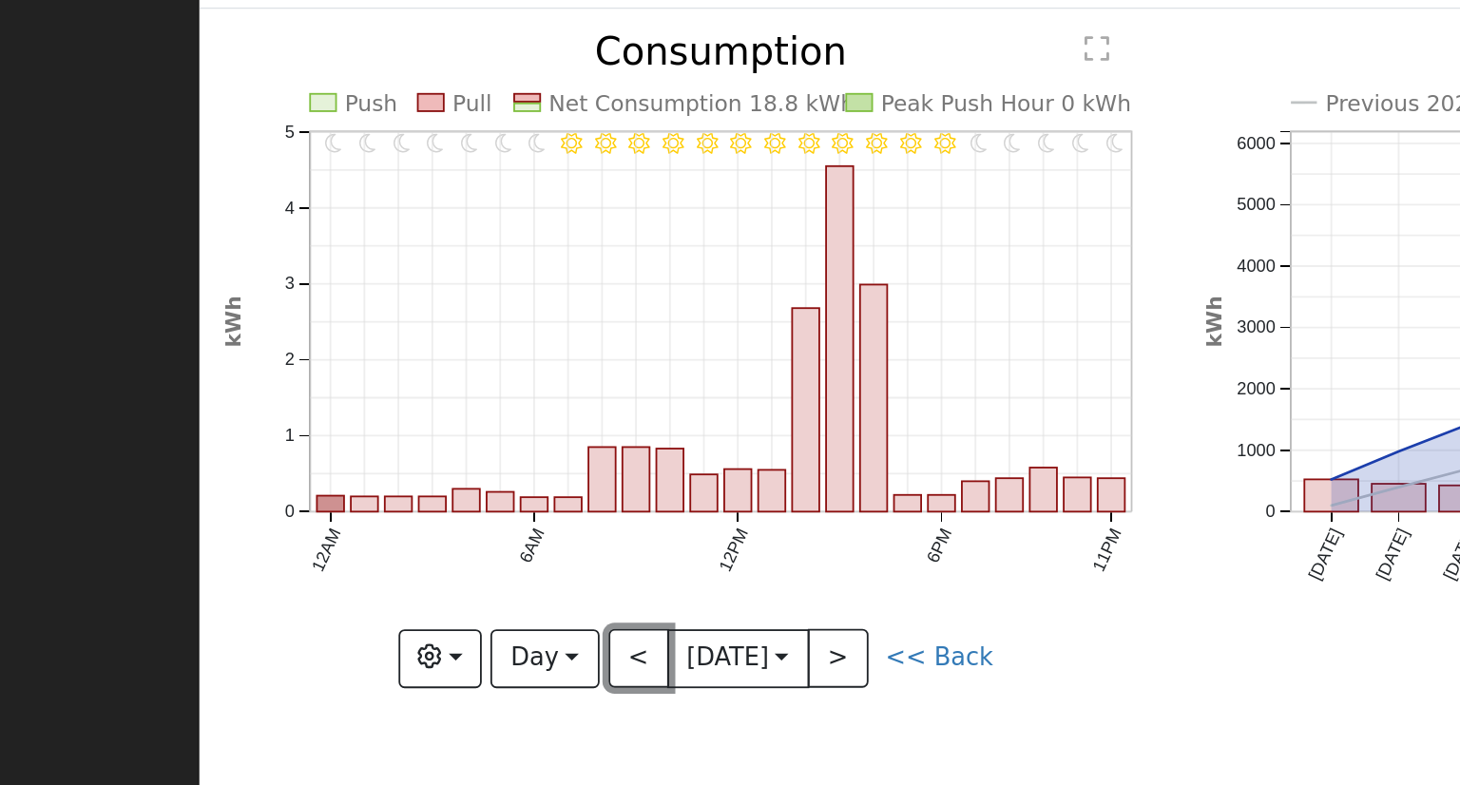
click at [437, 444] on button "<" at bounding box center [429, 453] width 33 height 32
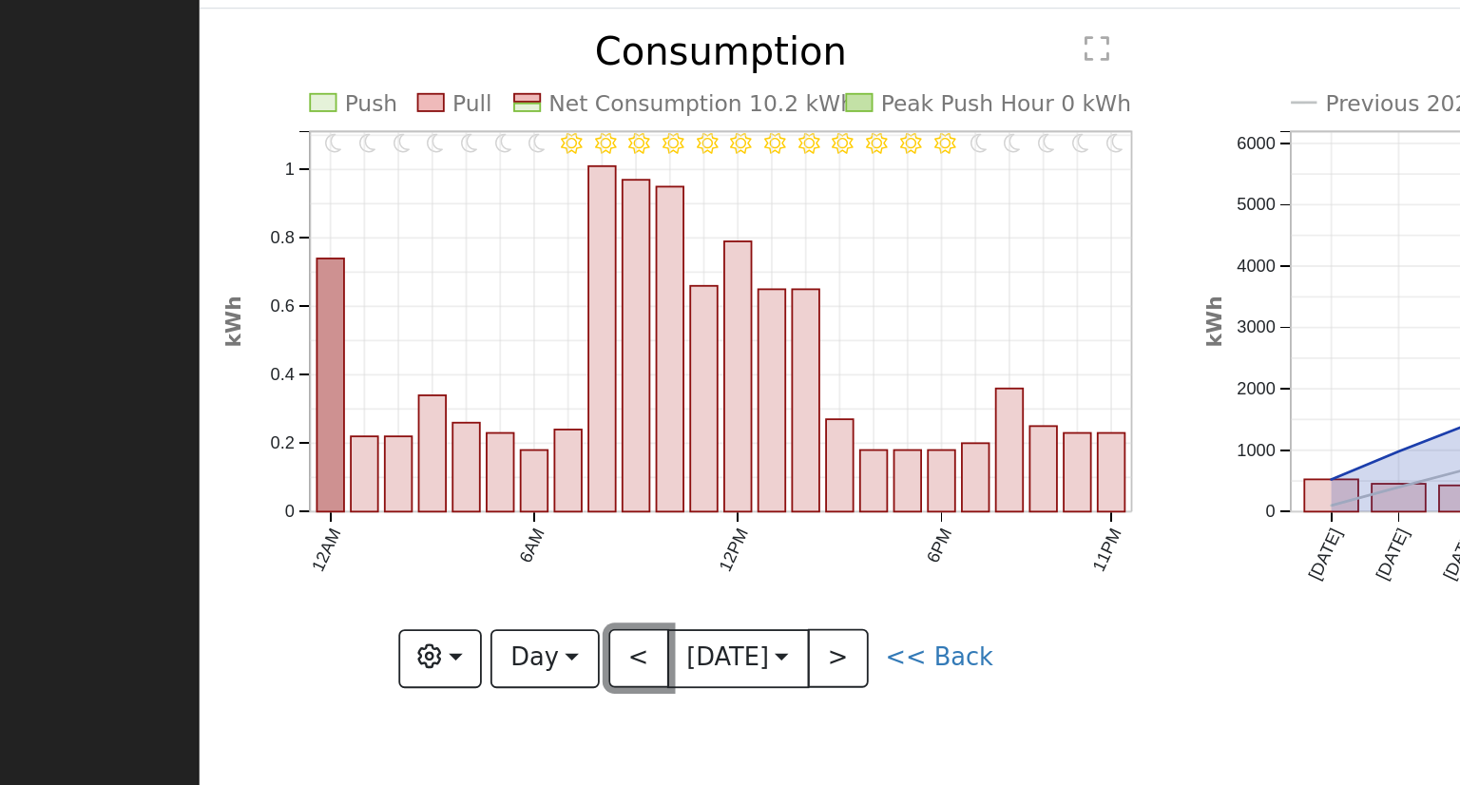
click at [437, 446] on button "<" at bounding box center [429, 453] width 33 height 32
type input "[DATE]"
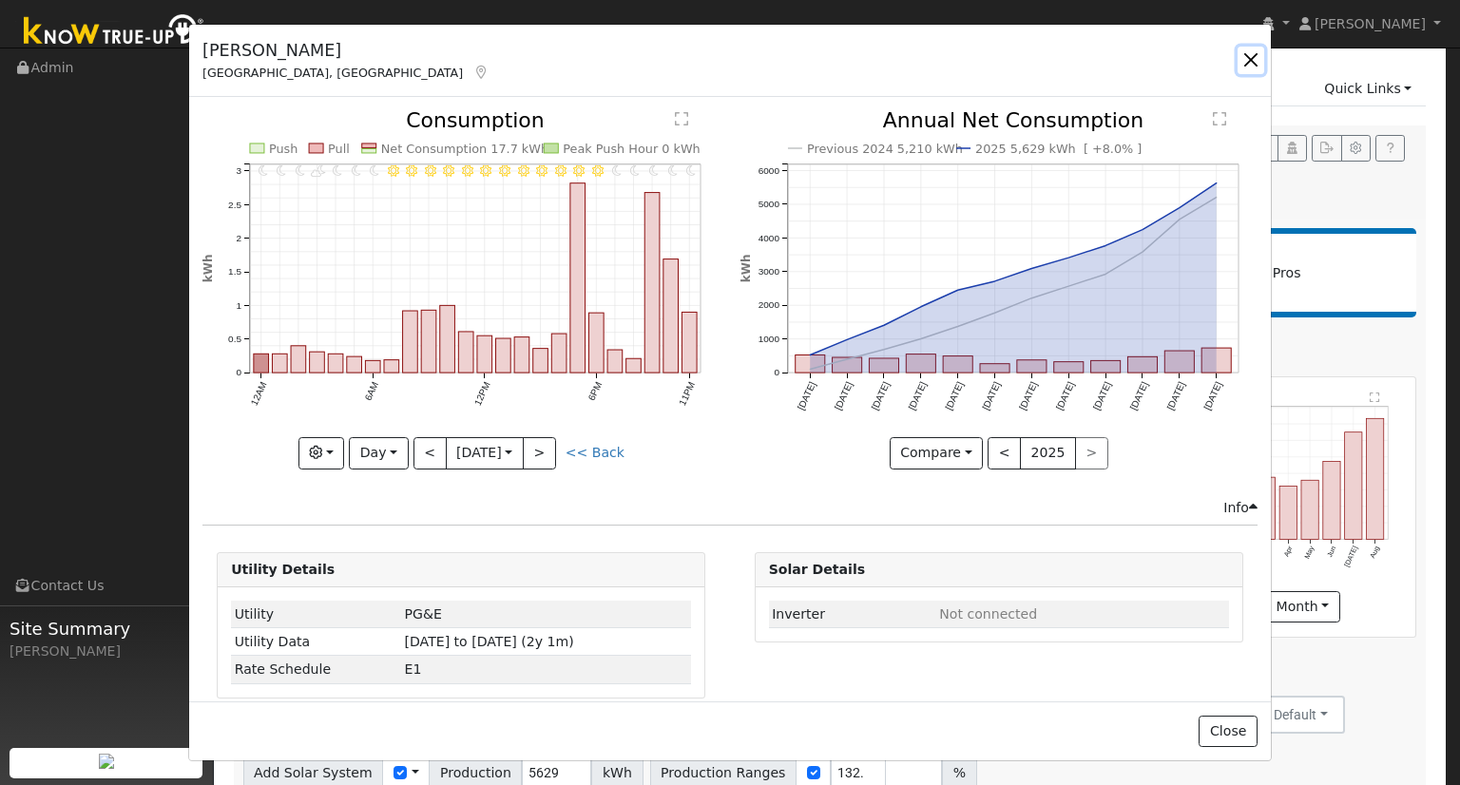
drag, startPoint x: 1257, startPoint y: 52, endPoint x: 1247, endPoint y: 67, distance: 17.7
click at [1256, 52] on button "button" at bounding box center [1250, 60] width 27 height 27
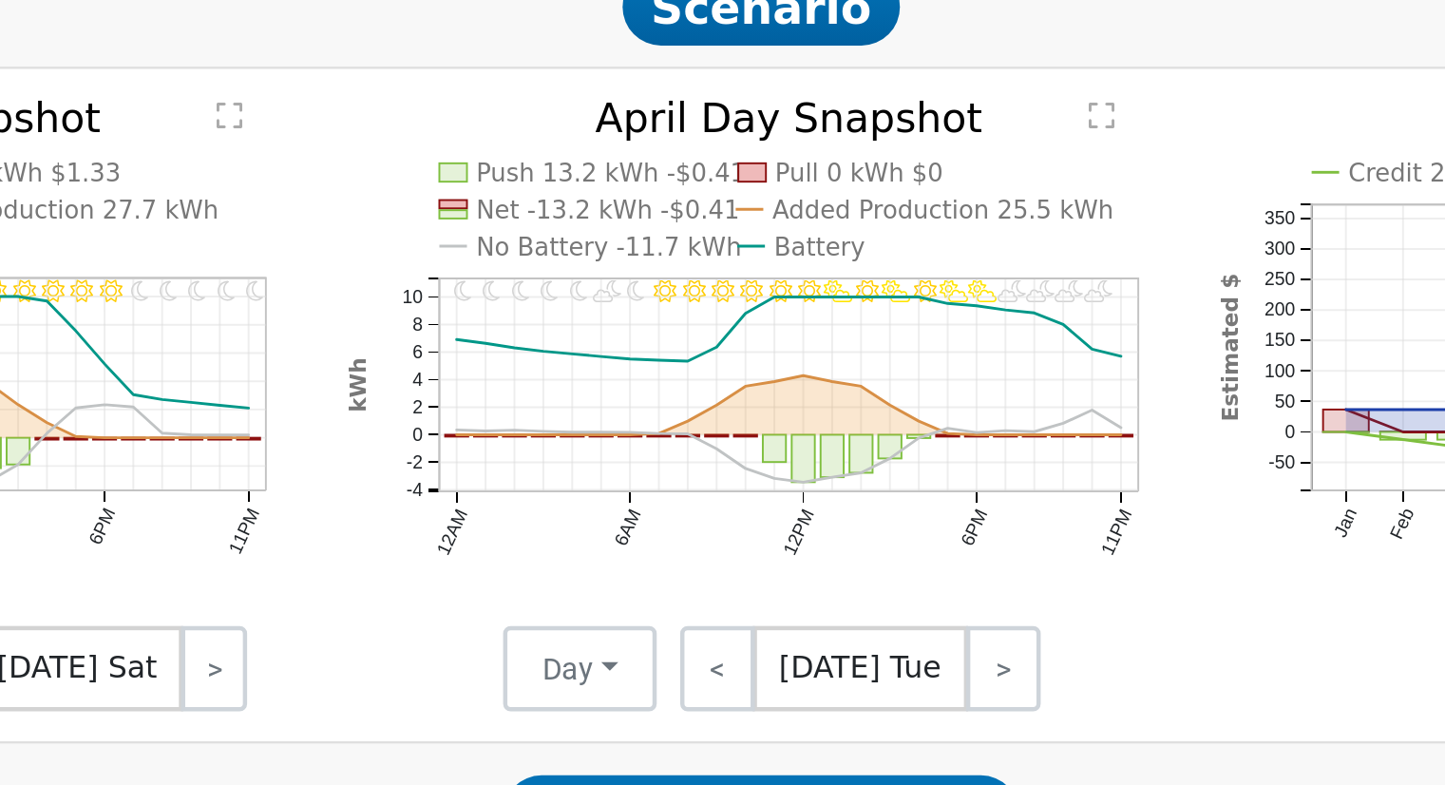
scroll to position [902, 0]
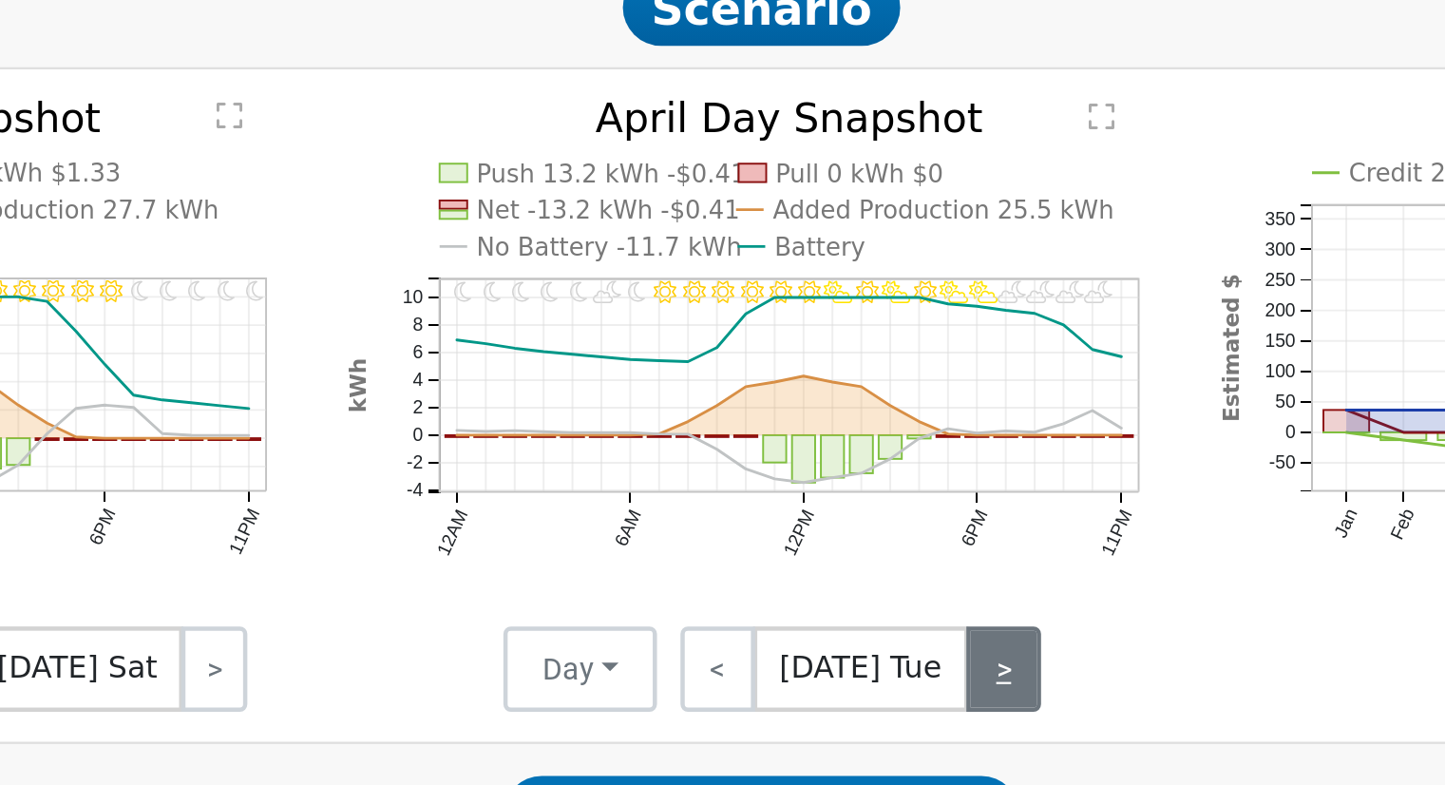
click at [934, 450] on link ">" at bounding box center [937, 440] width 33 height 38
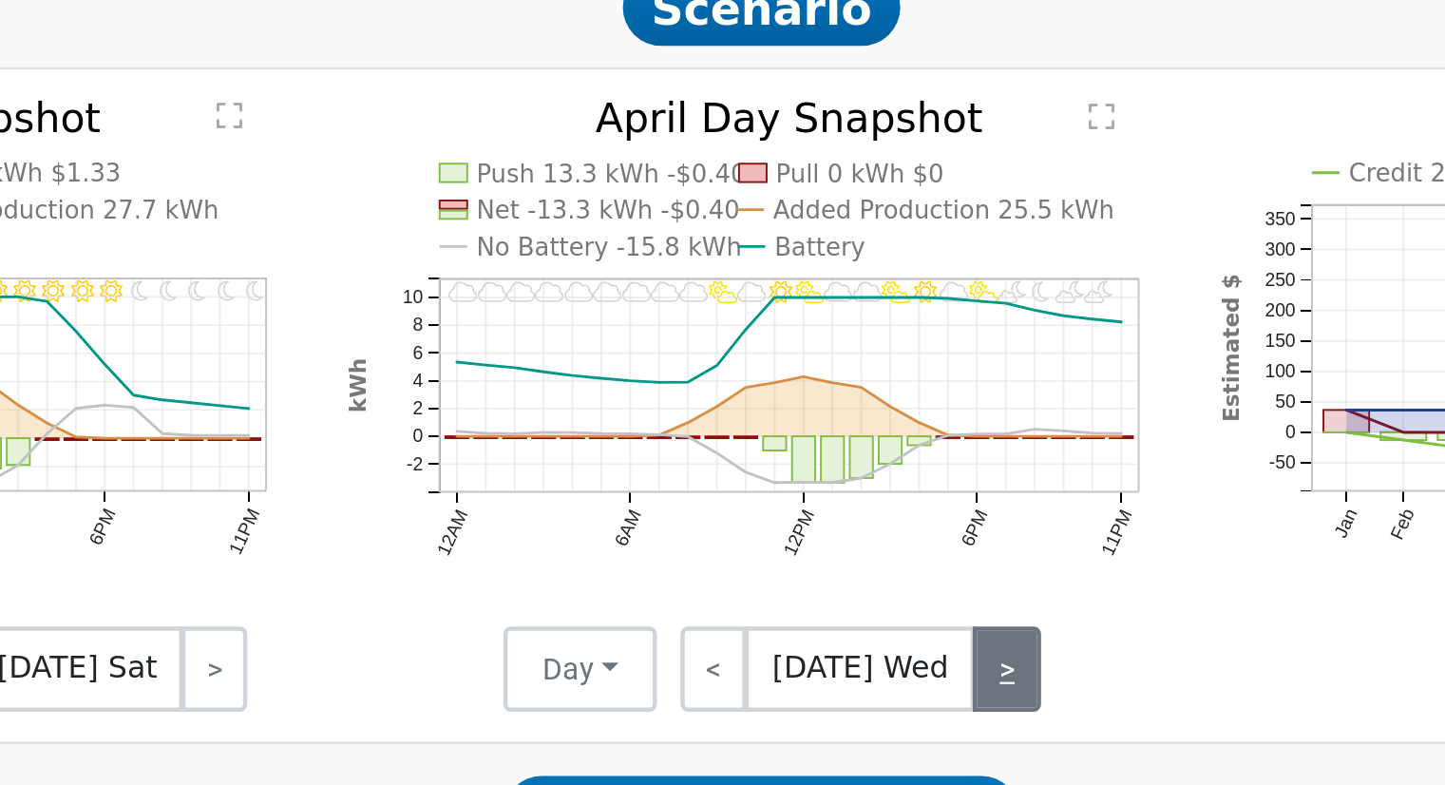
click at [938, 448] on link ">" at bounding box center [939, 440] width 30 height 38
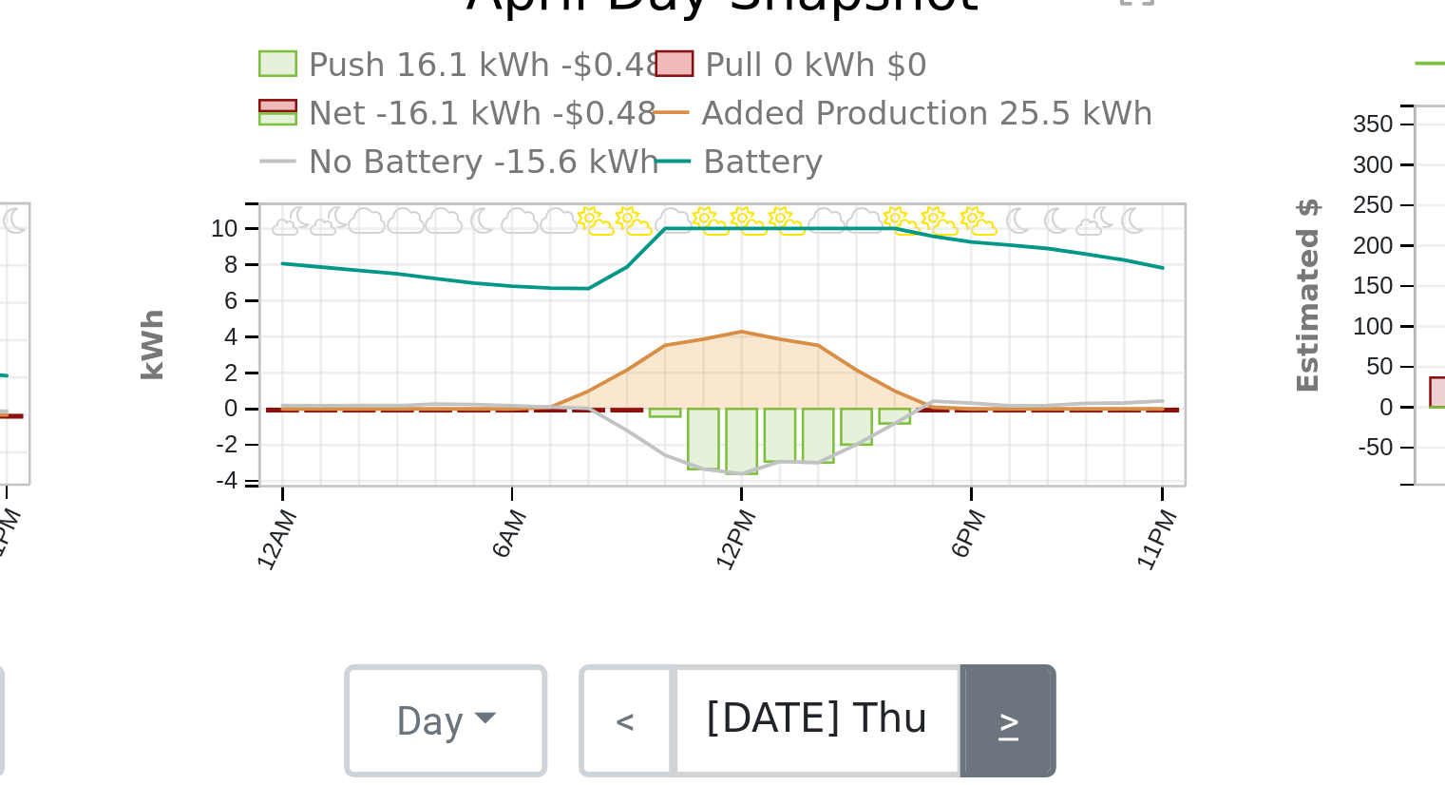
click at [938, 443] on link ">" at bounding box center [938, 440] width 32 height 38
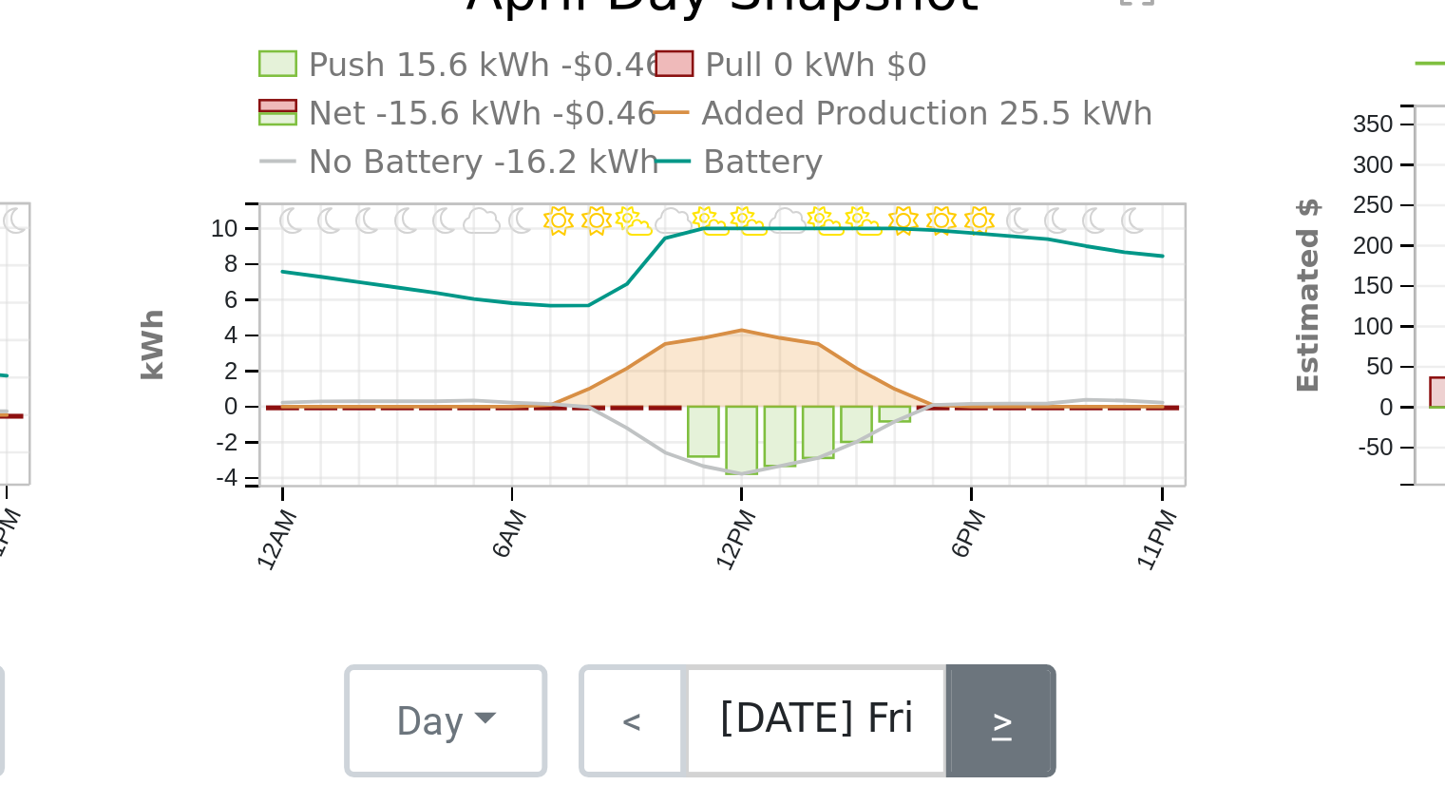
click at [932, 456] on link ">" at bounding box center [935, 440] width 37 height 38
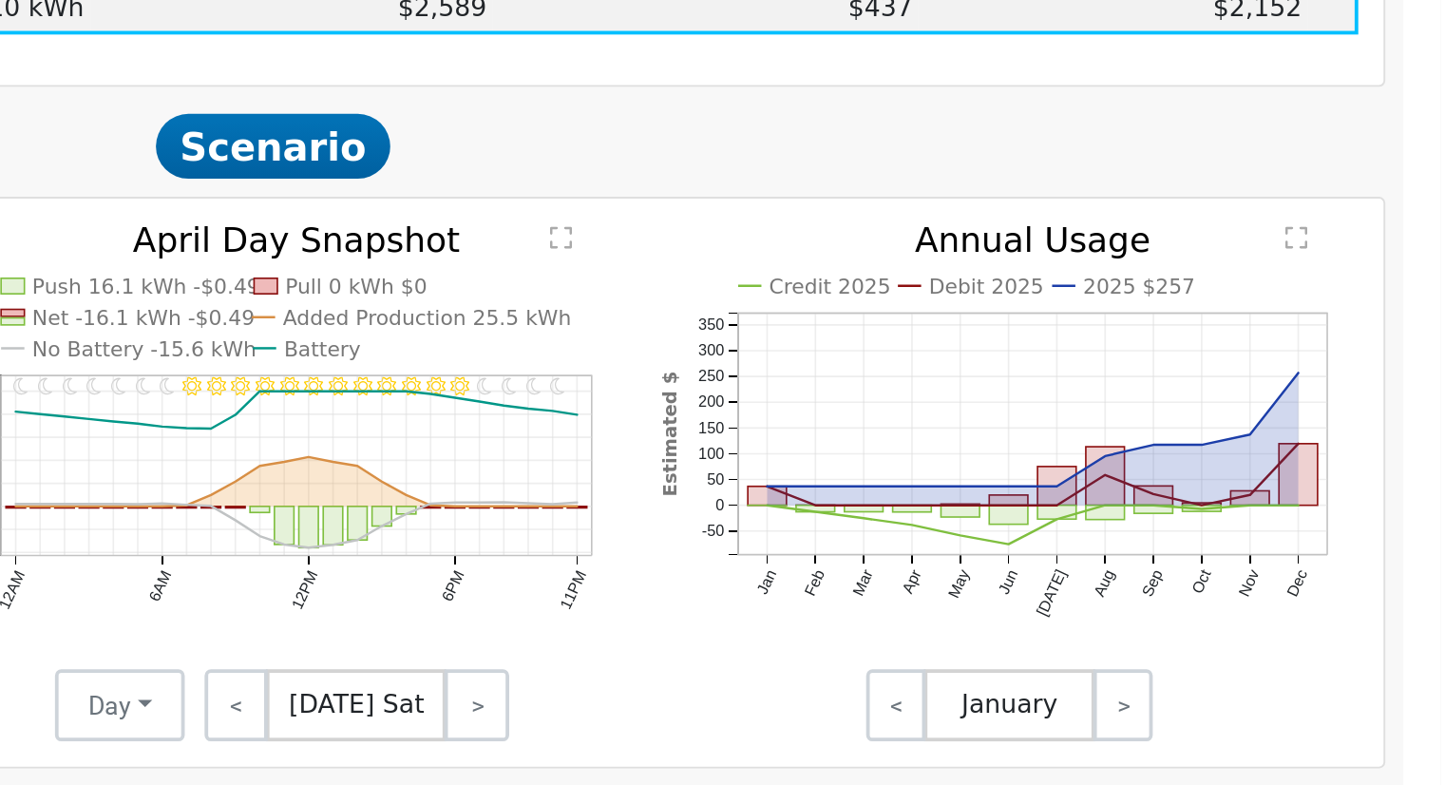
scroll to position [855, 0]
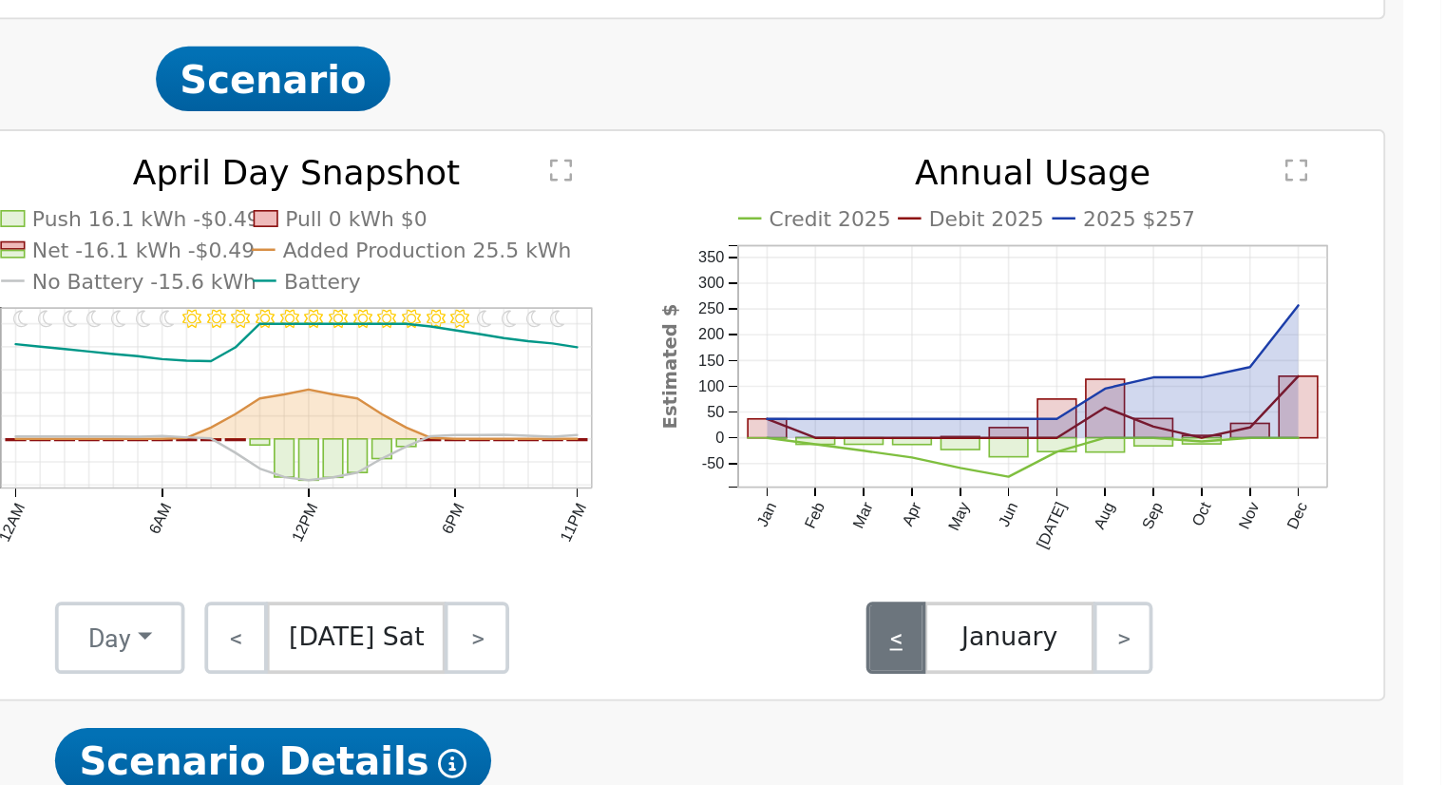
click at [1154, 493] on link "<" at bounding box center [1157, 486] width 31 height 38
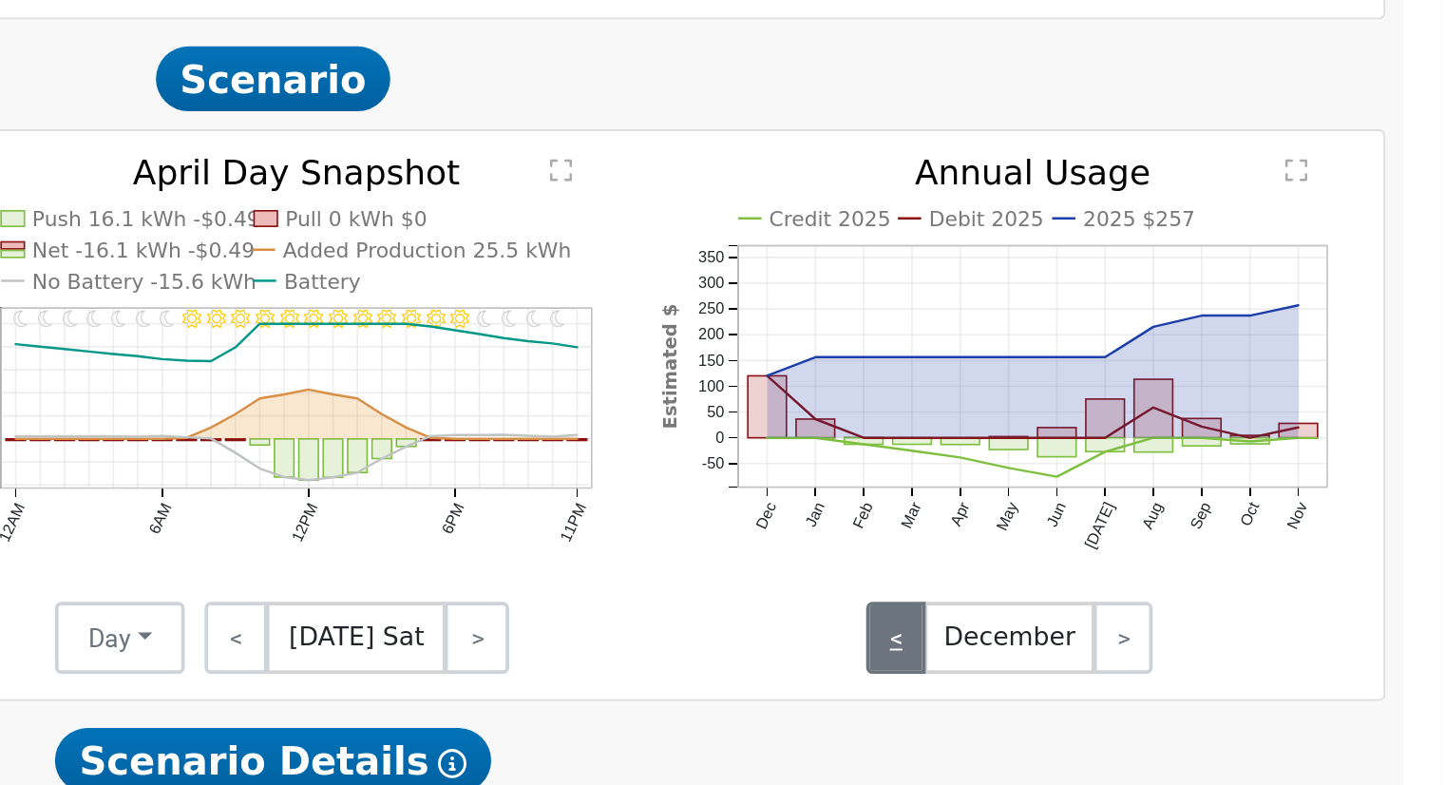
click at [1154, 493] on link "<" at bounding box center [1157, 486] width 31 height 38
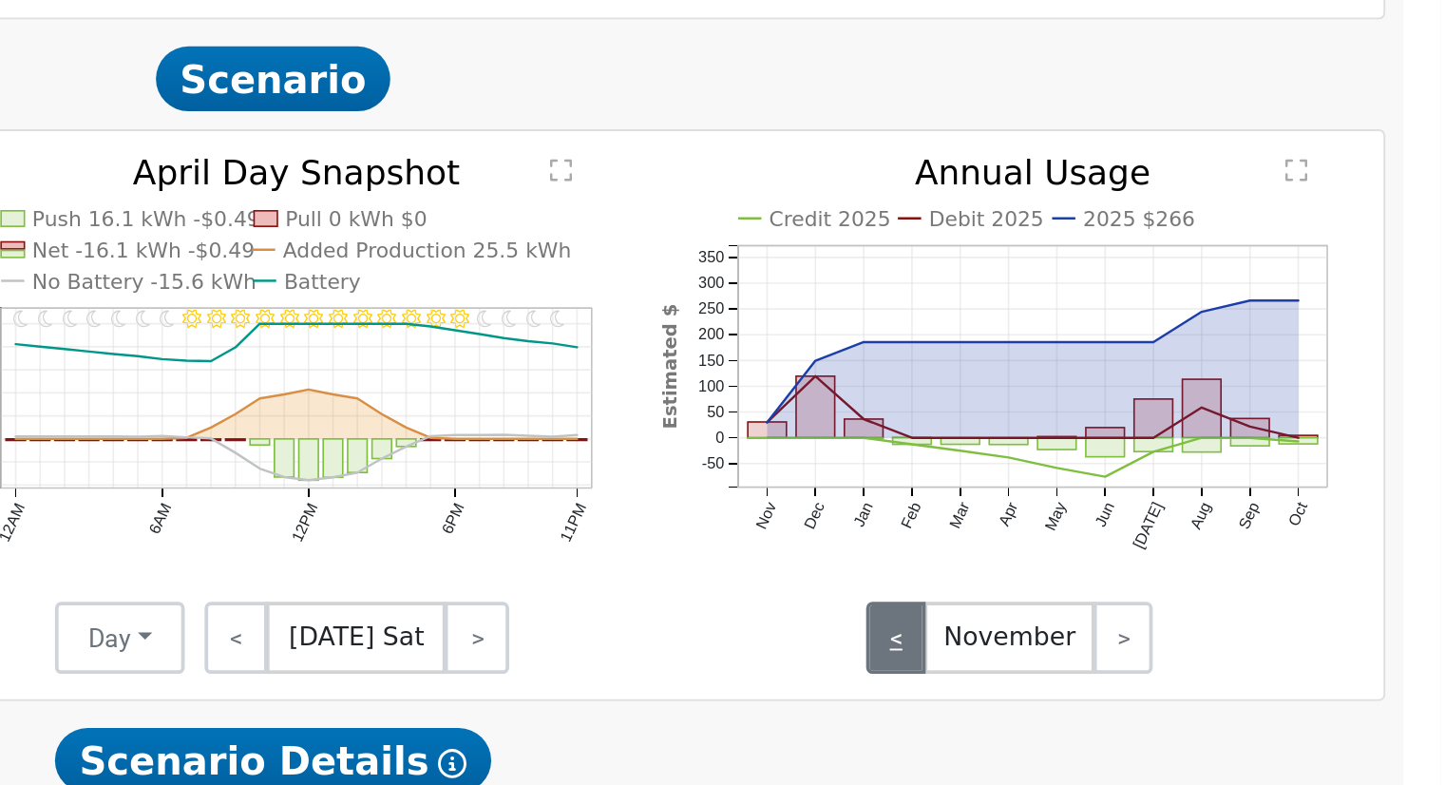
click at [1154, 493] on link "<" at bounding box center [1157, 486] width 31 height 38
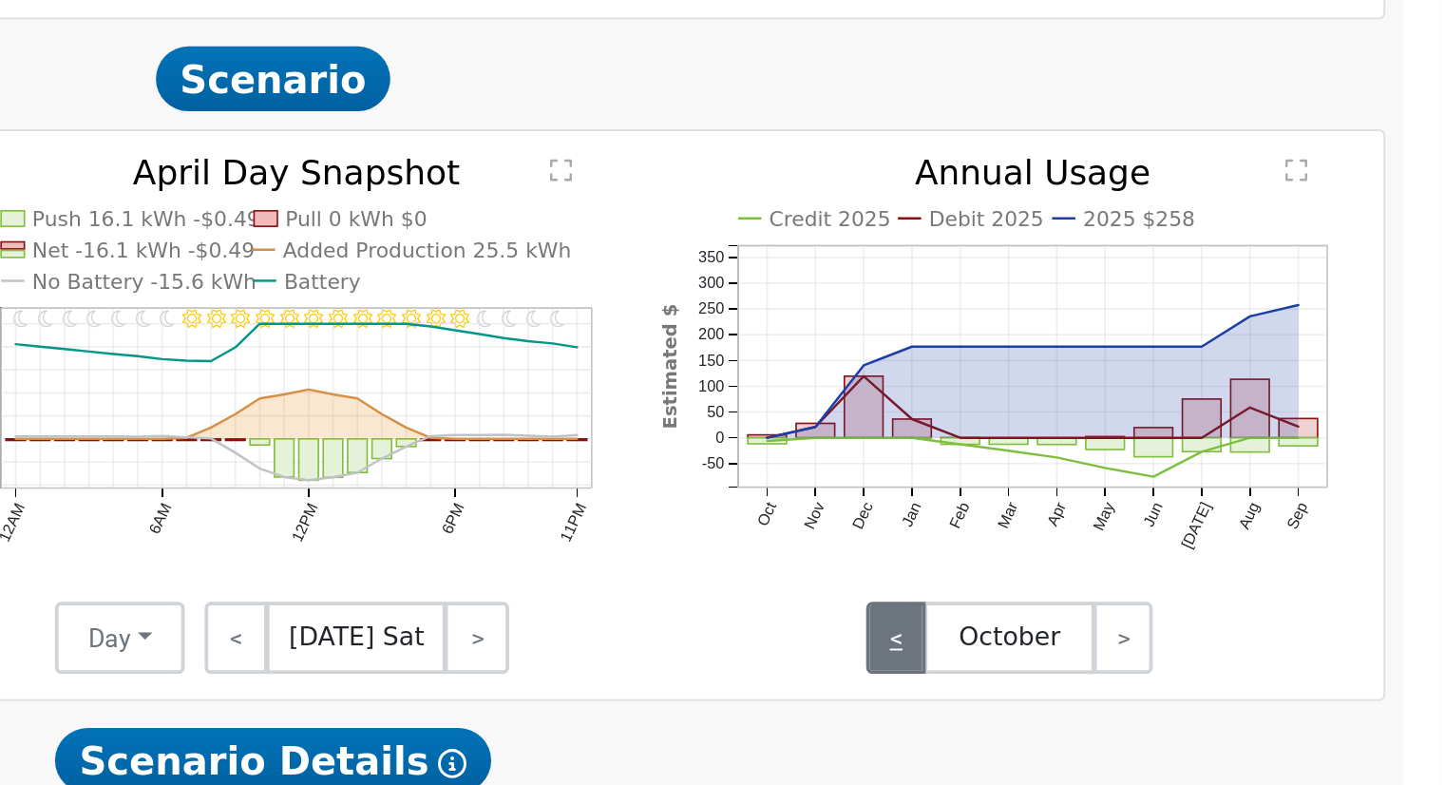
click at [1154, 493] on link "<" at bounding box center [1157, 486] width 31 height 38
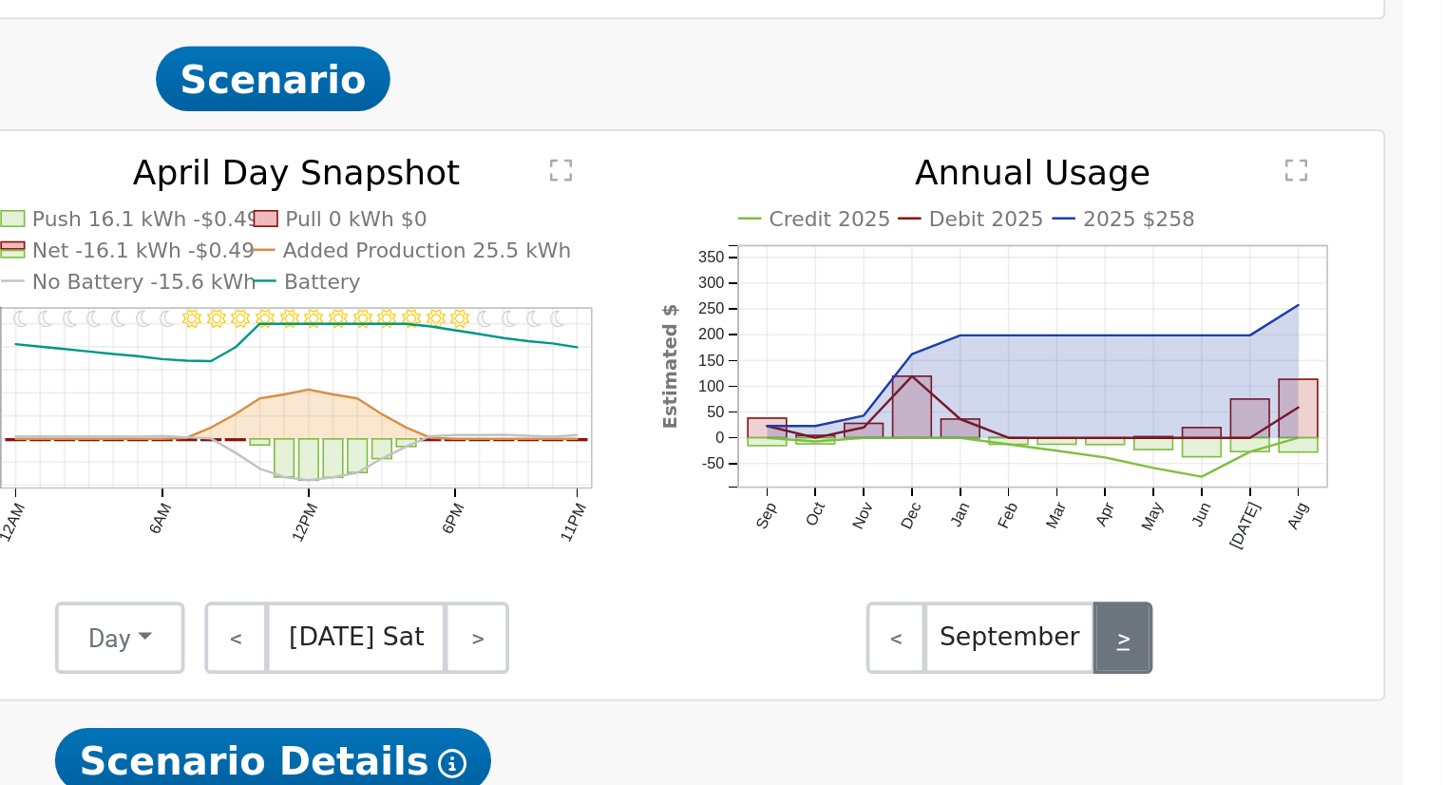
click at [1265, 498] on link ">" at bounding box center [1277, 486] width 31 height 38
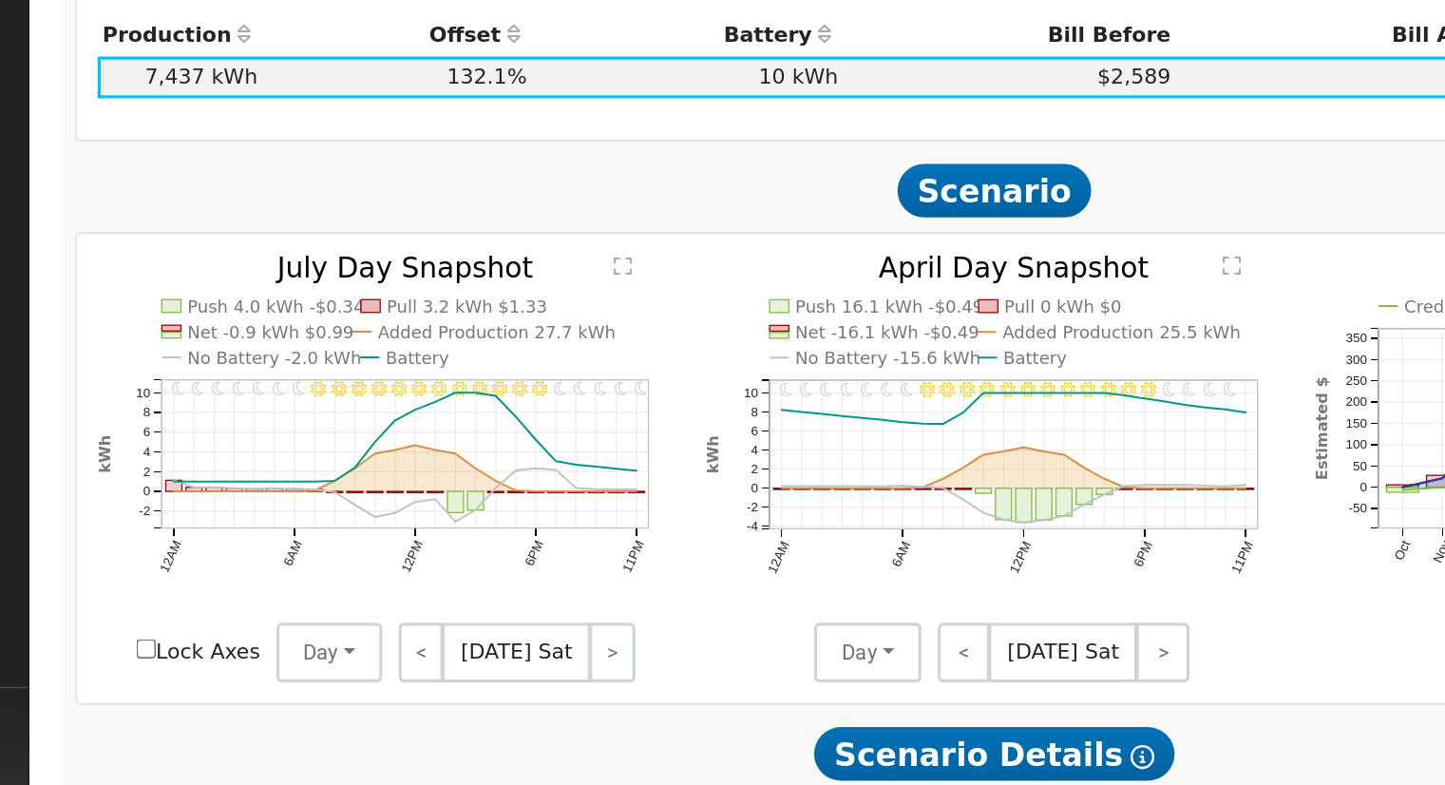
scroll to position [758, 0]
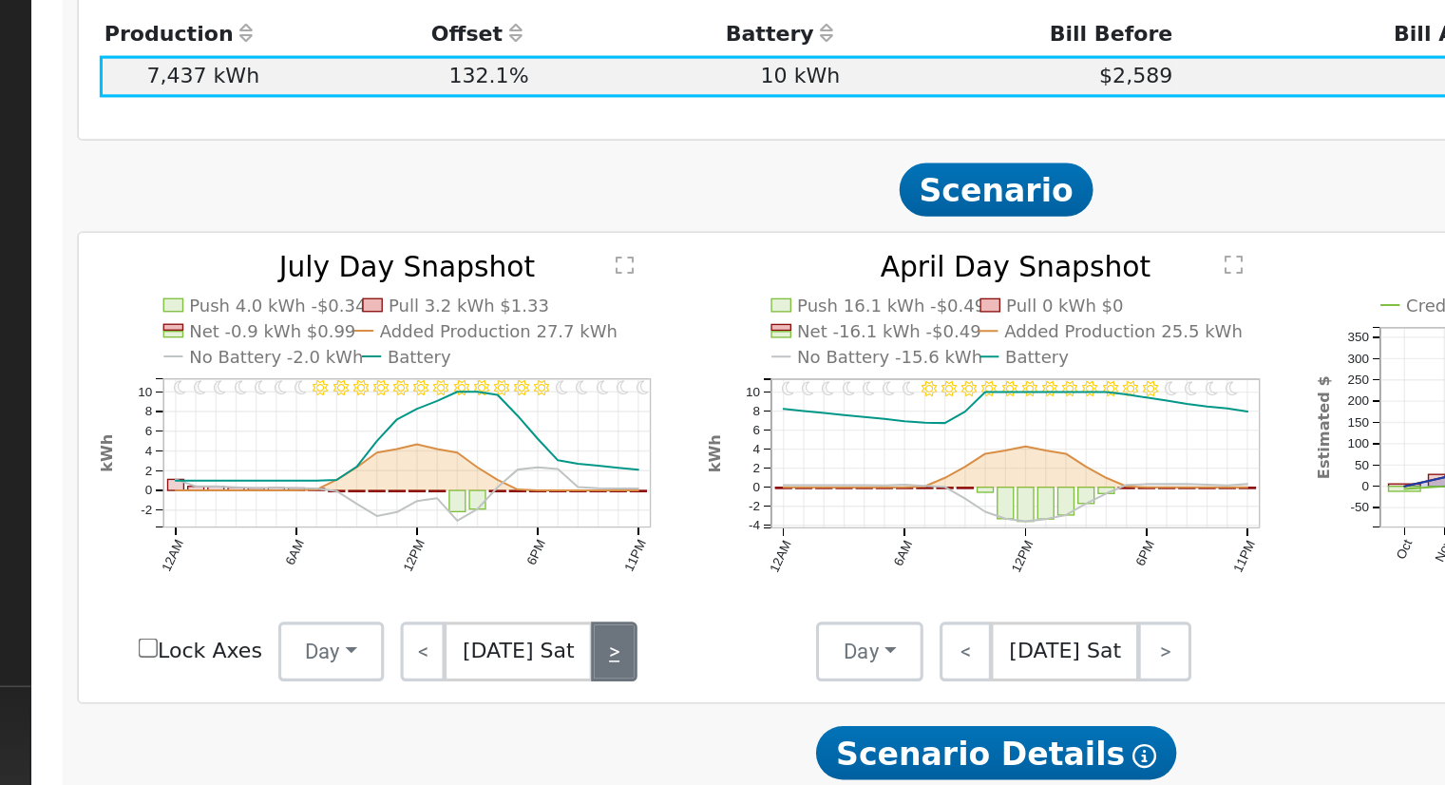
click at [585, 587] on link ">" at bounding box center [585, 583] width 29 height 38
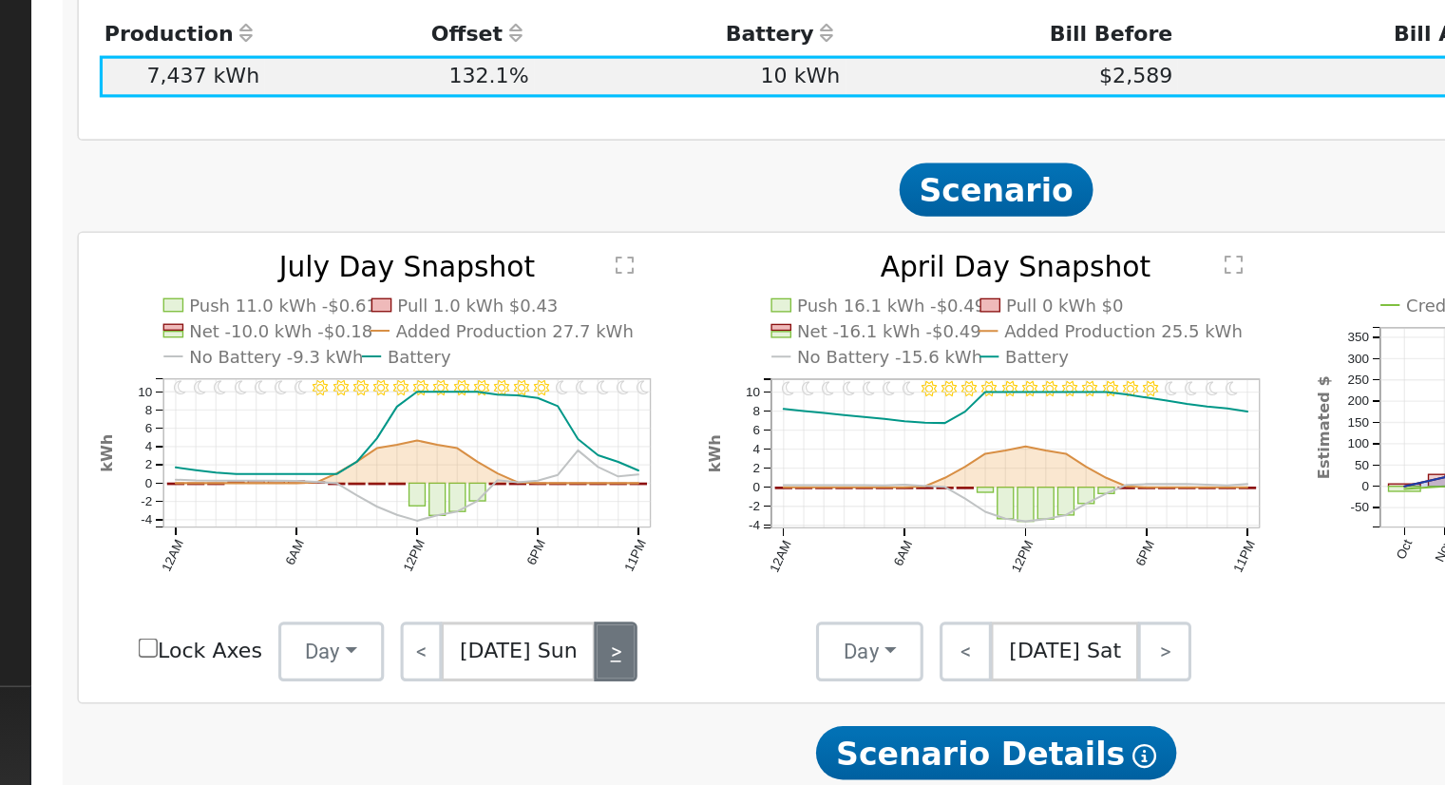
click at [581, 586] on link ">" at bounding box center [586, 583] width 27 height 38
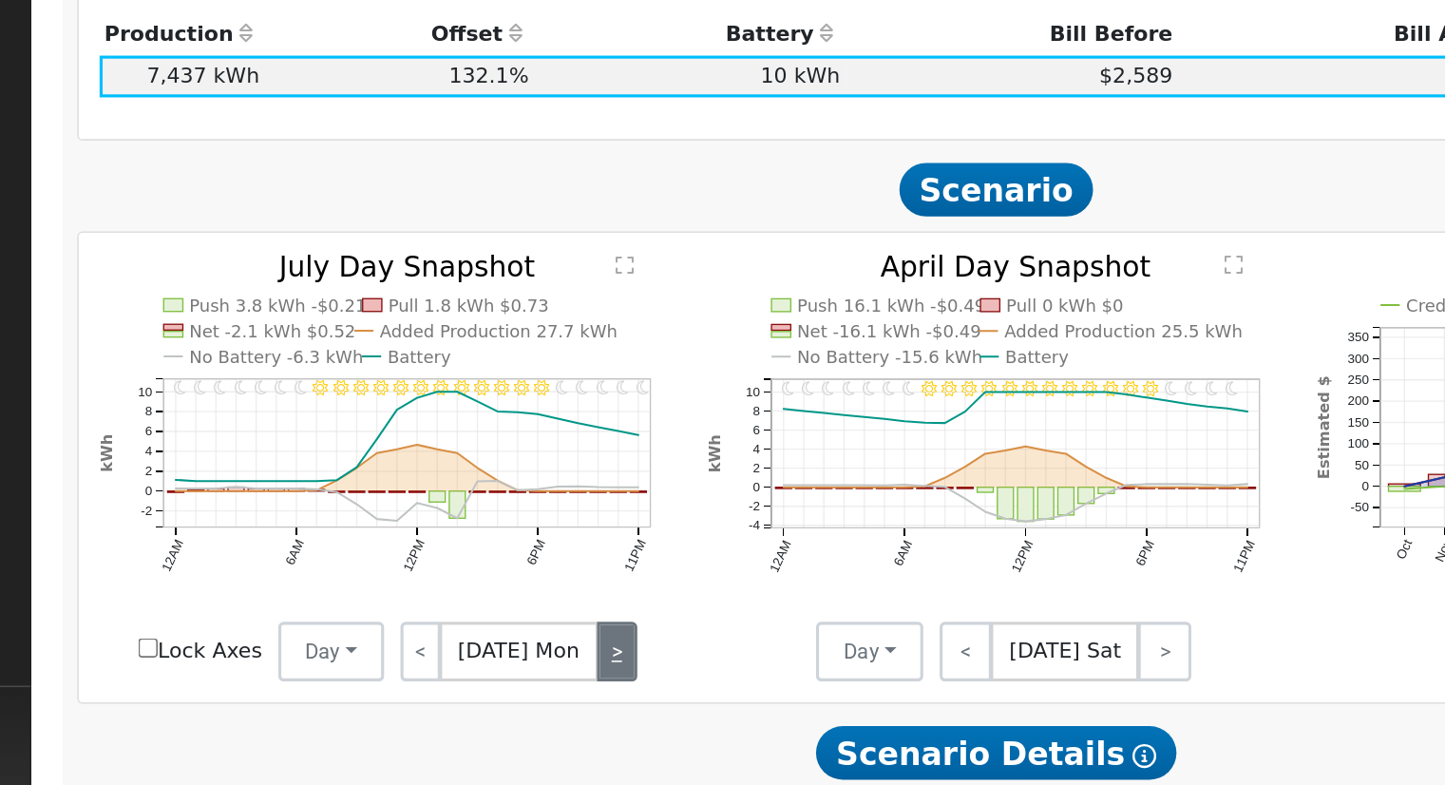
click at [581, 586] on link ">" at bounding box center [588, 583] width 26 height 38
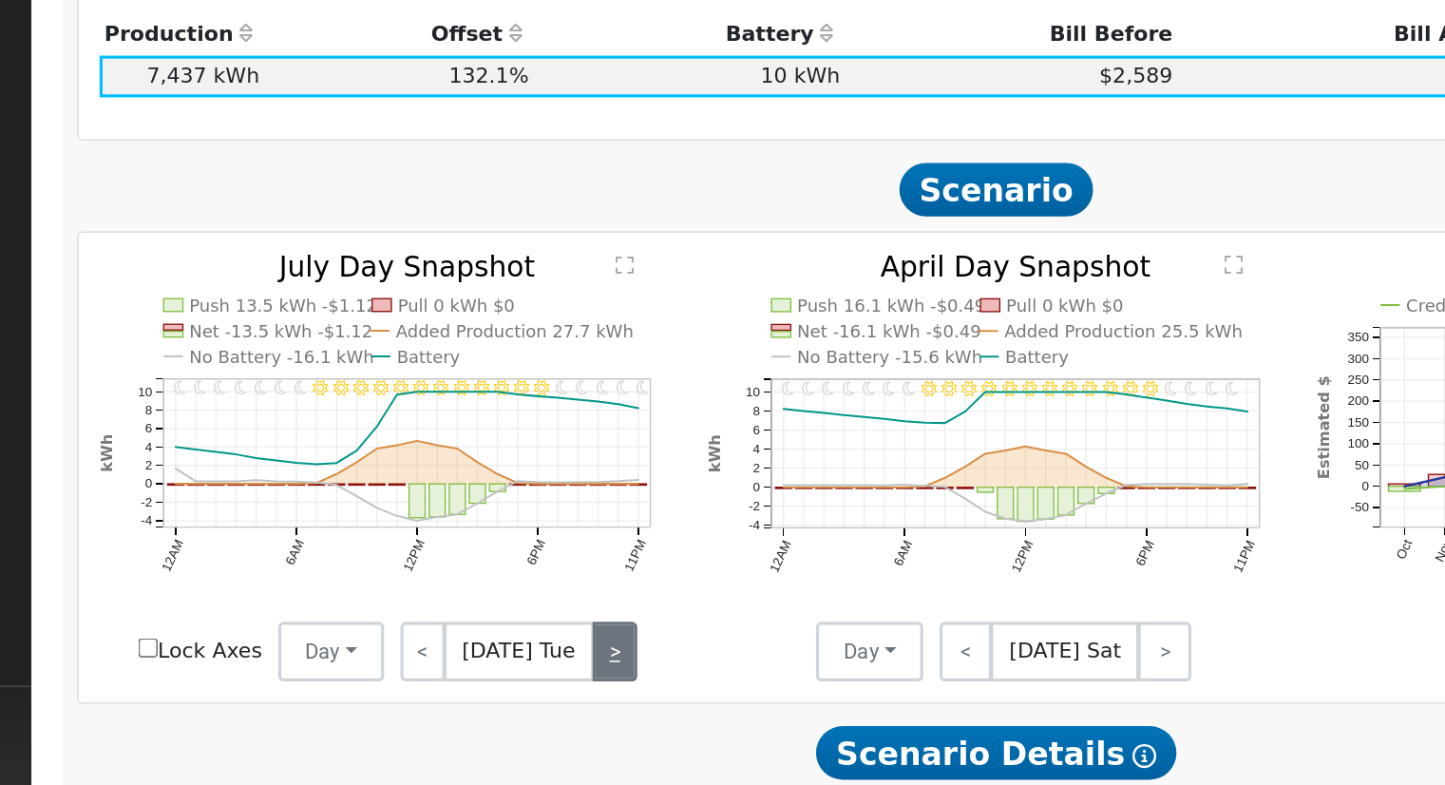
click at [581, 586] on link ">" at bounding box center [586, 583] width 29 height 38
click at [581, 586] on link ">" at bounding box center [588, 583] width 26 height 38
click at [581, 586] on link ">" at bounding box center [587, 583] width 28 height 38
click at [581, 586] on link ">" at bounding box center [583, 583] width 31 height 38
click at [581, 586] on link ">" at bounding box center [585, 583] width 29 height 38
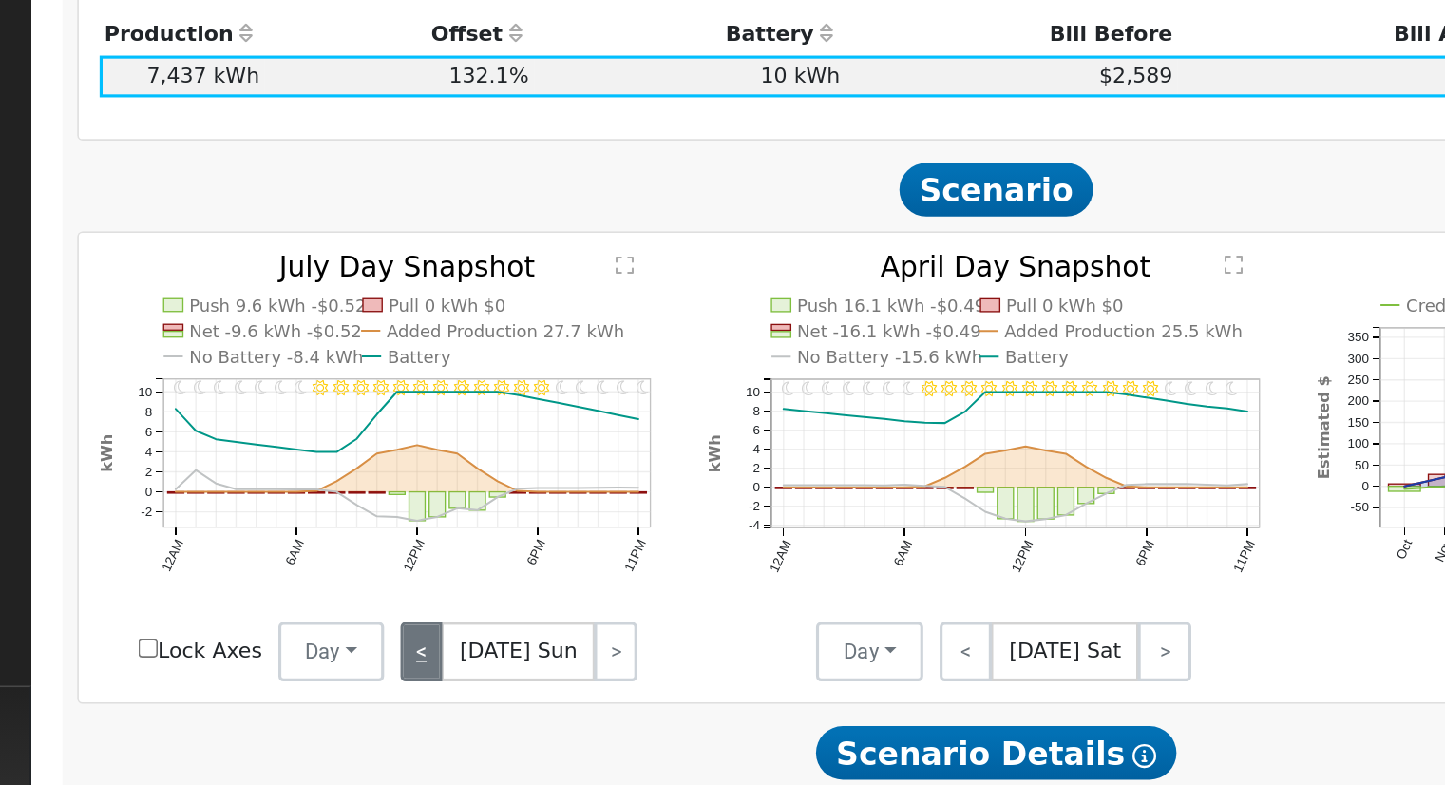
click at [457, 587] on link "<" at bounding box center [462, 583] width 27 height 38
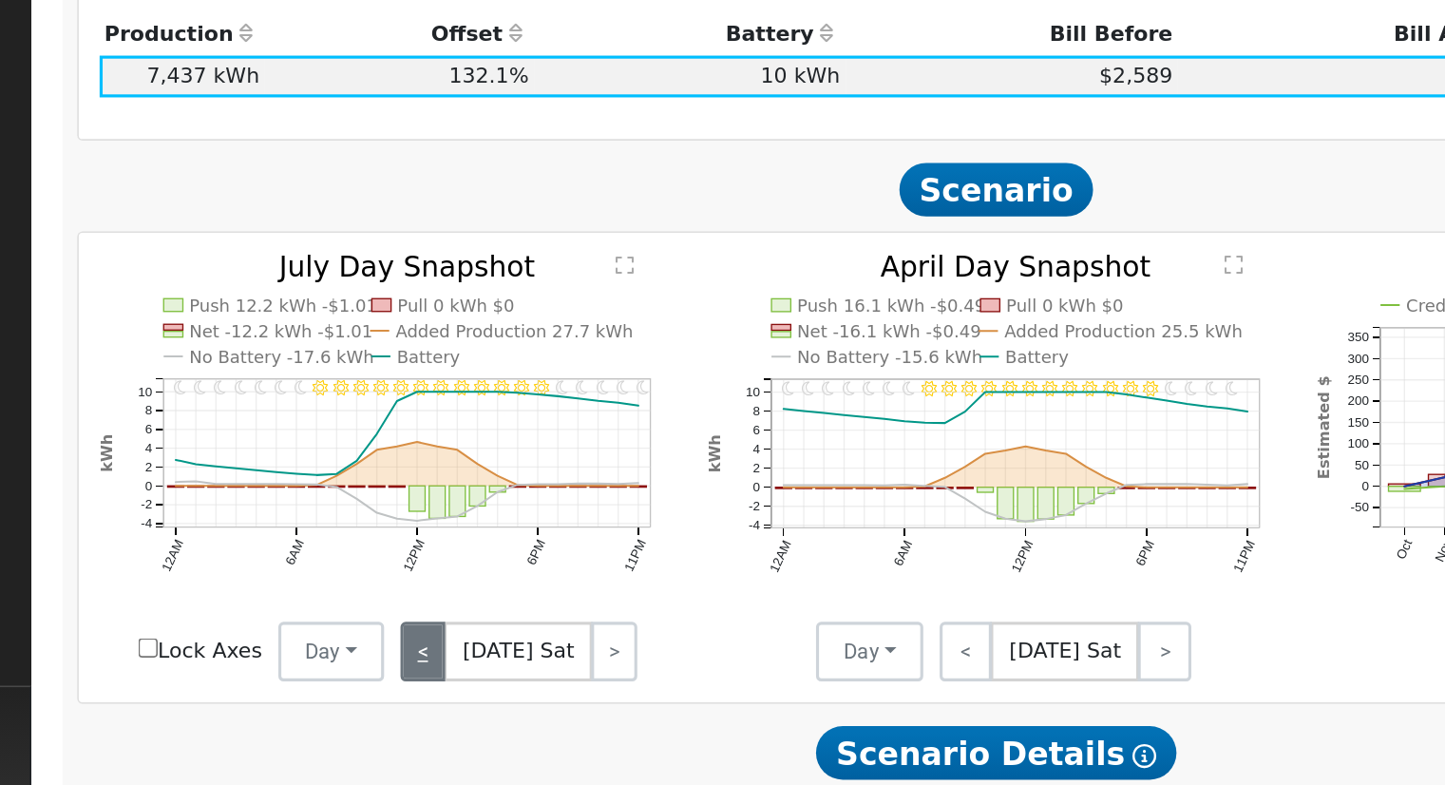
click at [457, 587] on link "<" at bounding box center [463, 583] width 29 height 38
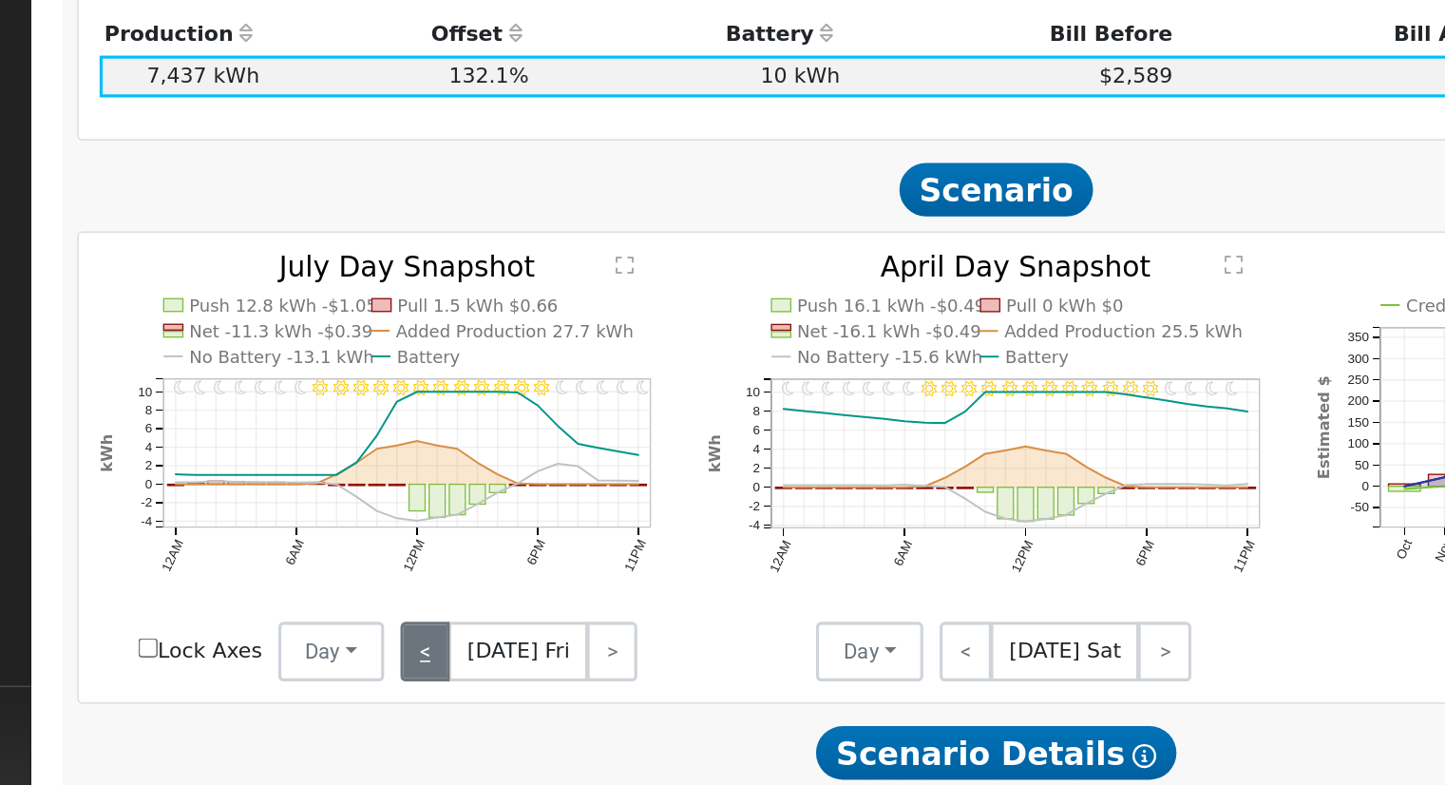
click at [458, 587] on link "<" at bounding box center [464, 583] width 31 height 38
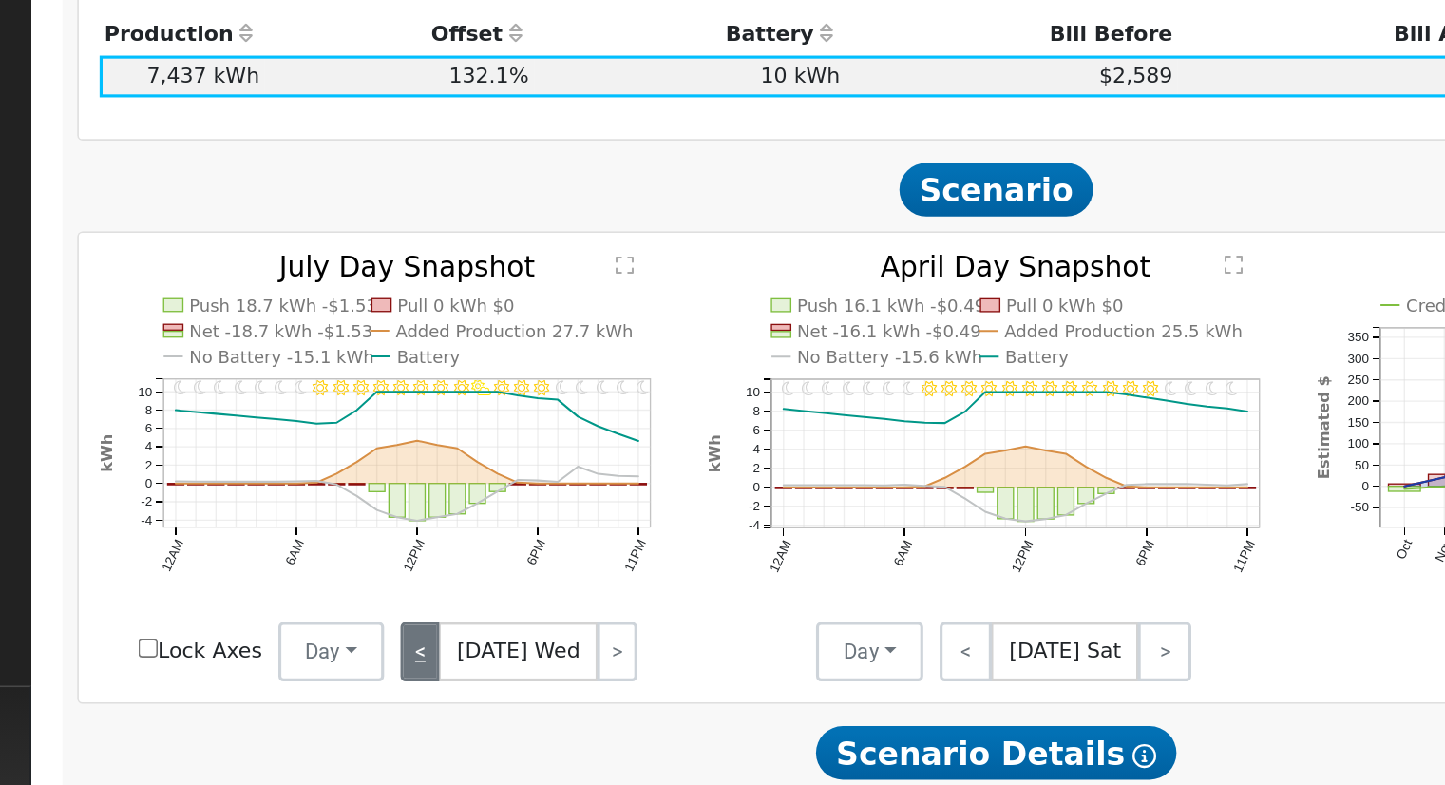
click at [458, 587] on link "<" at bounding box center [462, 583] width 26 height 38
click at [458, 587] on link "<" at bounding box center [463, 583] width 29 height 38
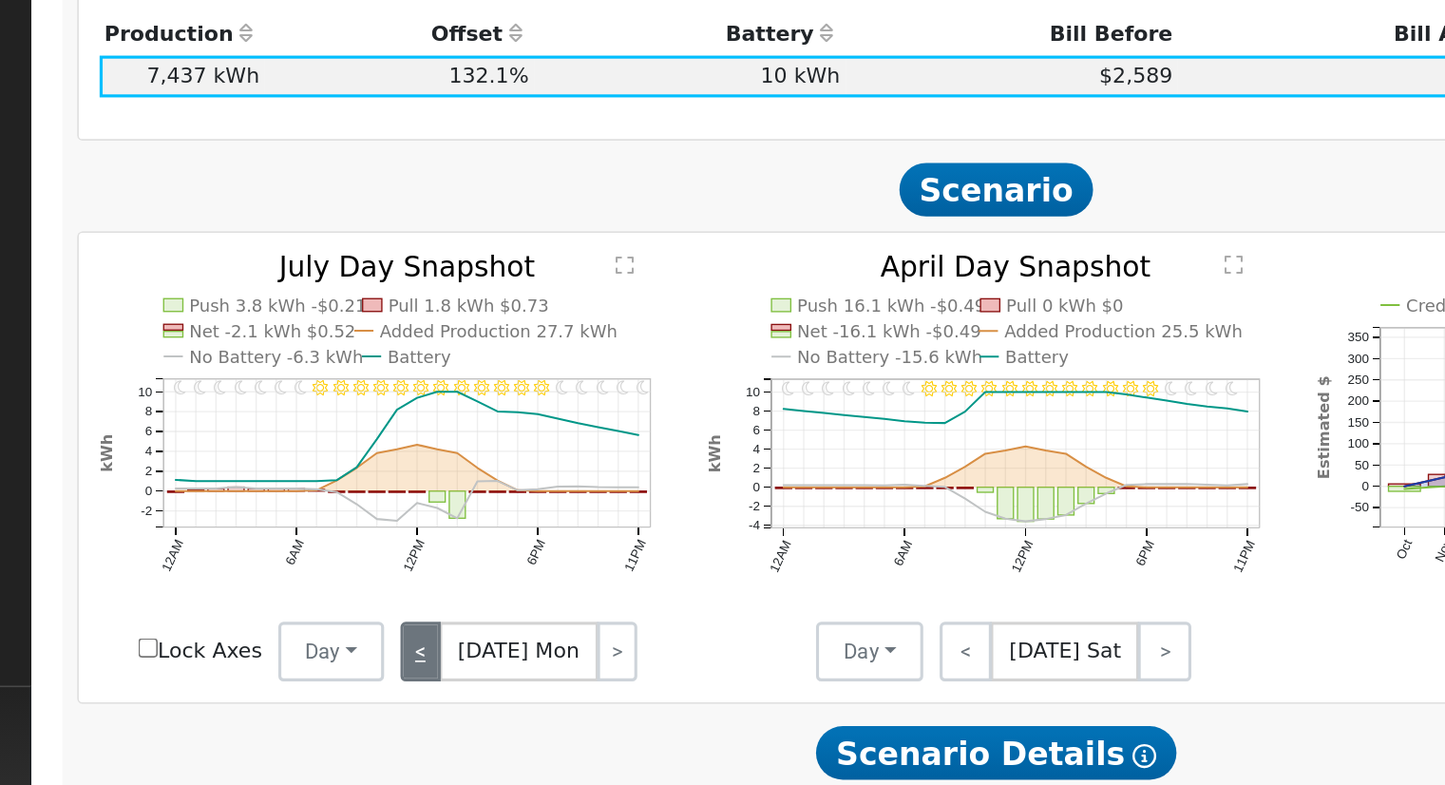
click at [458, 587] on link "<" at bounding box center [462, 583] width 26 height 38
click at [458, 587] on link "<" at bounding box center [463, 583] width 29 height 38
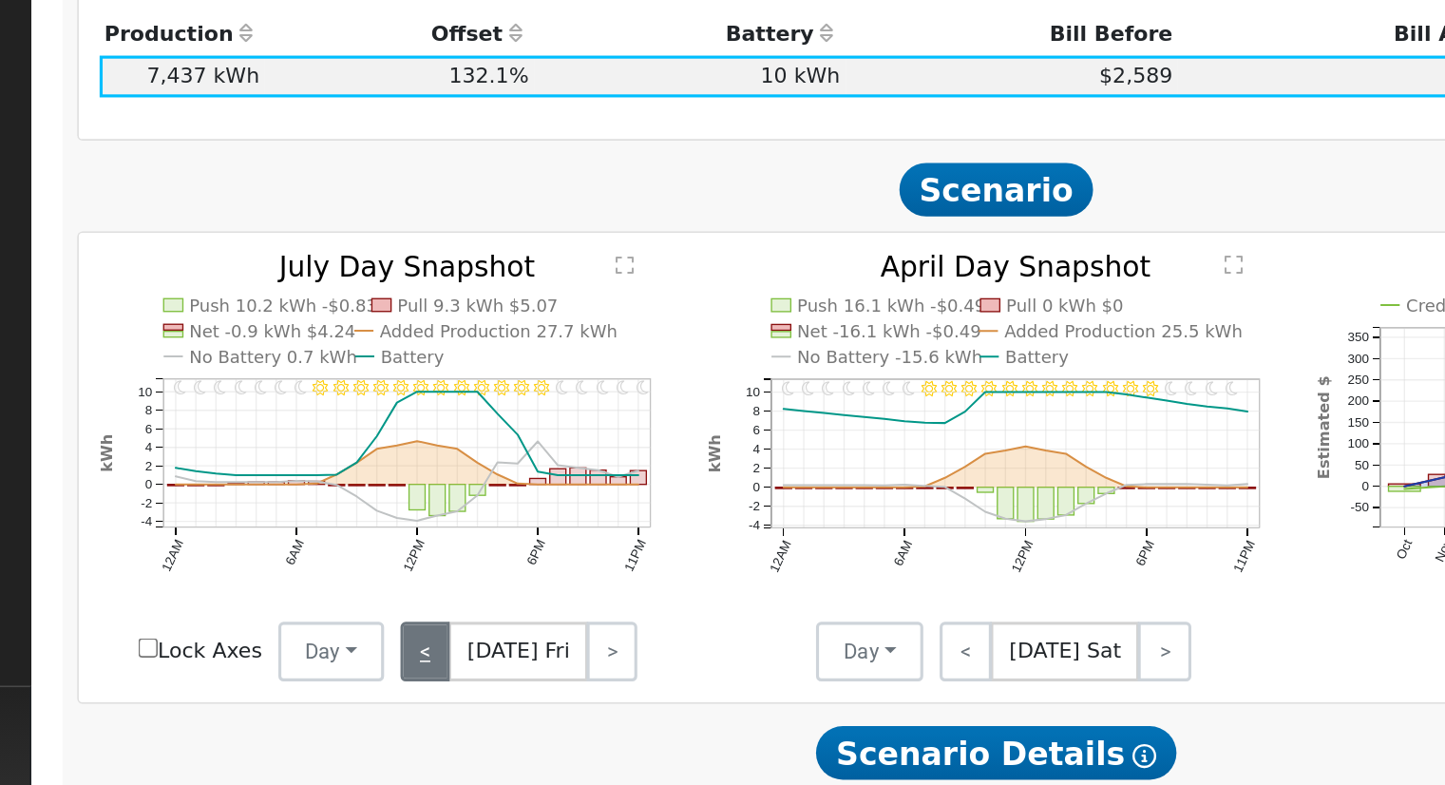
click at [458, 587] on link "<" at bounding box center [464, 583] width 31 height 38
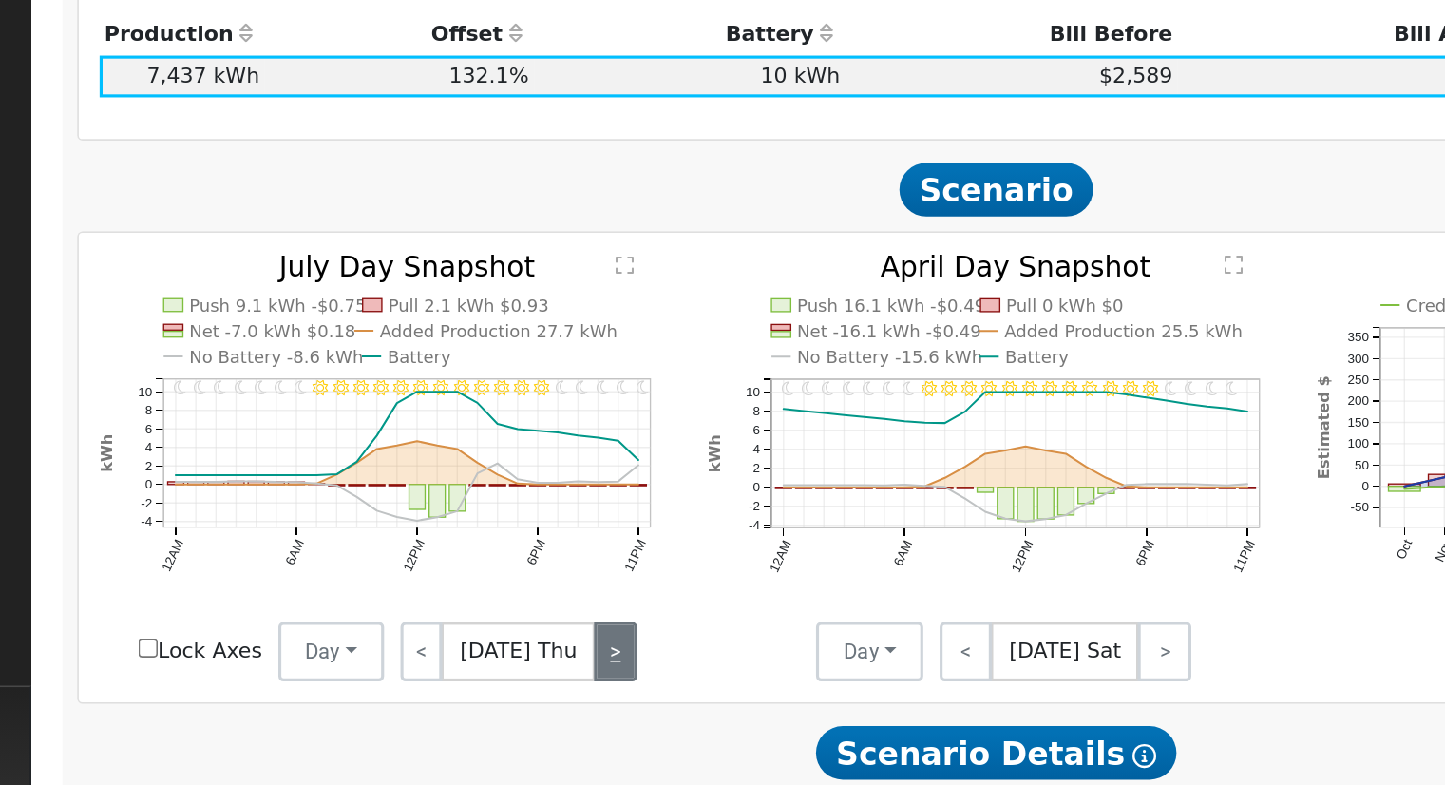
click at [593, 589] on link ">" at bounding box center [587, 583] width 28 height 38
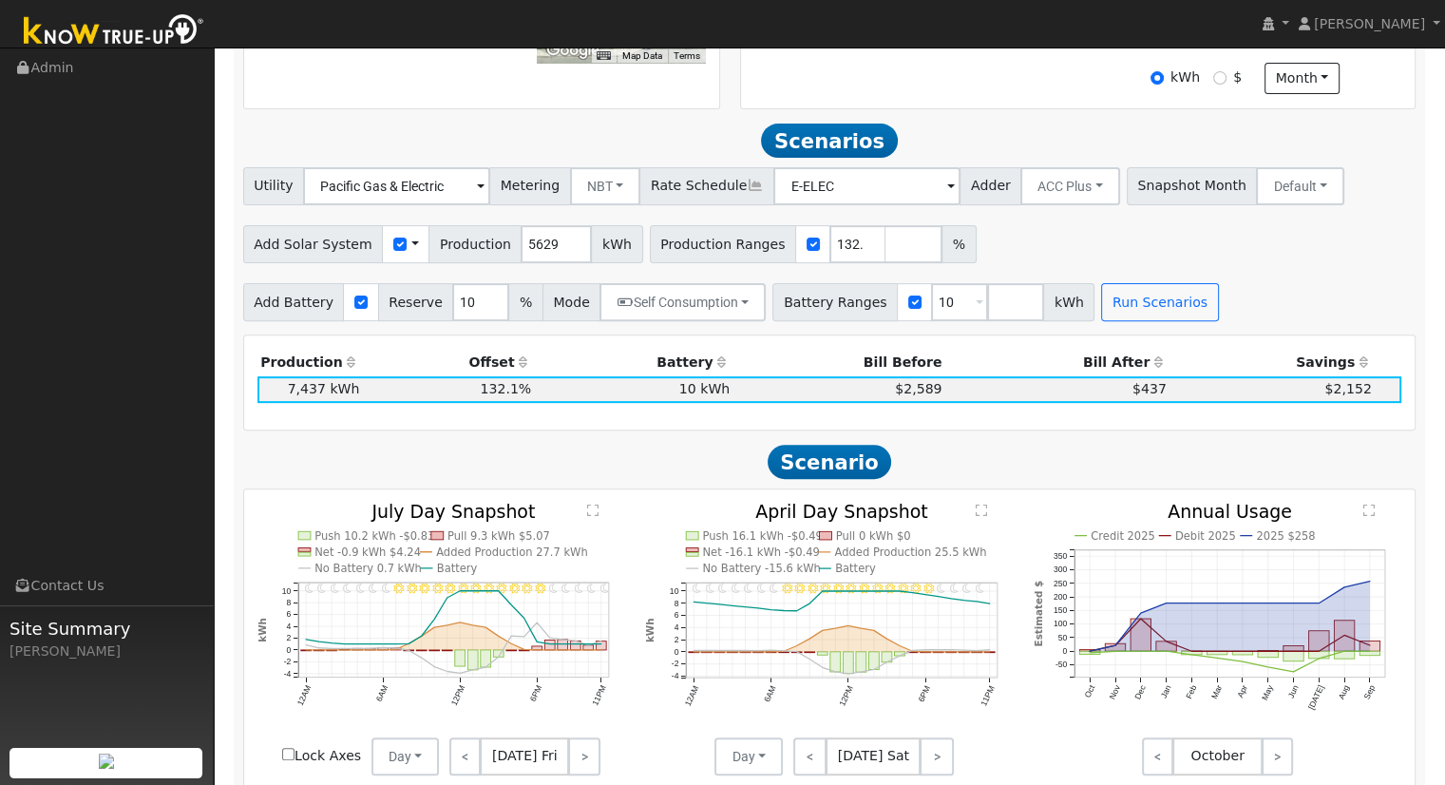
scroll to position [72, 0]
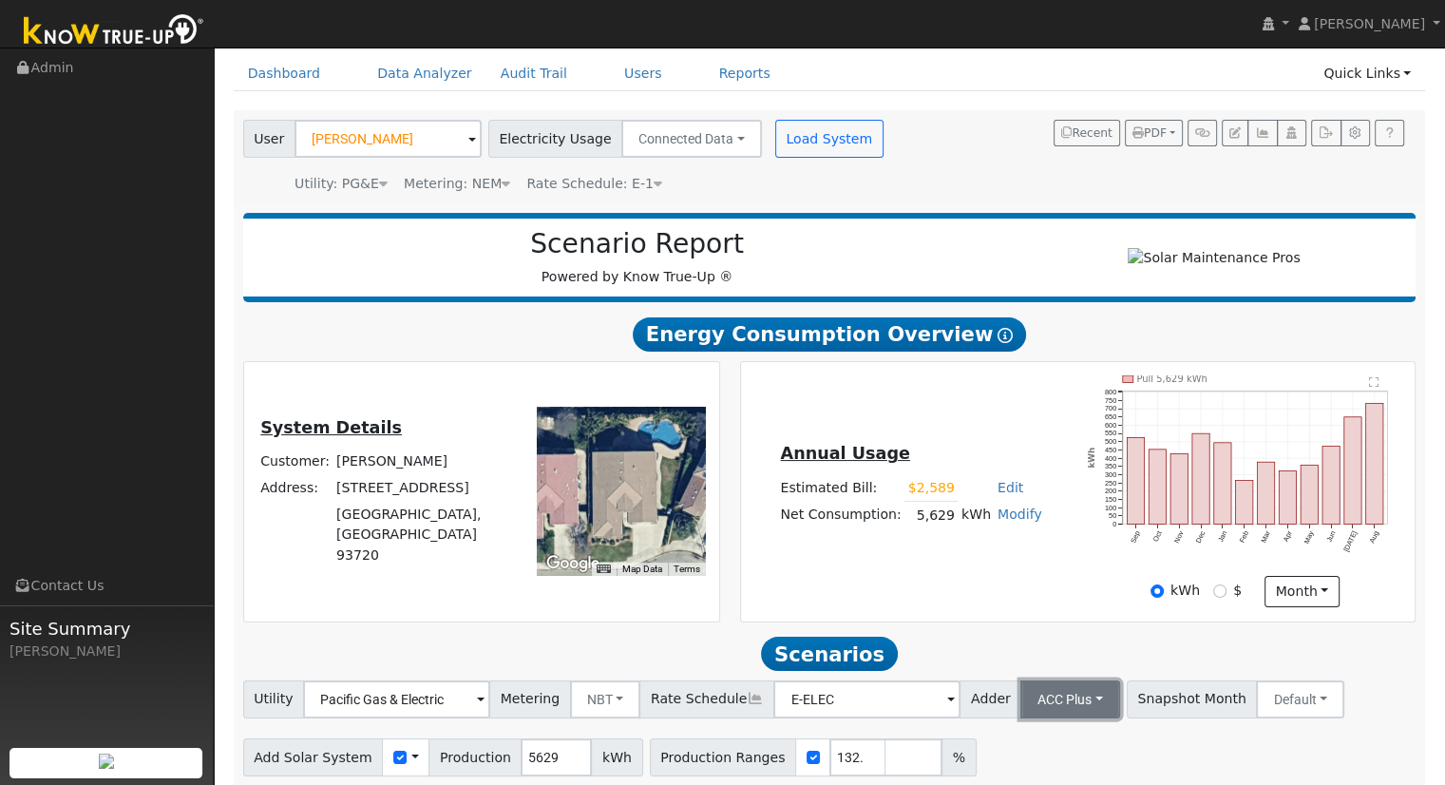
click at [1043, 696] on button "ACC Plus" at bounding box center [1071, 699] width 100 height 38
click at [1026, 665] on link "SB-535" at bounding box center [1049, 657] width 132 height 27
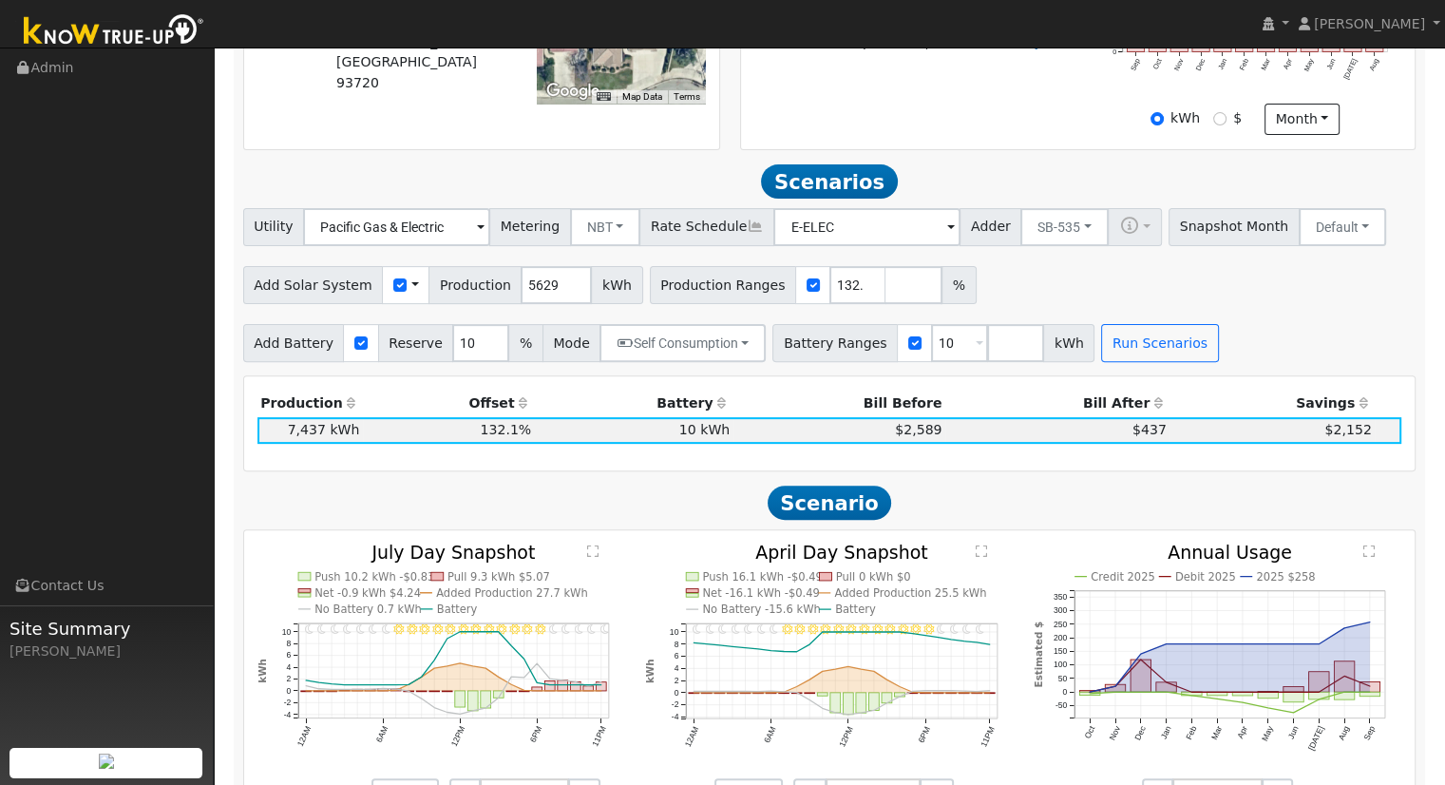
scroll to position [547, 0]
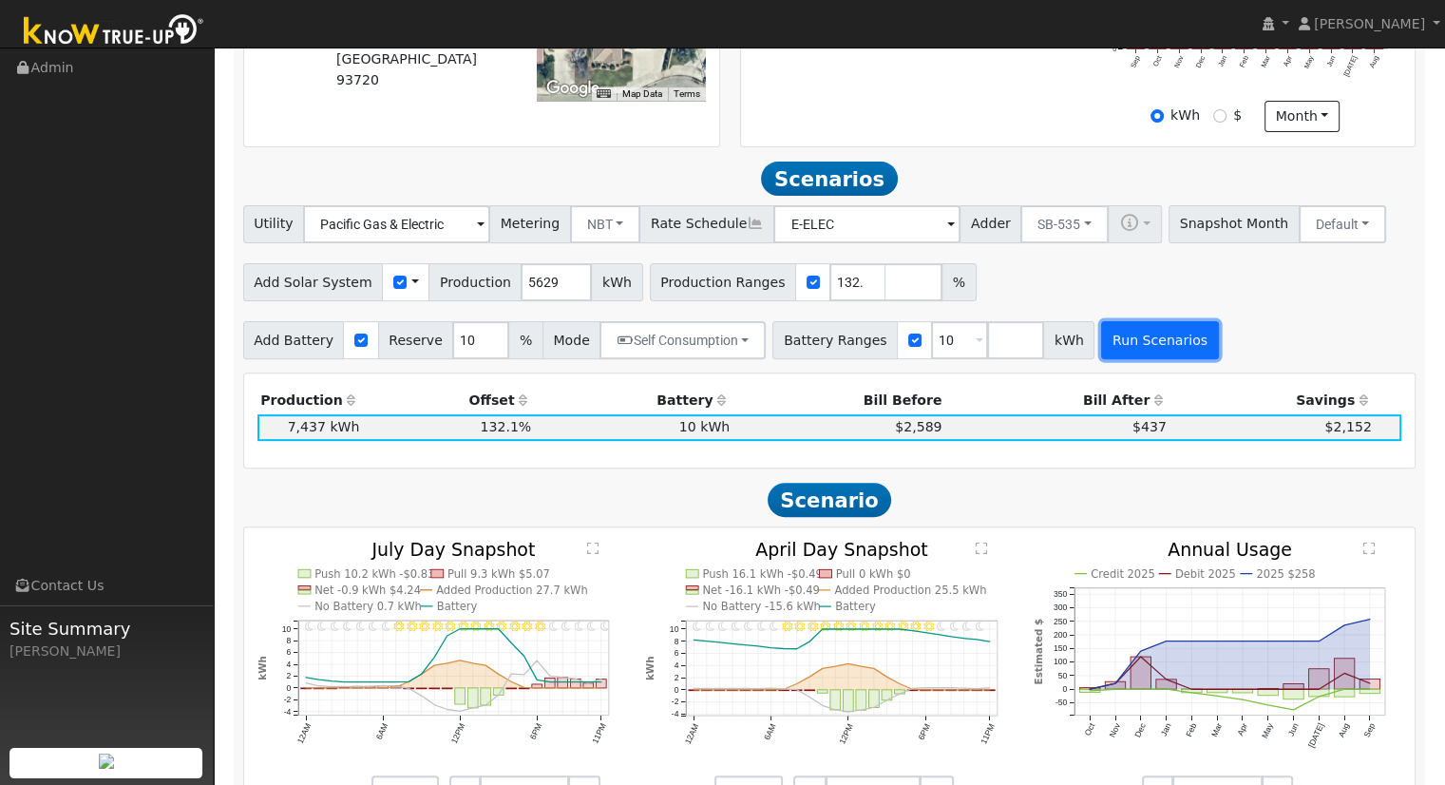
click at [1125, 344] on button "Run Scenarios" at bounding box center [1159, 340] width 117 height 38
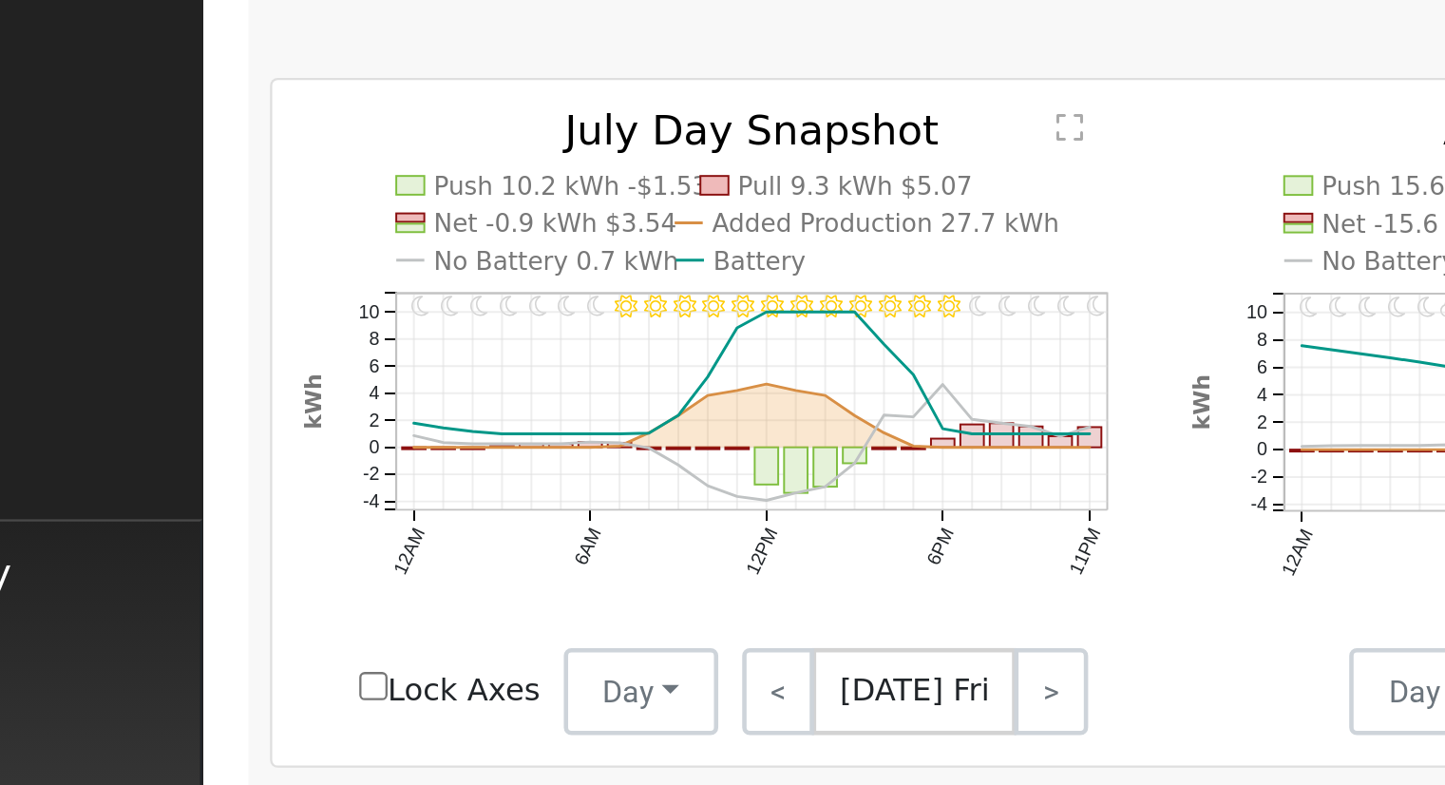
scroll to position [661, 0]
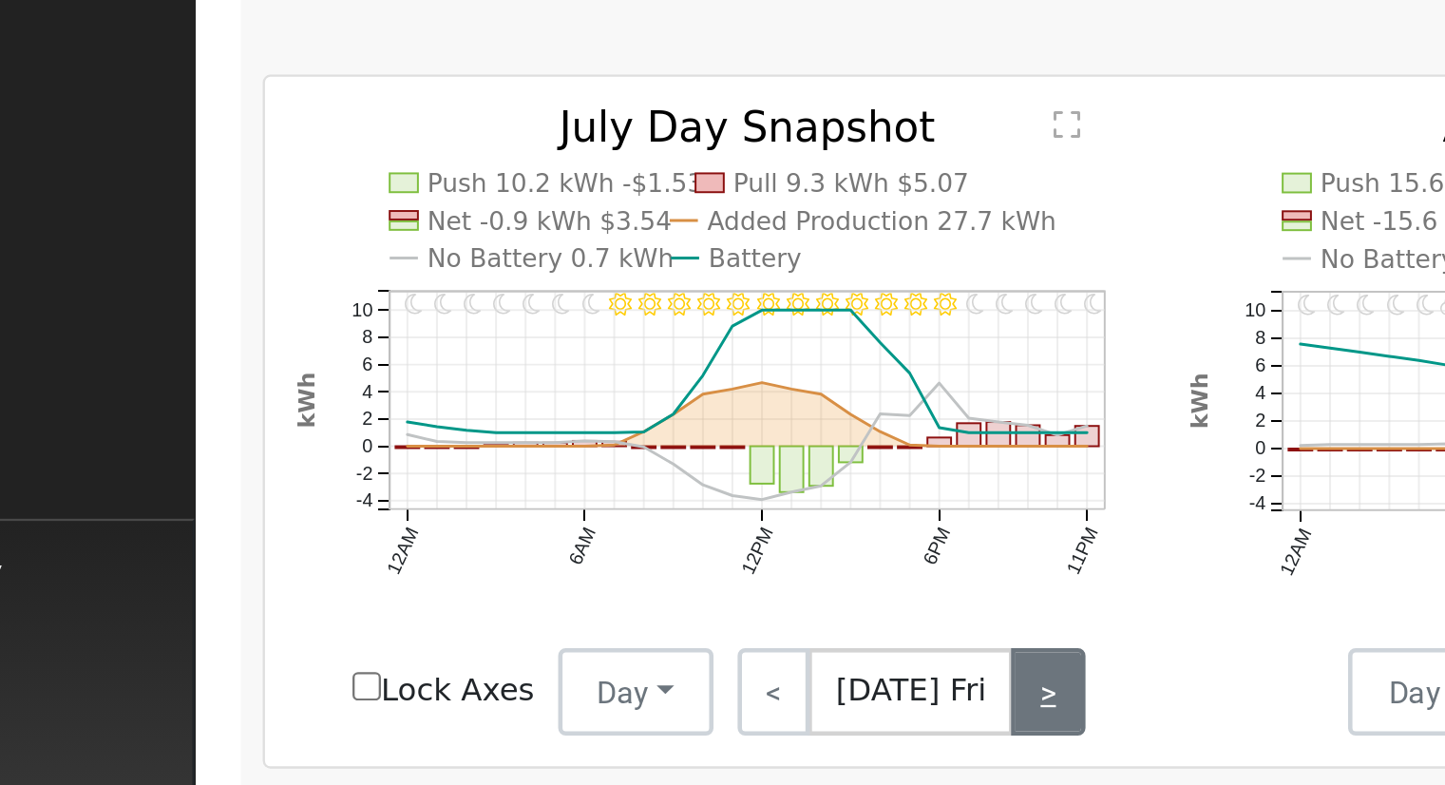
click at [578, 683] on link ">" at bounding box center [583, 680] width 31 height 38
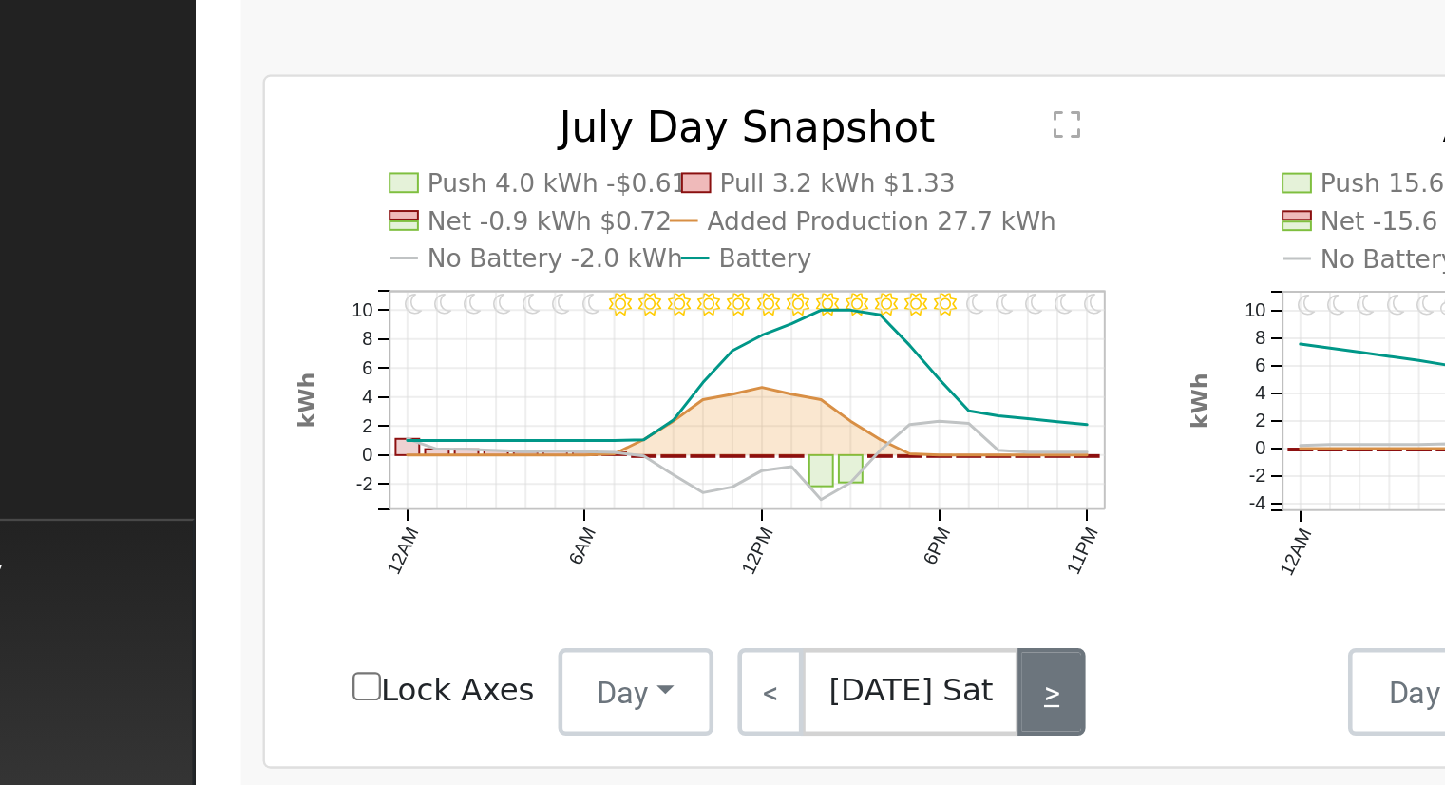
click at [578, 683] on link ">" at bounding box center [585, 680] width 29 height 38
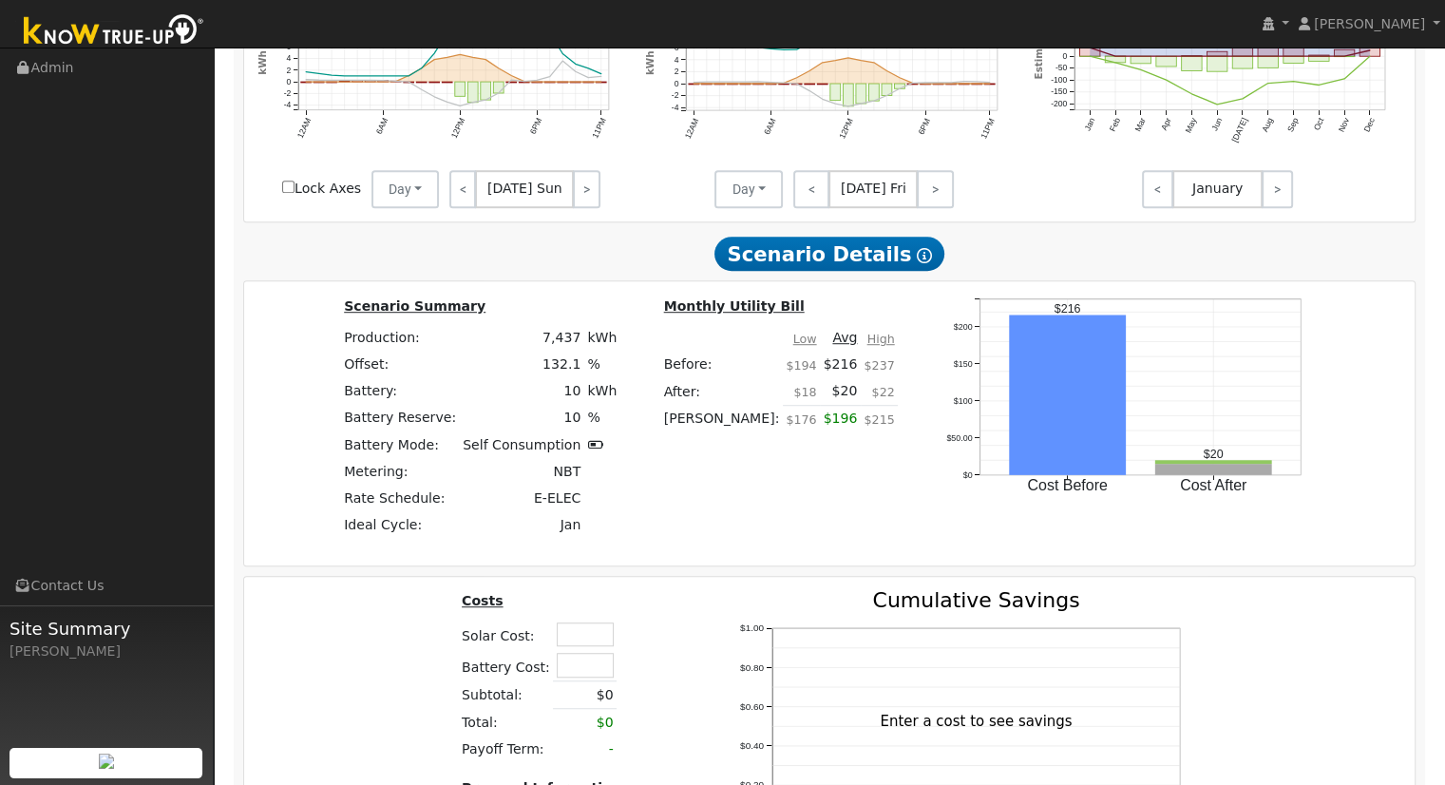
scroll to position [297, 0]
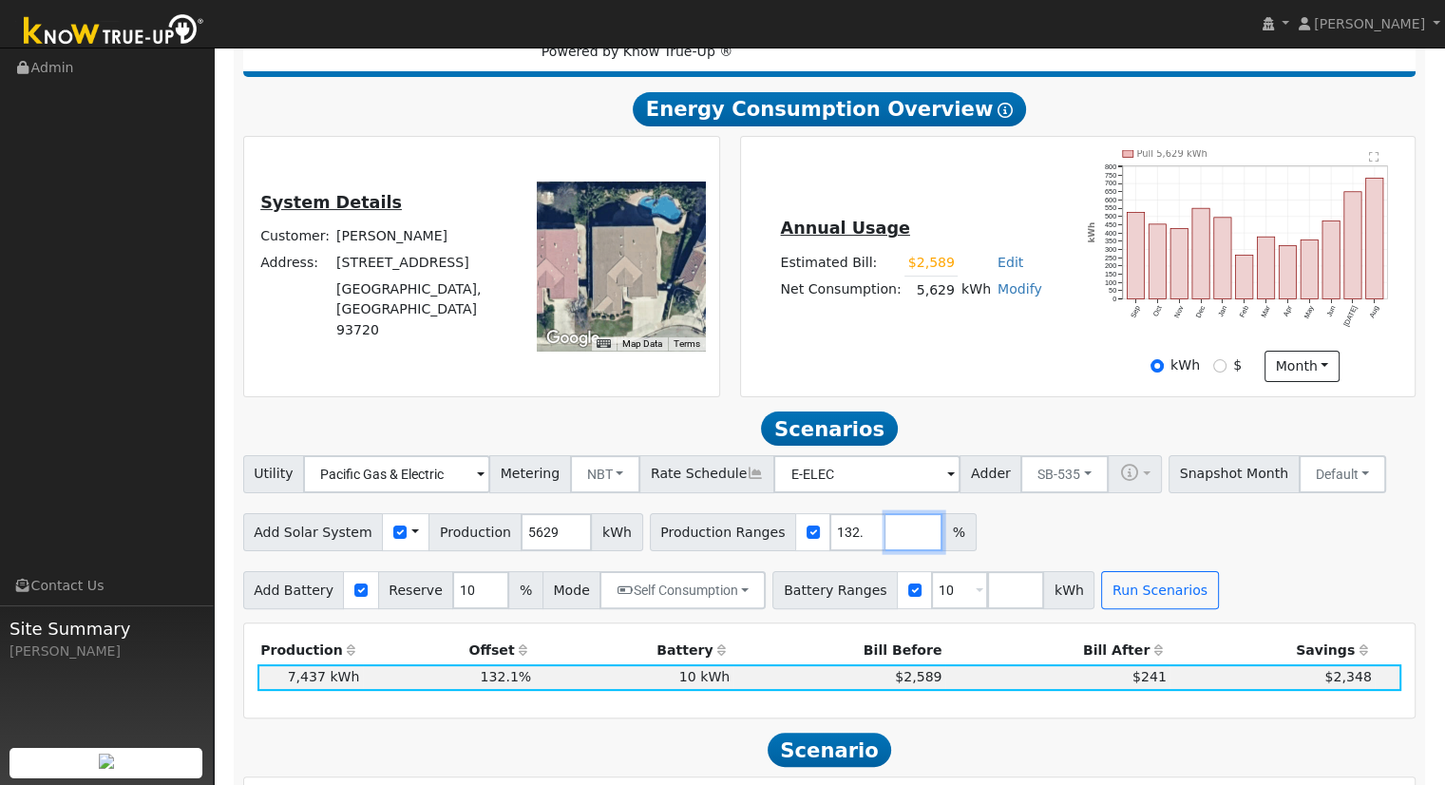
click at [886, 542] on input "number" at bounding box center [914, 532] width 57 height 38
type input "142.316575"
click at [1105, 543] on div "Add Solar System Use CSV Data Production 5629 kWh Production Ranges 132.119382 …" at bounding box center [829, 528] width 1180 height 45
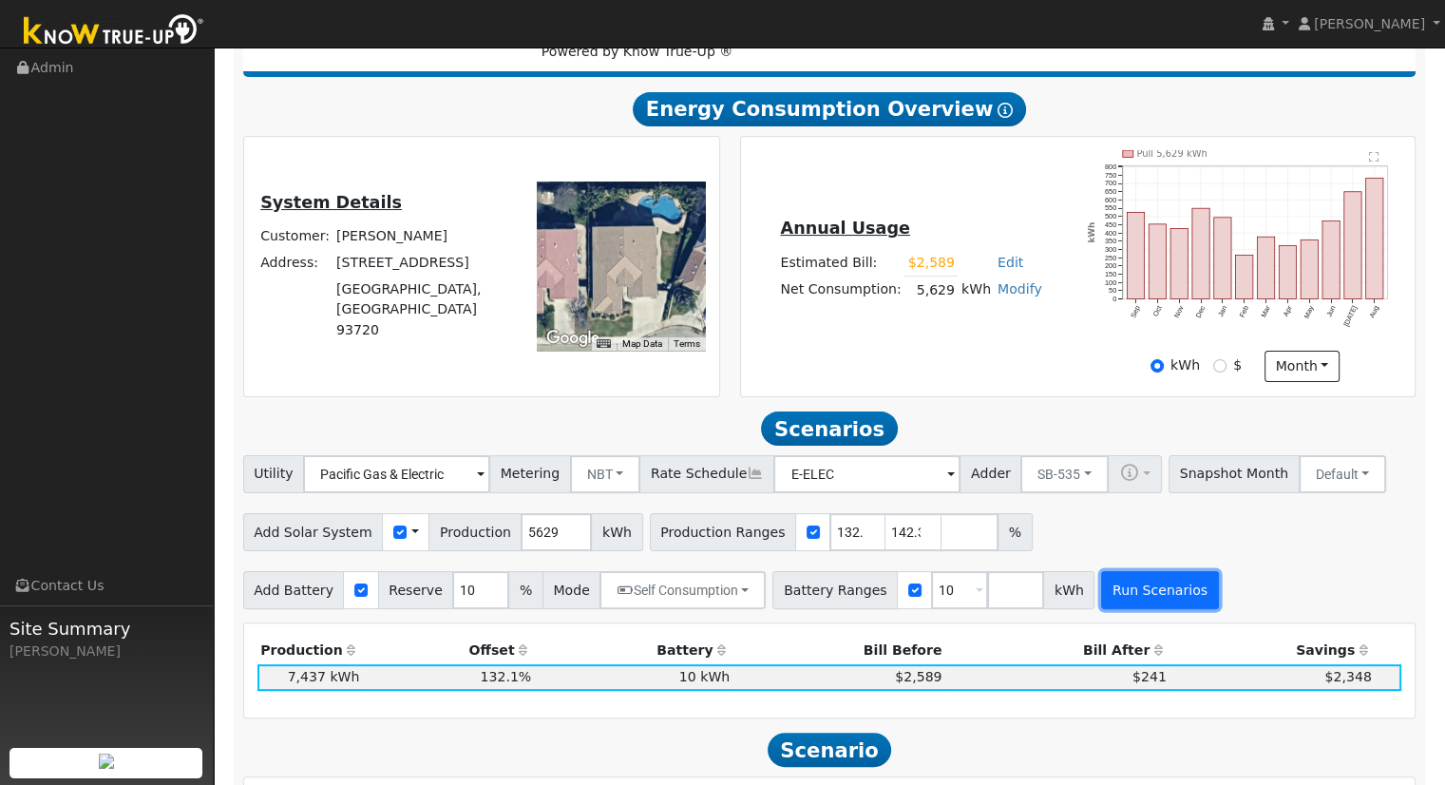
click at [1139, 594] on button "Run Scenarios" at bounding box center [1159, 590] width 117 height 38
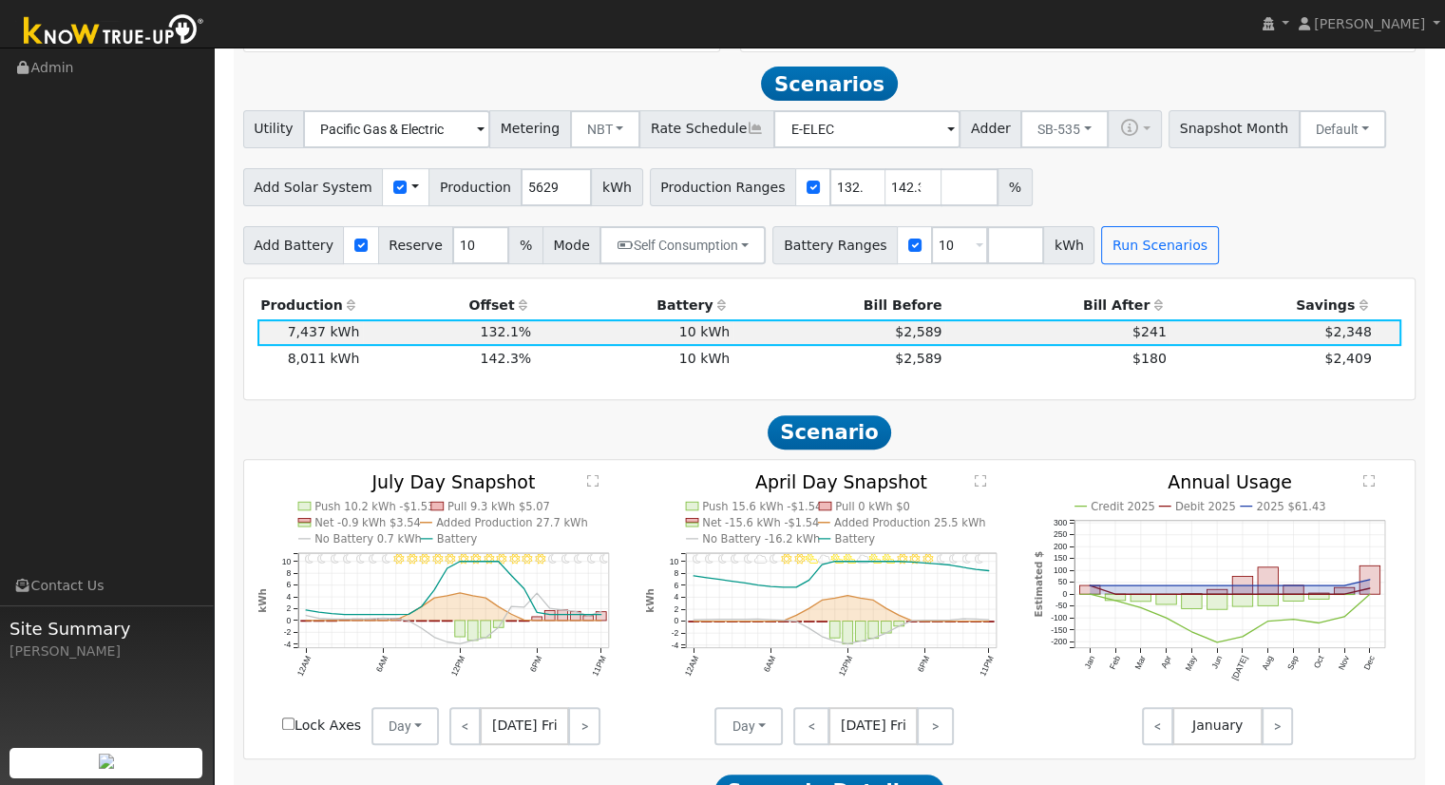
scroll to position [658, 0]
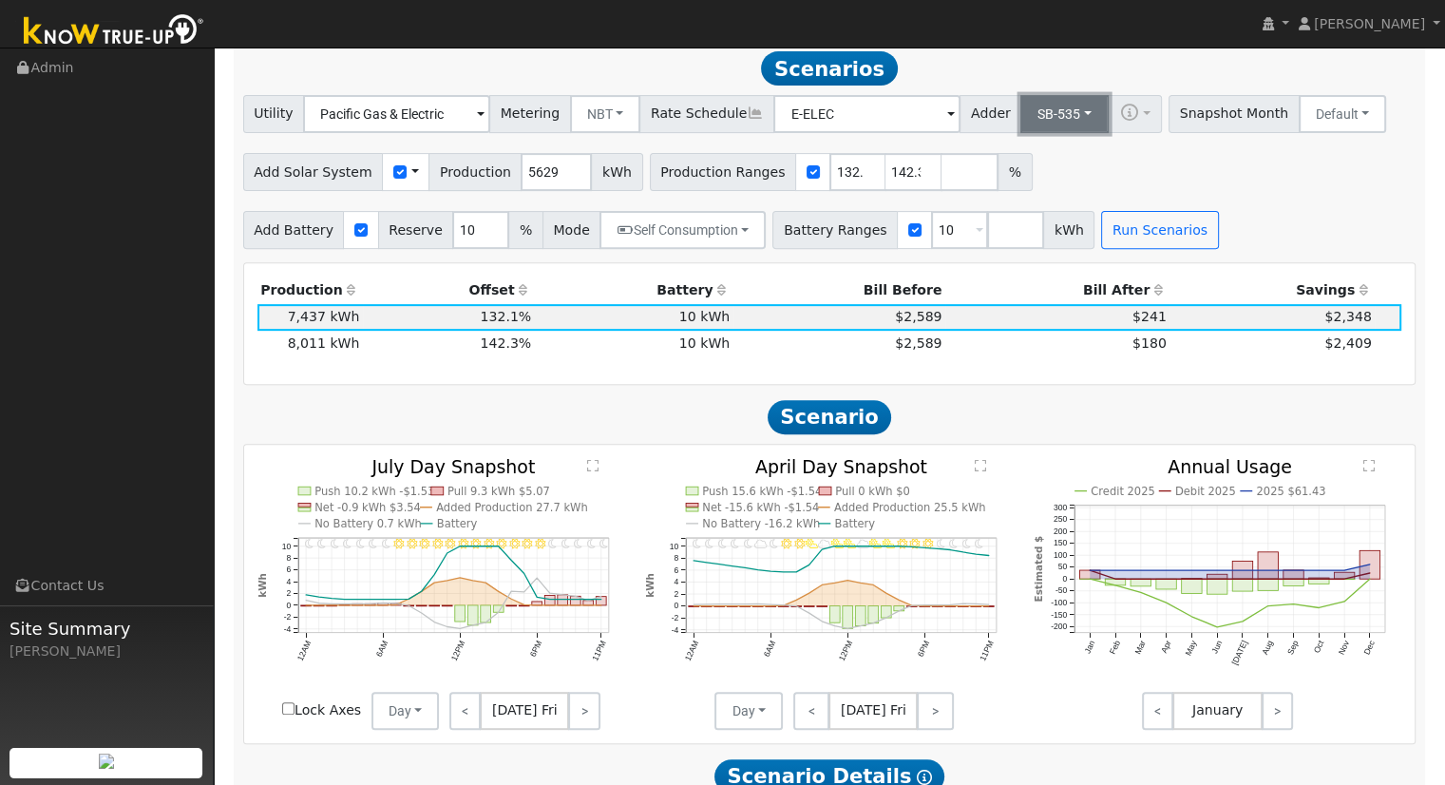
click at [1027, 116] on button "SB-535" at bounding box center [1065, 114] width 88 height 38
click at [1034, 187] on link "ACC Plus" at bounding box center [1049, 182] width 132 height 27
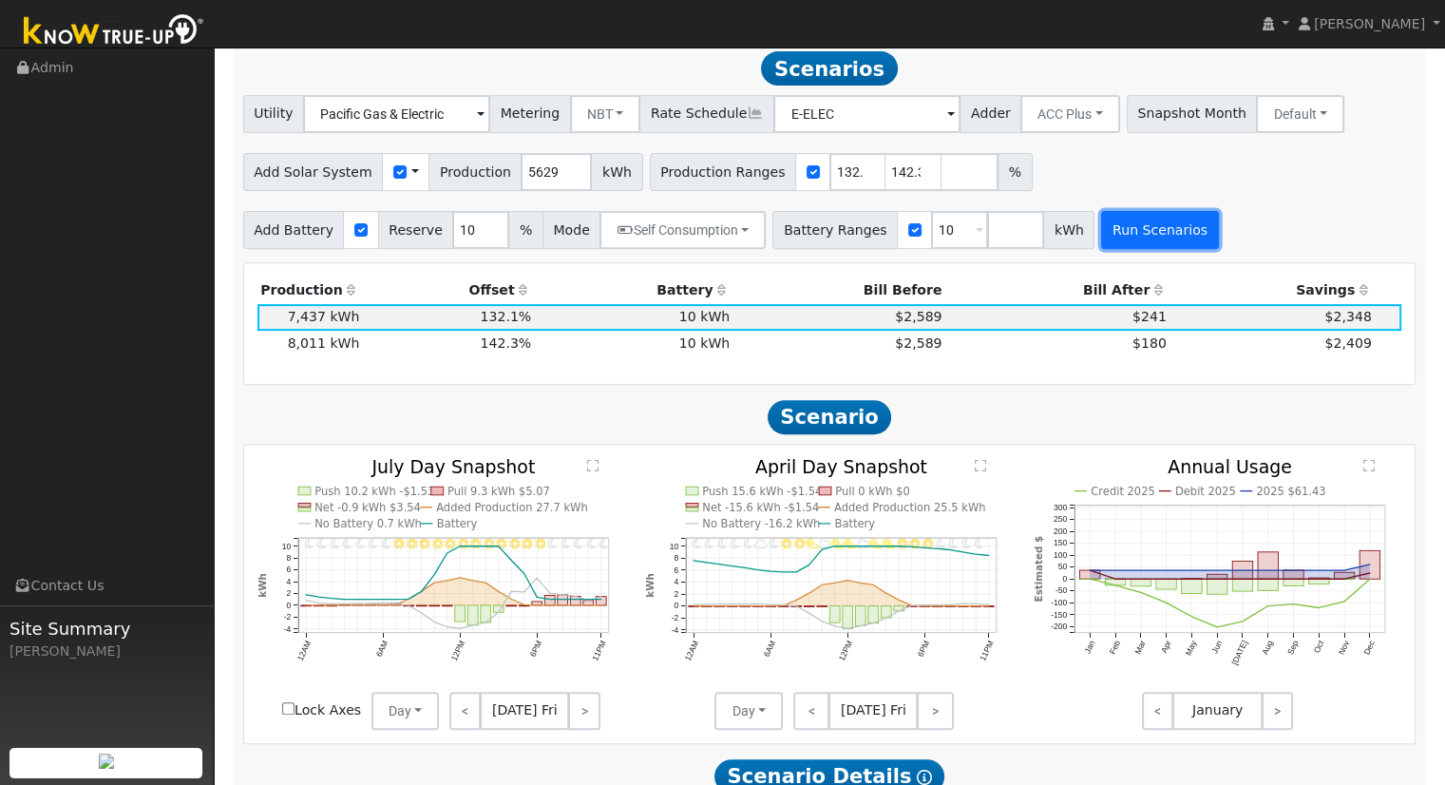
click at [1121, 247] on button "Run Scenarios" at bounding box center [1159, 230] width 117 height 38
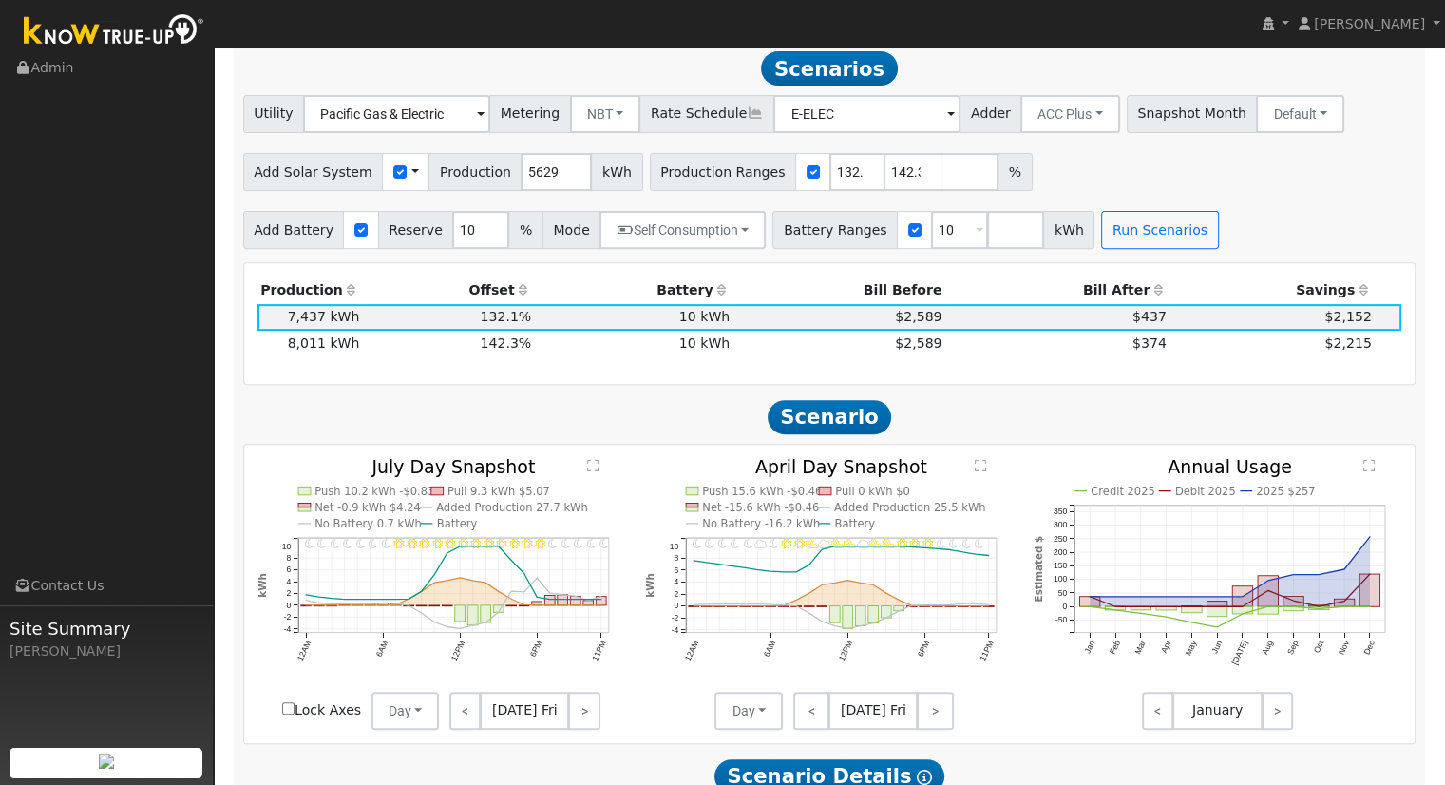
click at [615, 414] on h2 "Scenario" at bounding box center [829, 416] width 1173 height 35
click at [914, 351] on span "$2,589" at bounding box center [918, 342] width 47 height 15
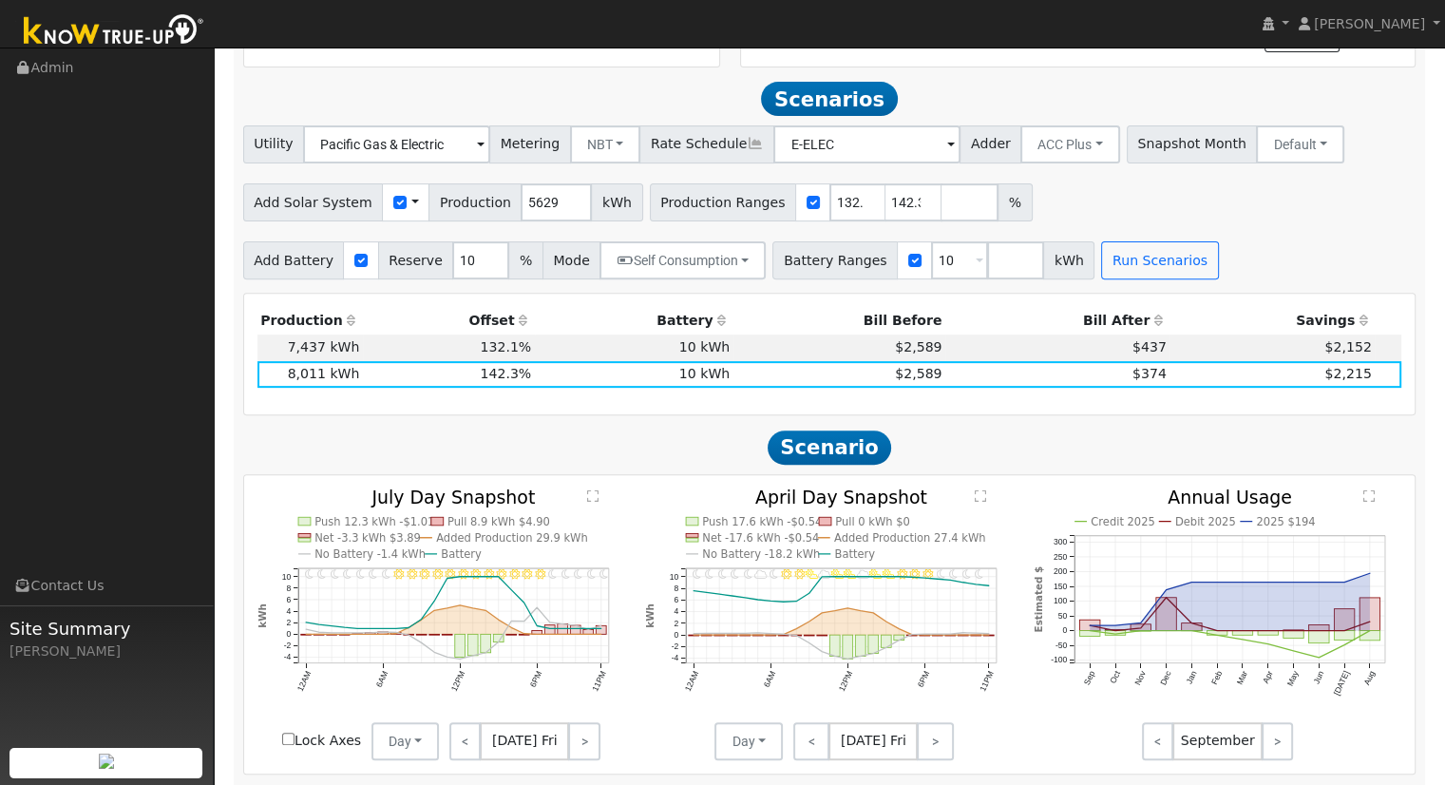
scroll to position [277, 0]
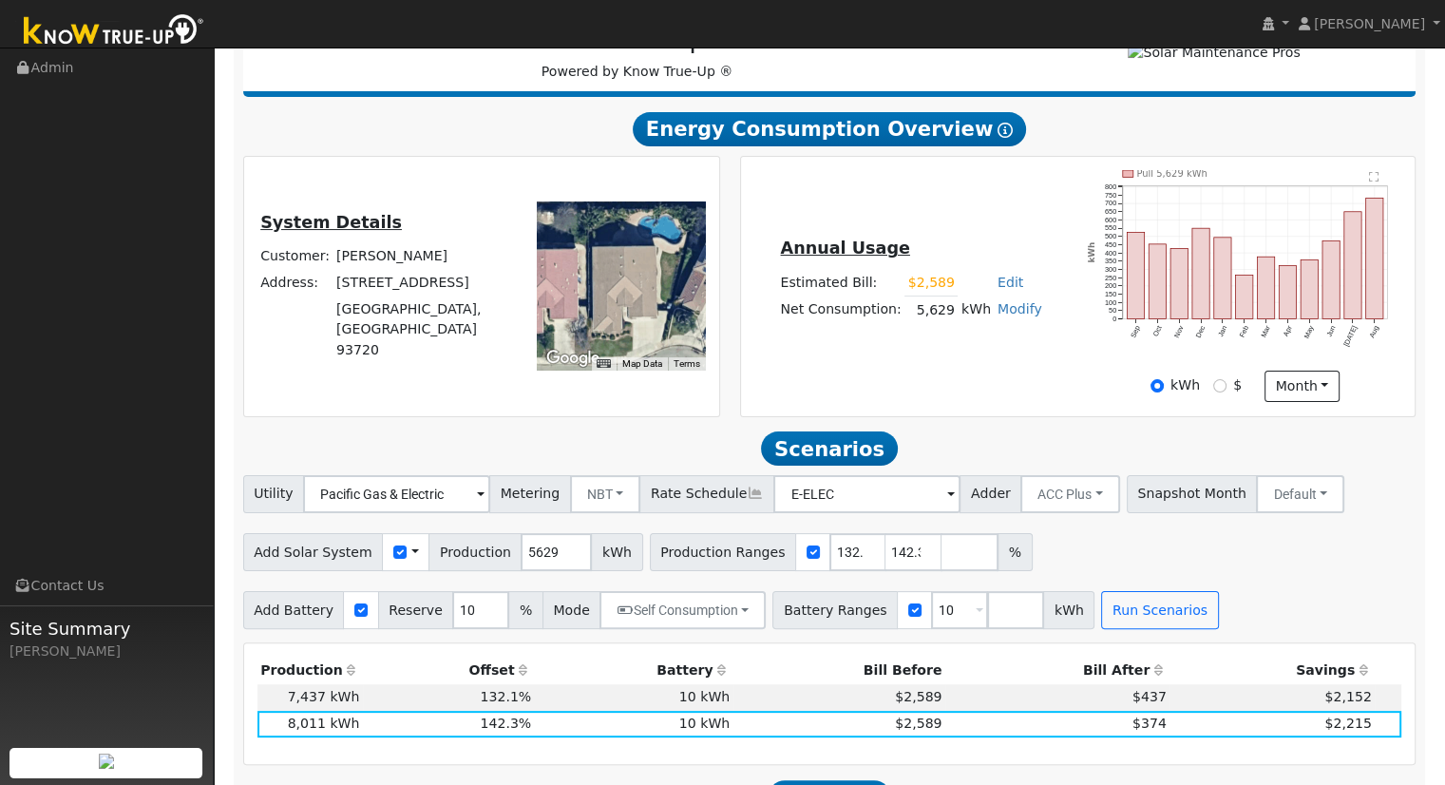
click at [1178, 555] on div "Add Solar System Use CSV Data Production 5629 kWh Production Ranges 132.119382 …" at bounding box center [829, 548] width 1180 height 45
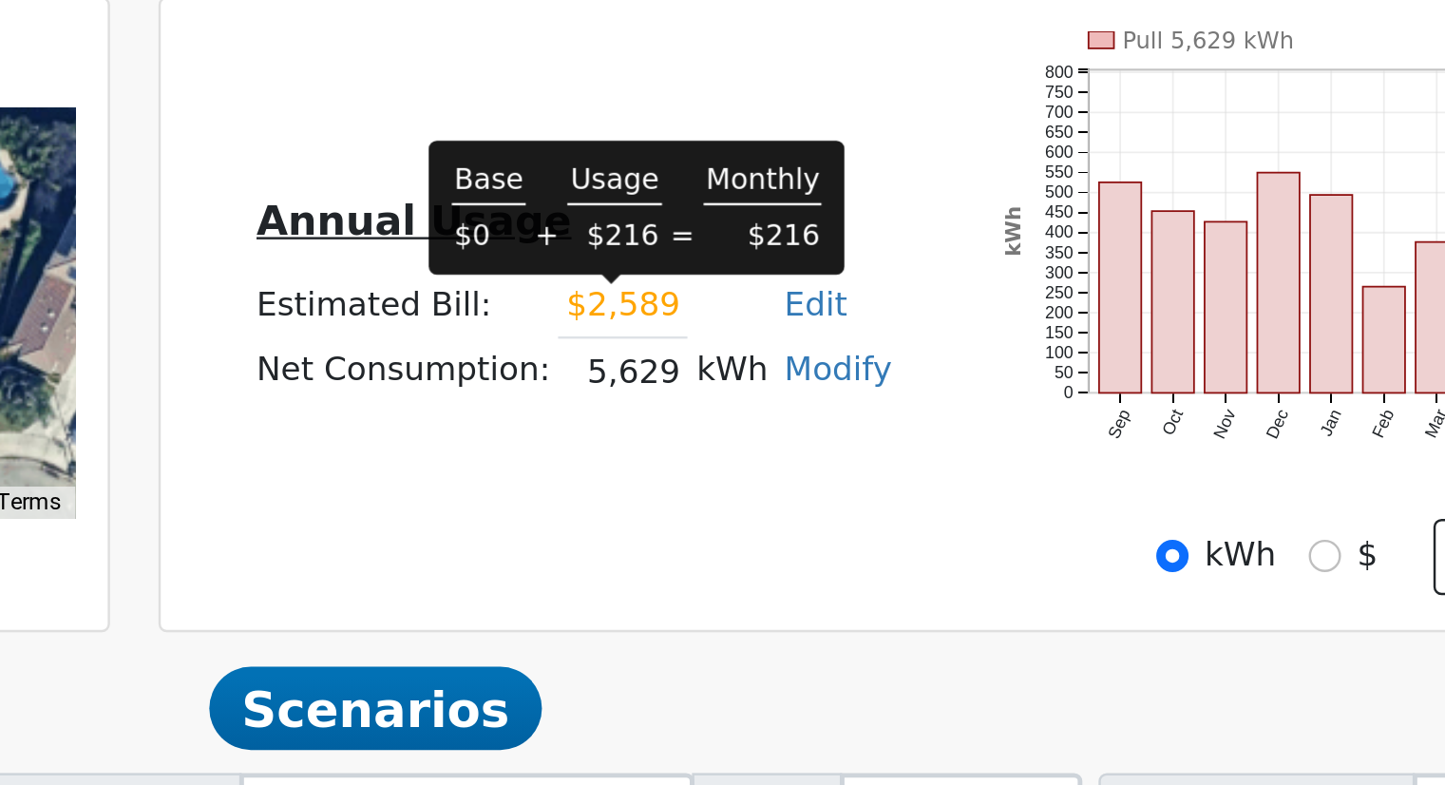
scroll to position [337, 0]
